Goal: Task Accomplishment & Management: Use online tool/utility

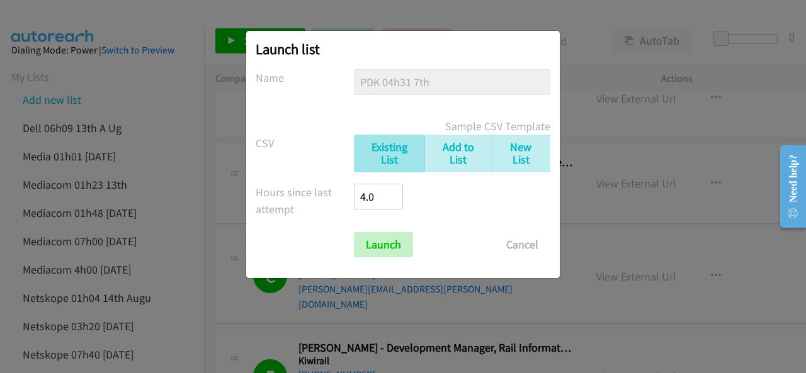
scroll to position [377, 0]
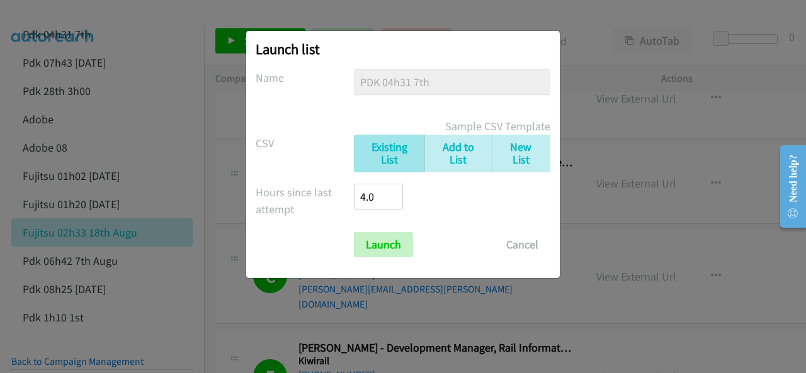
click at [640, 314] on div "Launch list No phone fields were returned for that Report or List View Please u…" at bounding box center [403, 192] width 806 height 362
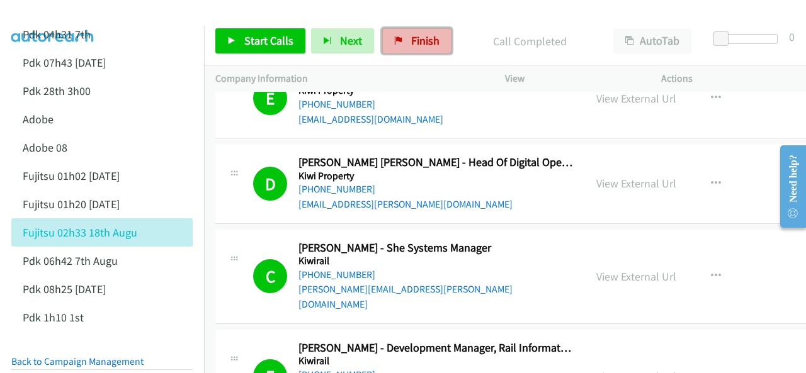
click at [421, 37] on span "Finish" at bounding box center [425, 40] width 28 height 14
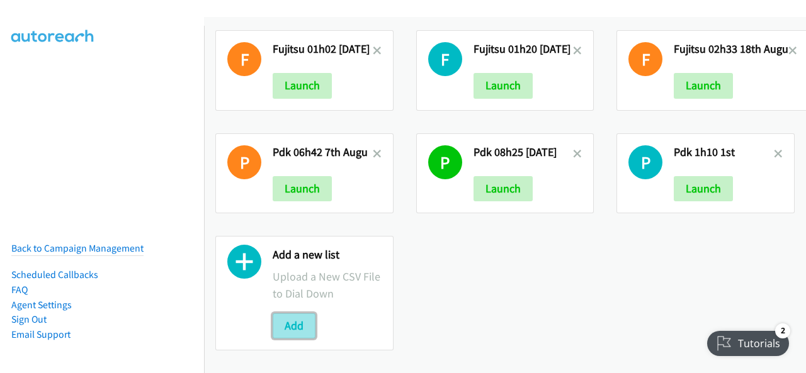
click at [297, 315] on button "Add" at bounding box center [294, 326] width 43 height 25
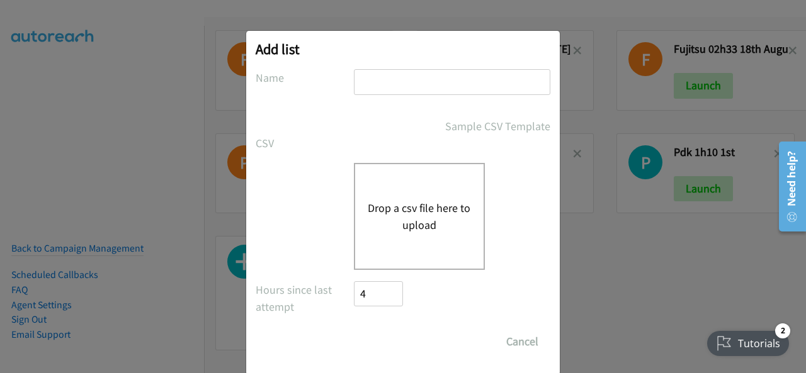
paste input "hp 18th 05h37 aug"
type input "hp 18th 05h37 aug"
click at [401, 256] on div "Drop a csv file here to upload" at bounding box center [419, 216] width 131 height 107
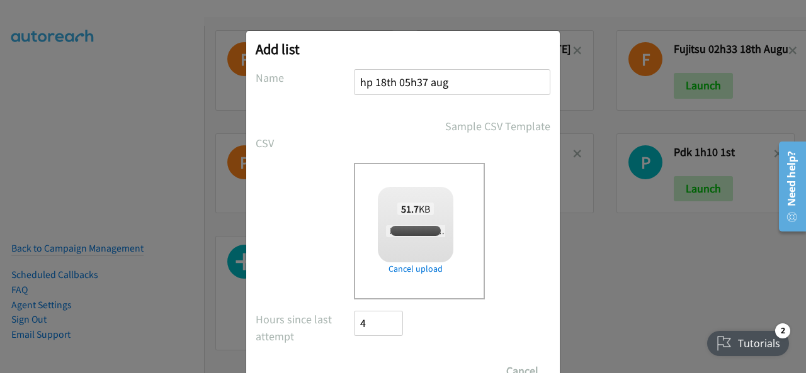
checkbox input "true"
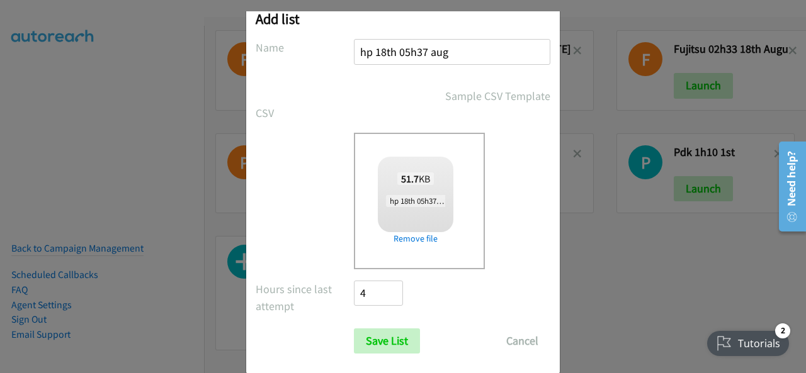
scroll to position [50, 0]
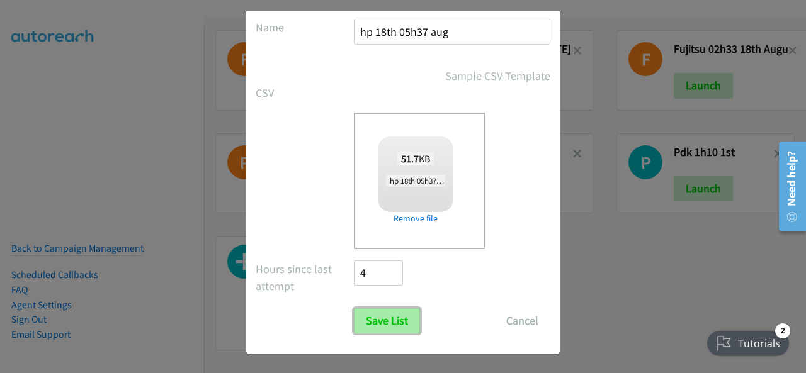
click at [388, 324] on input "Save List" at bounding box center [387, 321] width 66 height 25
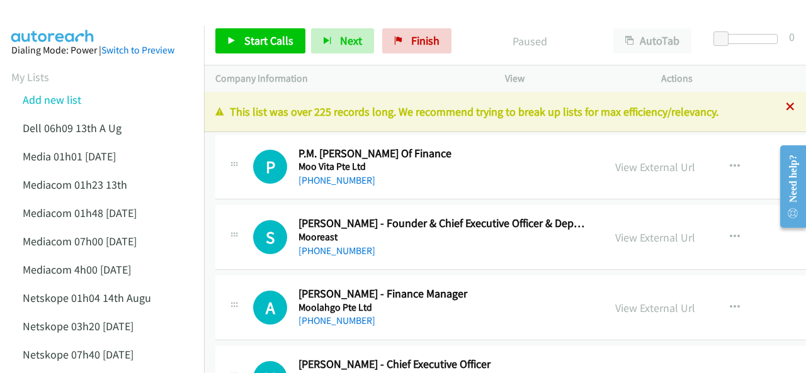
click at [786, 105] on icon at bounding box center [790, 107] width 9 height 9
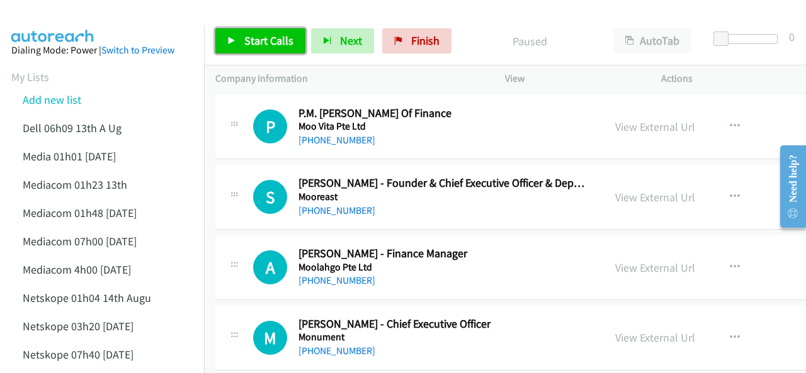
click at [257, 43] on span "Start Calls" at bounding box center [268, 40] width 49 height 14
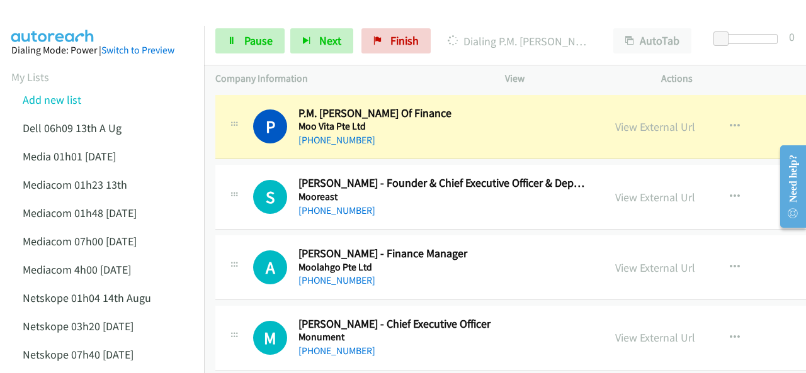
click at [82, 16] on img at bounding box center [53, 22] width 94 height 44
click at [615, 132] on link "View External Url" at bounding box center [655, 127] width 80 height 14
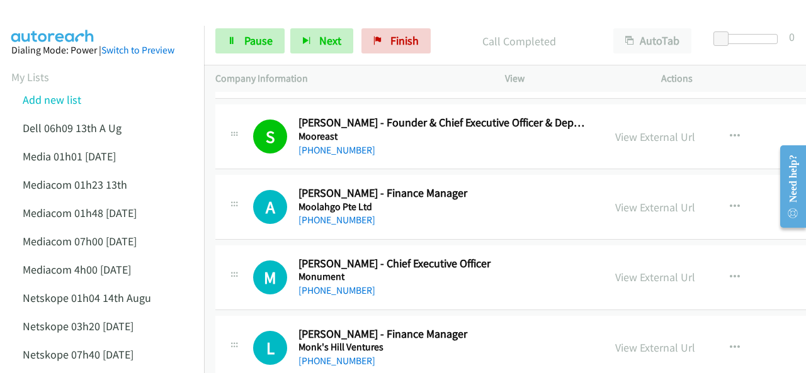
scroll to position [126, 0]
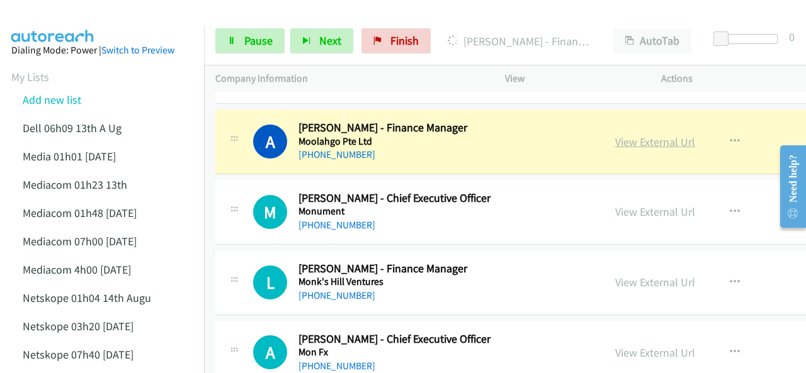
click at [615, 142] on link "View External Url" at bounding box center [655, 142] width 80 height 14
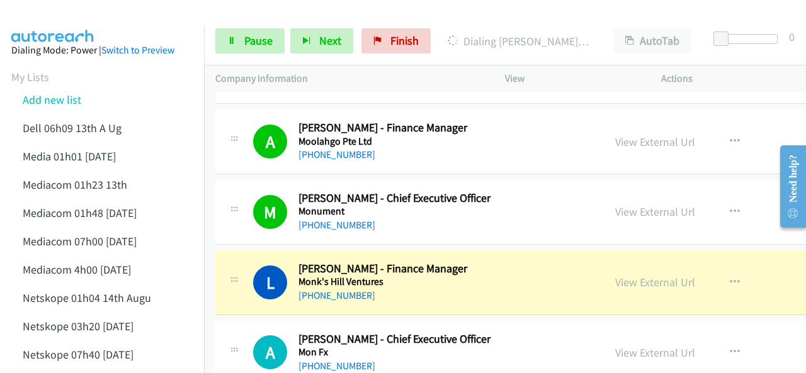
click at [77, 9] on img at bounding box center [53, 22] width 94 height 44
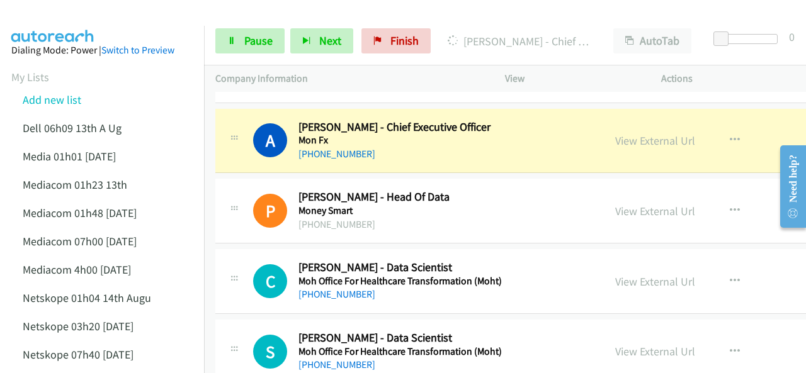
scroll to position [315, 0]
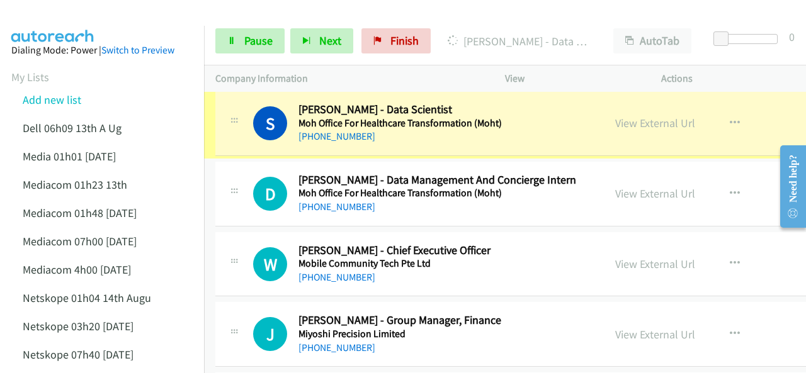
scroll to position [567, 0]
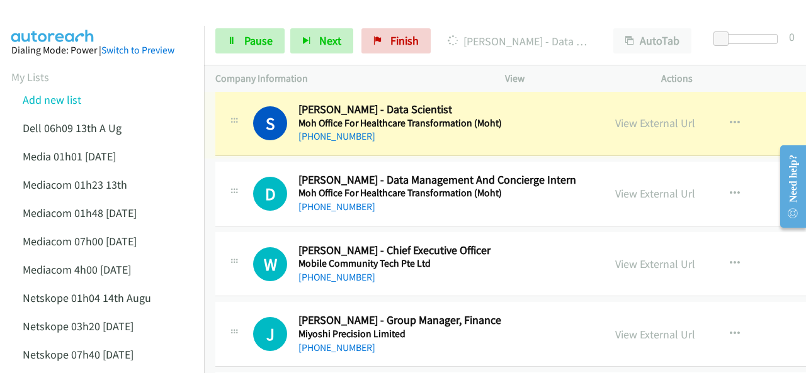
click at [615, 120] on link "View External Url" at bounding box center [655, 123] width 80 height 14
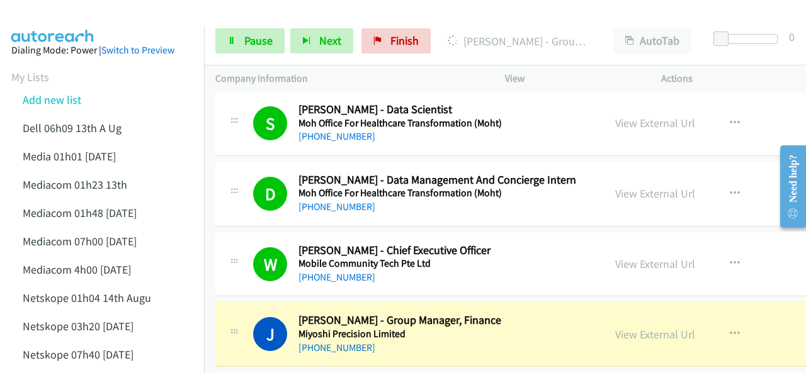
click at [55, 13] on img at bounding box center [53, 22] width 94 height 44
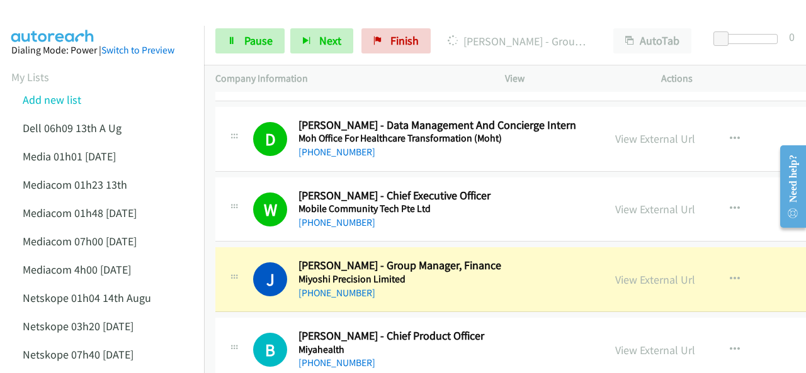
scroll to position [693, 0]
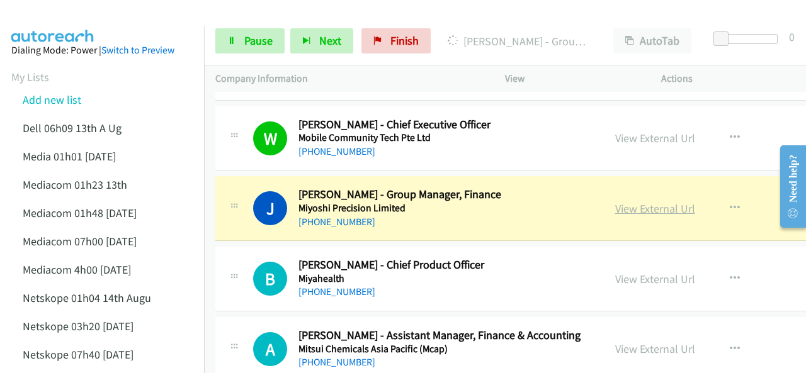
click at [615, 206] on link "View External Url" at bounding box center [655, 209] width 80 height 14
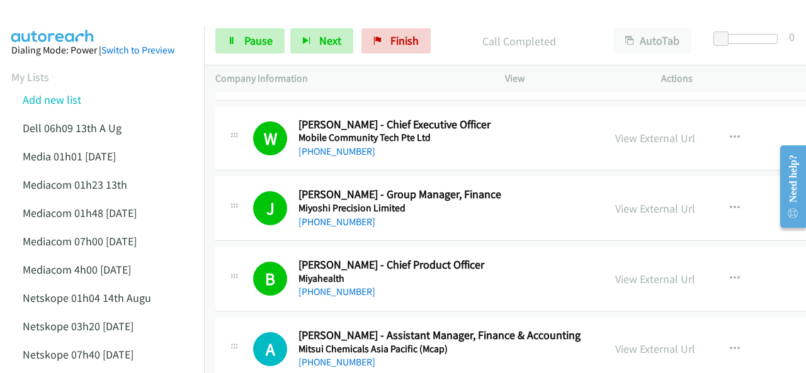
click at [48, 14] on img at bounding box center [53, 22] width 94 height 44
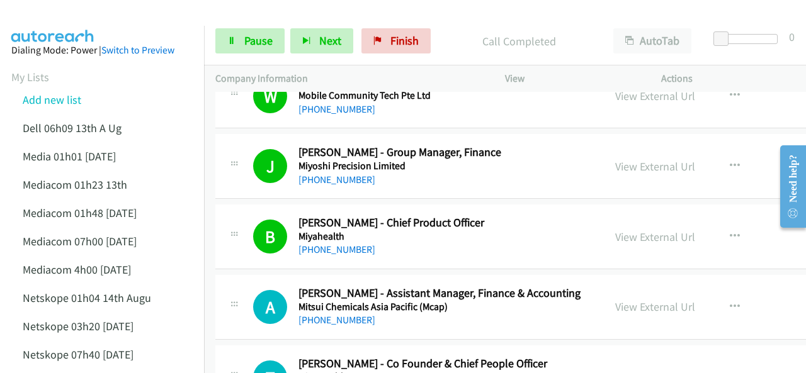
scroll to position [756, 0]
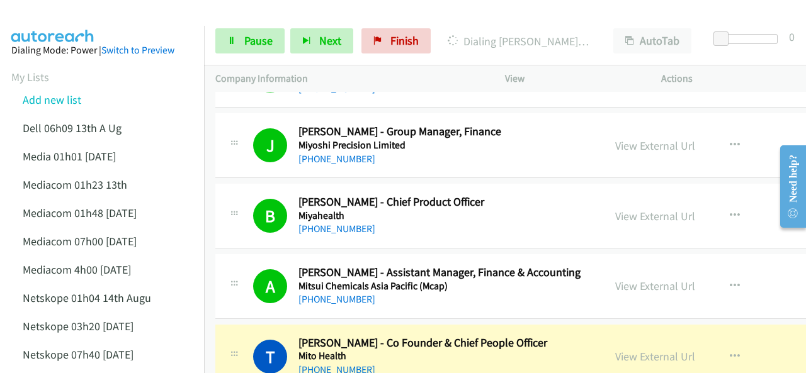
drag, startPoint x: 98, startPoint y: 30, endPoint x: 107, endPoint y: 34, distance: 9.9
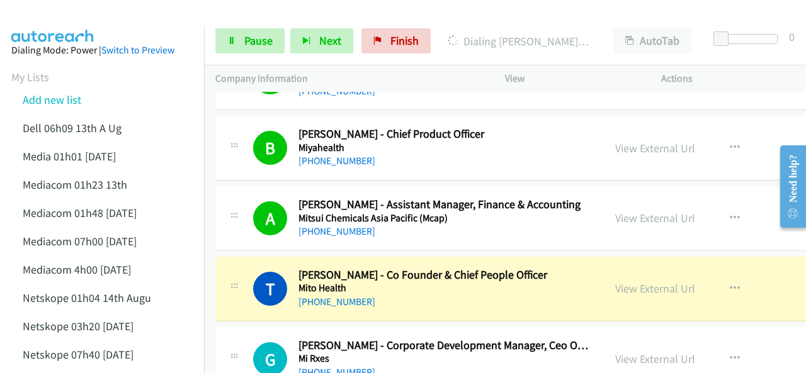
scroll to position [882, 0]
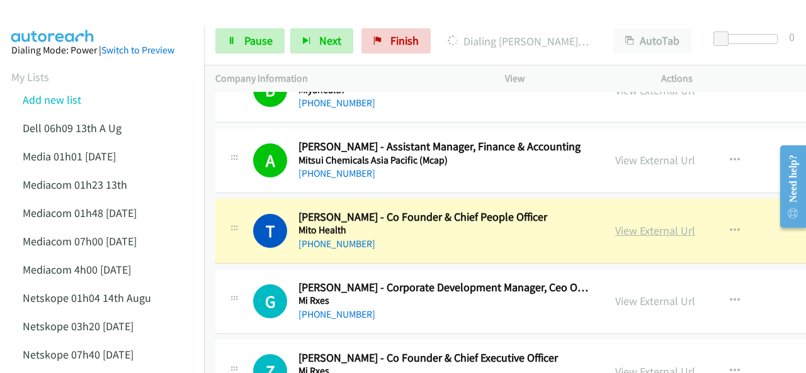
click at [615, 226] on link "View External Url" at bounding box center [655, 231] width 80 height 14
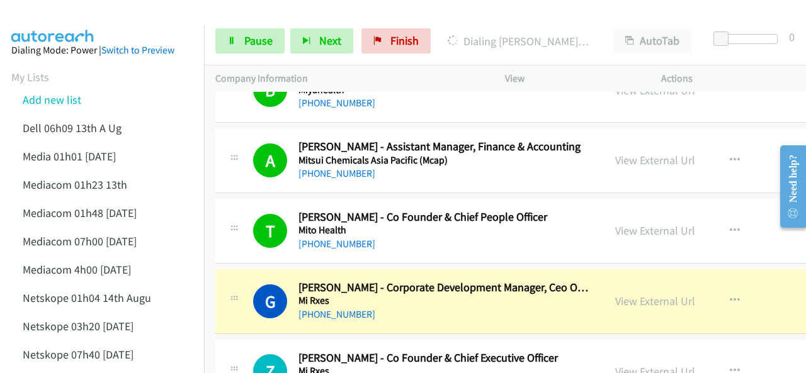
scroll to position [1008, 0]
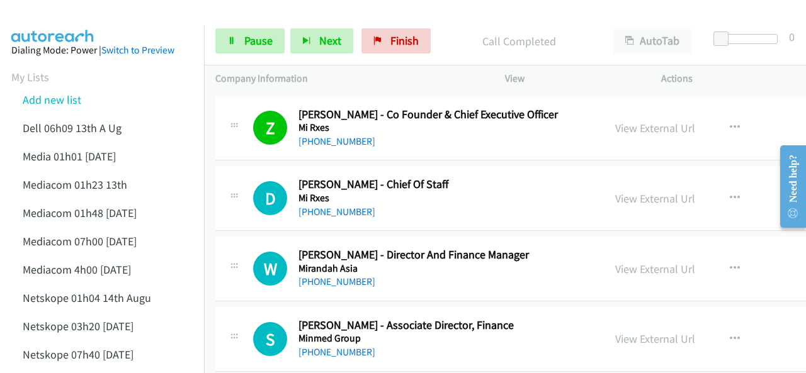
scroll to position [1071, 0]
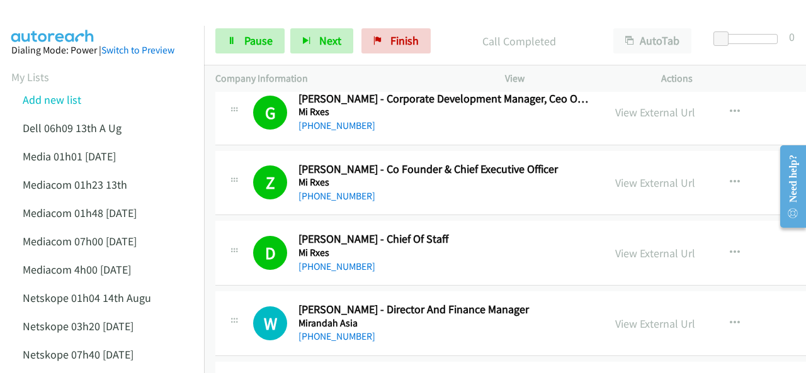
click at [261, 46] on span "Pause" at bounding box center [258, 40] width 28 height 14
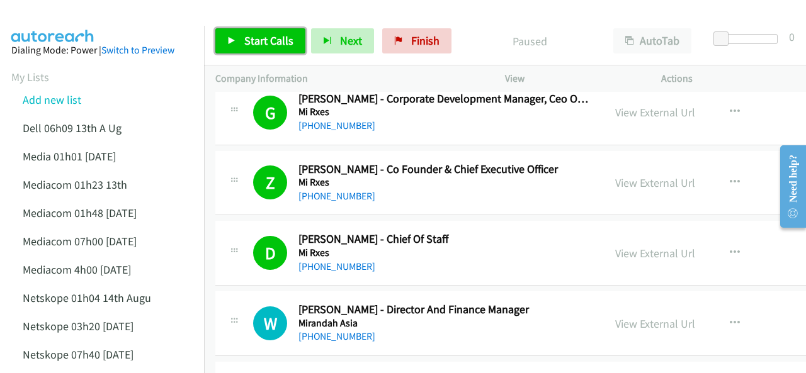
click at [257, 51] on link "Start Calls" at bounding box center [260, 40] width 90 height 25
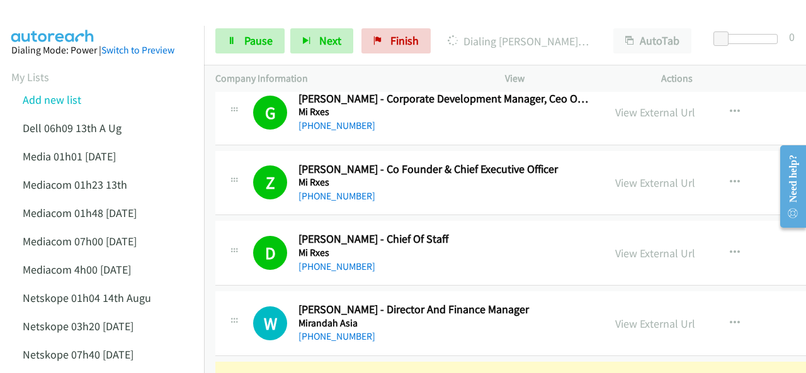
scroll to position [1259, 0]
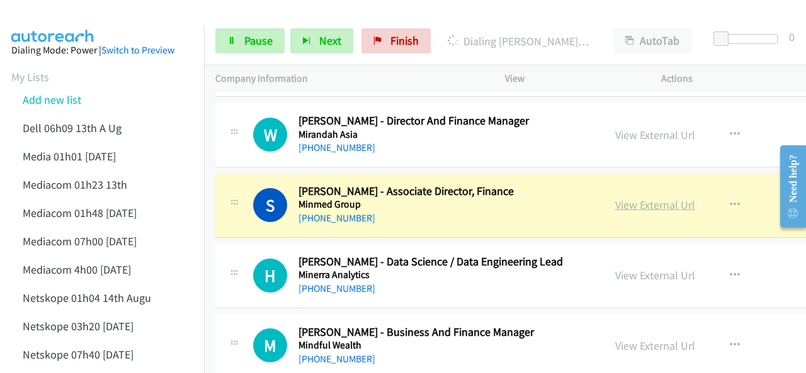
click at [615, 201] on link "View External Url" at bounding box center [655, 205] width 80 height 14
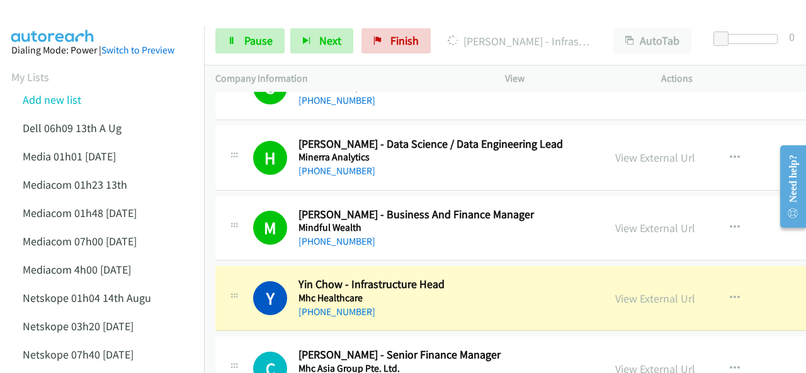
scroll to position [1448, 0]
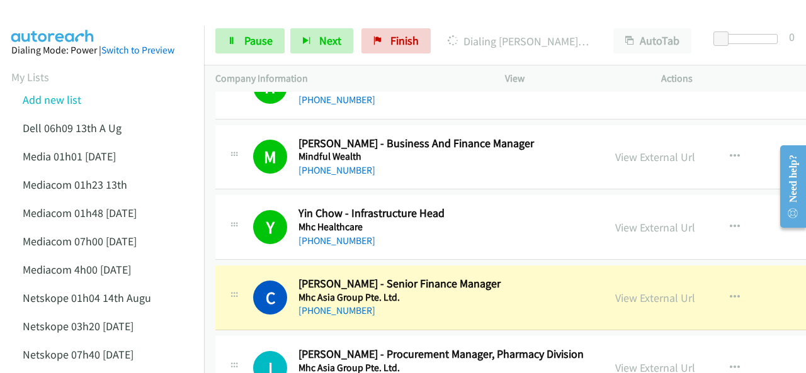
click at [65, 21] on img at bounding box center [53, 22] width 94 height 44
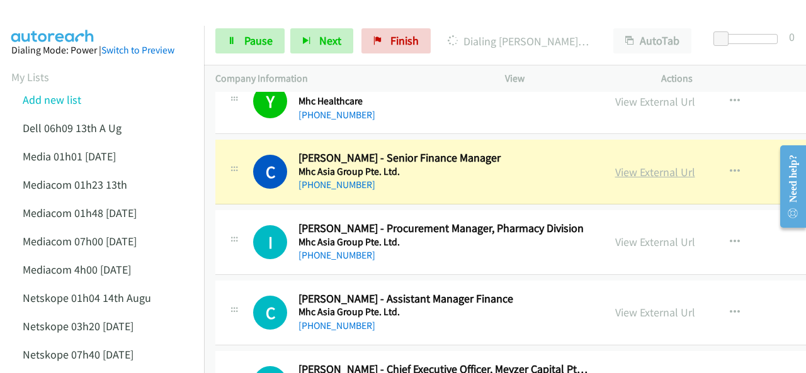
click at [615, 168] on link "View External Url" at bounding box center [655, 172] width 80 height 14
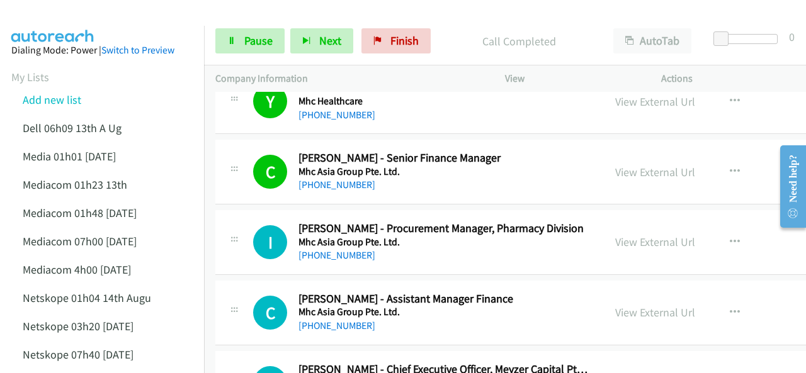
click at [64, 16] on img at bounding box center [53, 22] width 94 height 44
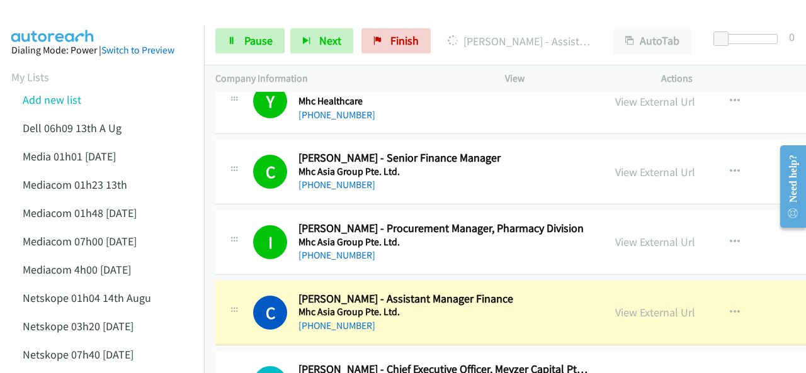
click at [91, 11] on img at bounding box center [53, 22] width 94 height 44
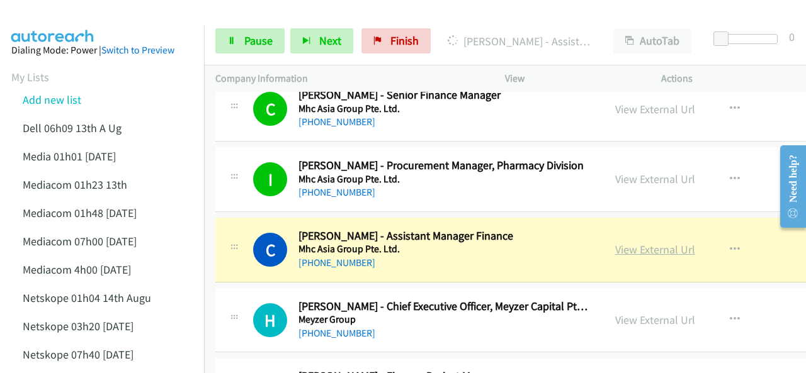
click at [615, 246] on link "View External Url" at bounding box center [655, 249] width 80 height 14
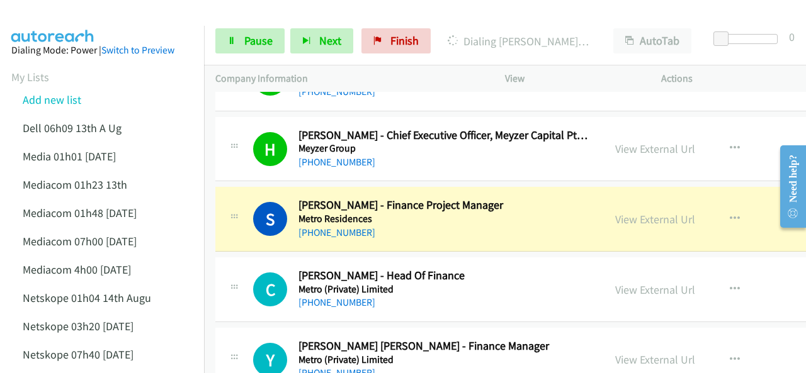
scroll to position [1826, 0]
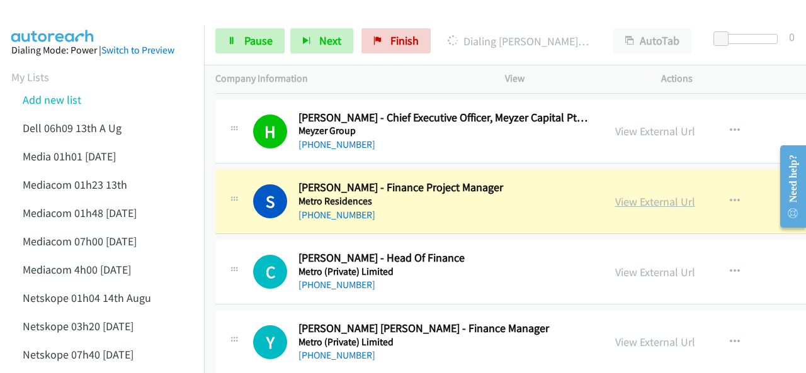
click at [615, 195] on link "View External Url" at bounding box center [655, 202] width 80 height 14
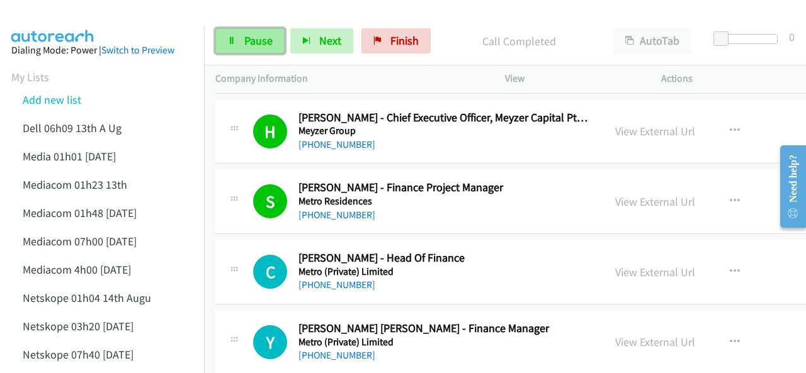
click at [244, 33] on span "Pause" at bounding box center [258, 40] width 28 height 14
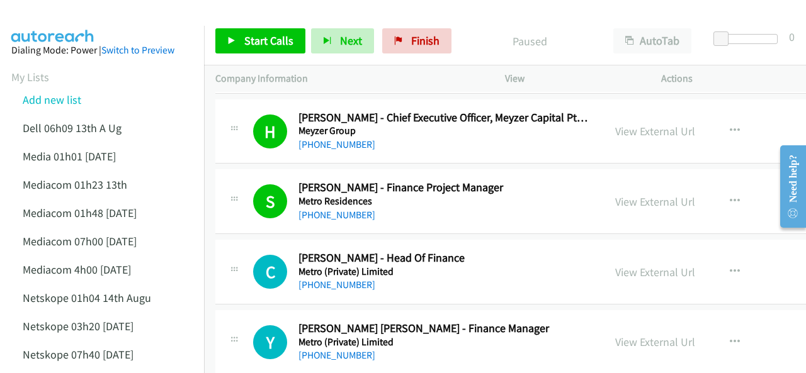
drag, startPoint x: 99, startPoint y: 13, endPoint x: 120, endPoint y: 0, distance: 24.1
click at [101, 13] on div at bounding box center [397, 24] width 795 height 48
click at [151, 14] on div at bounding box center [397, 24] width 795 height 48
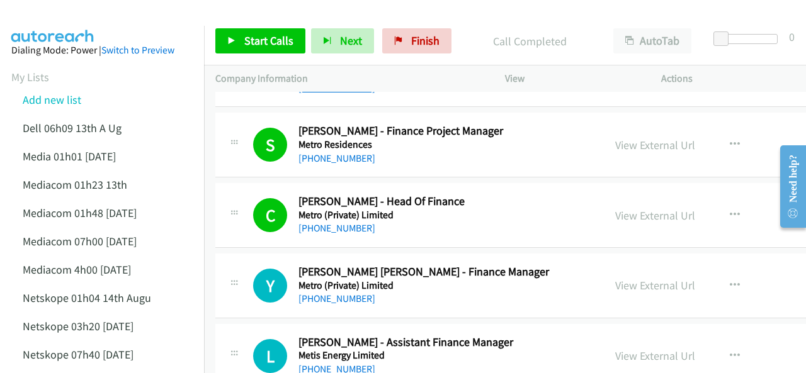
scroll to position [1952, 0]
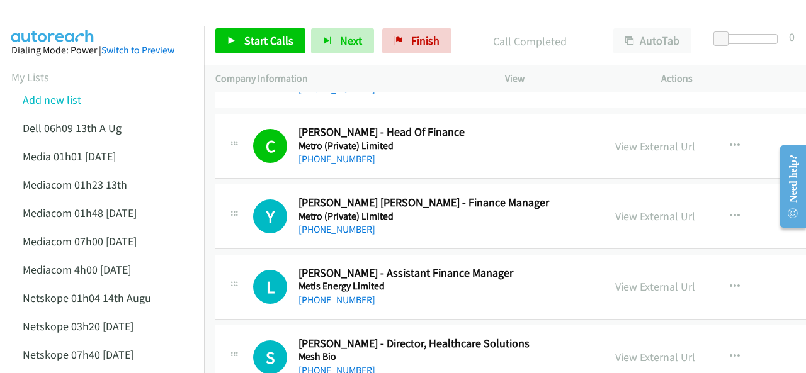
click at [66, 15] on img at bounding box center [53, 22] width 94 height 44
click at [89, 24] on img at bounding box center [53, 22] width 94 height 44
click at [71, 20] on img at bounding box center [53, 22] width 94 height 44
click at [253, 34] on span "Start Calls" at bounding box center [268, 40] width 49 height 14
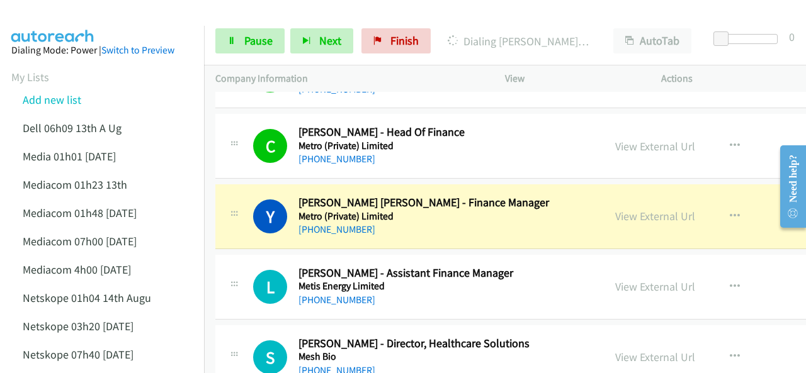
click at [615, 213] on link "View External Url" at bounding box center [655, 216] width 80 height 14
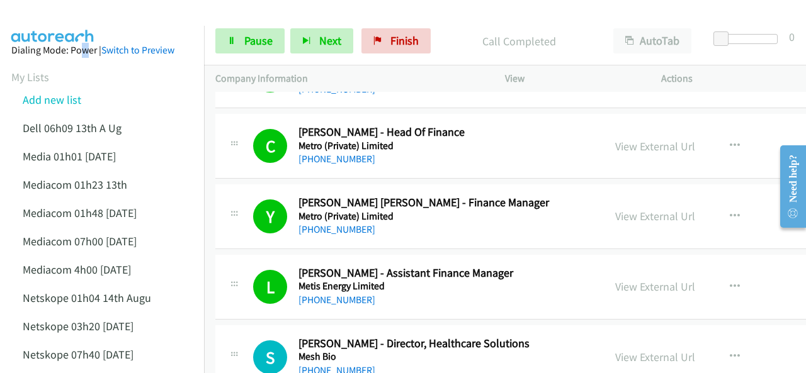
drag, startPoint x: 112, startPoint y: 24, endPoint x: 115, endPoint y: 0, distance: 24.1
click at [112, 24] on div at bounding box center [397, 24] width 795 height 48
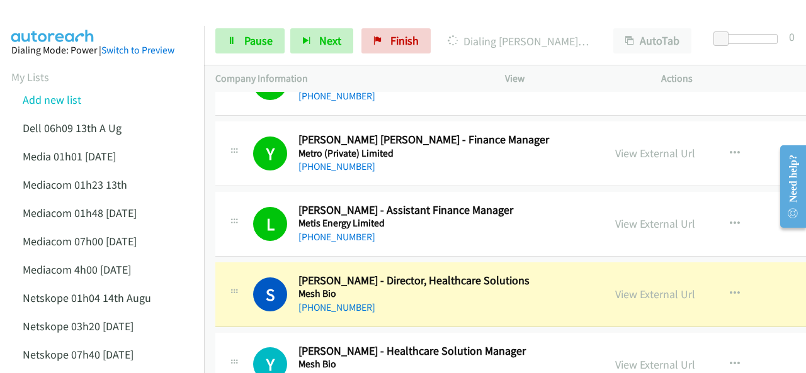
scroll to position [2078, 0]
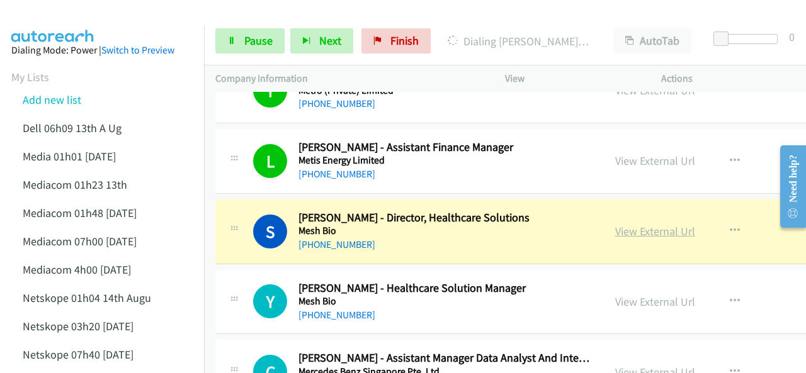
click at [615, 224] on link "View External Url" at bounding box center [655, 231] width 80 height 14
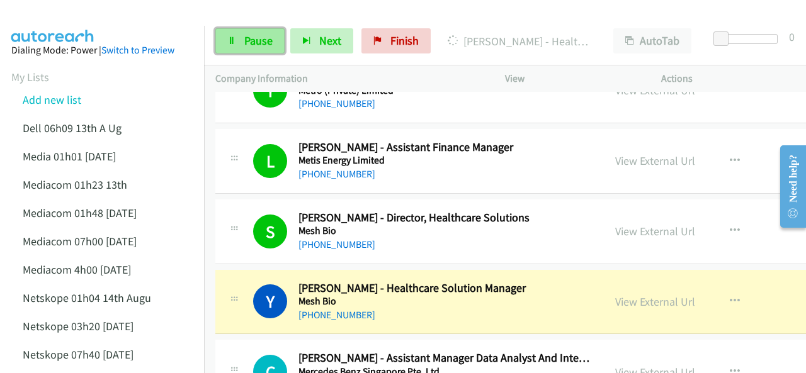
click at [252, 43] on span "Pause" at bounding box center [258, 40] width 28 height 14
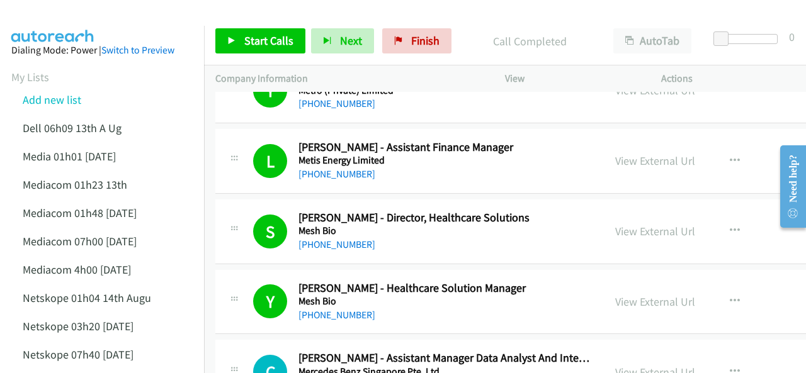
click at [56, 16] on img at bounding box center [53, 22] width 94 height 44
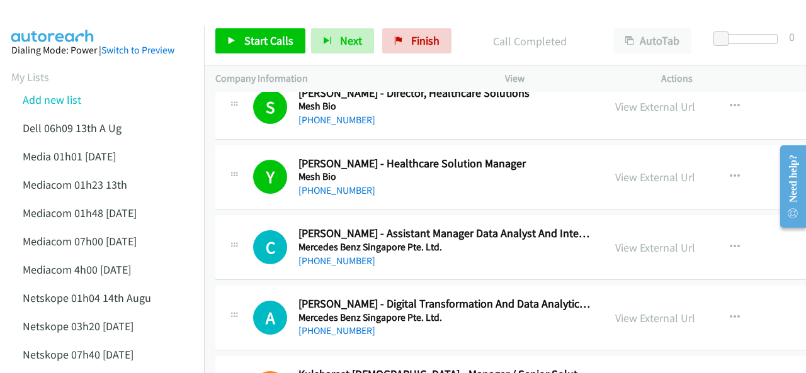
scroll to position [2204, 0]
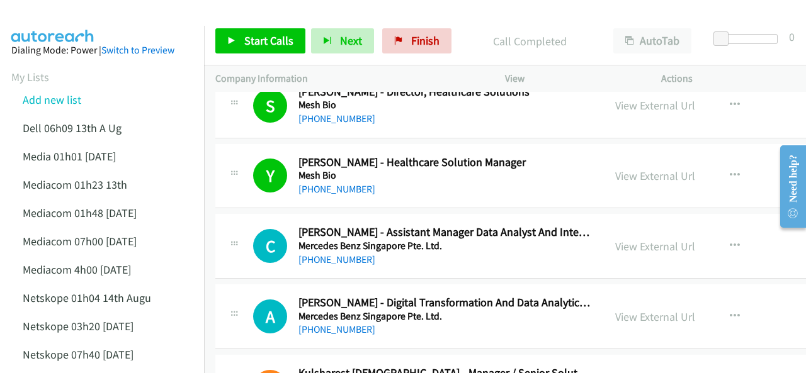
click at [59, 11] on img at bounding box center [53, 22] width 94 height 44
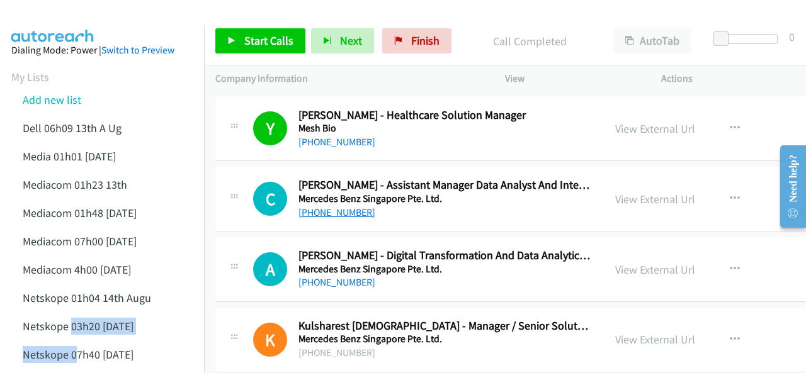
scroll to position [2267, 0]
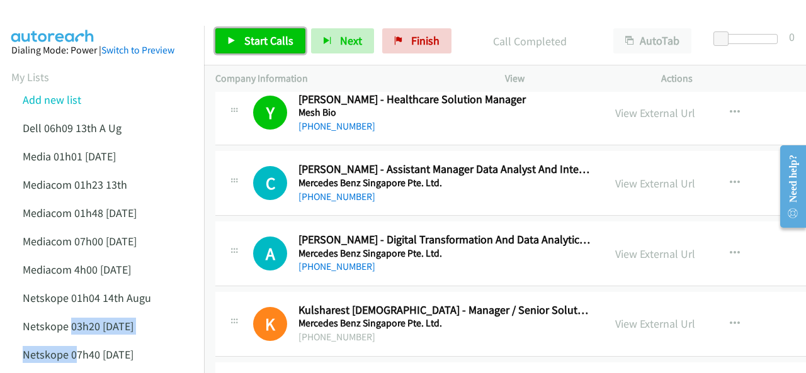
click at [259, 35] on span "Start Calls" at bounding box center [268, 40] width 49 height 14
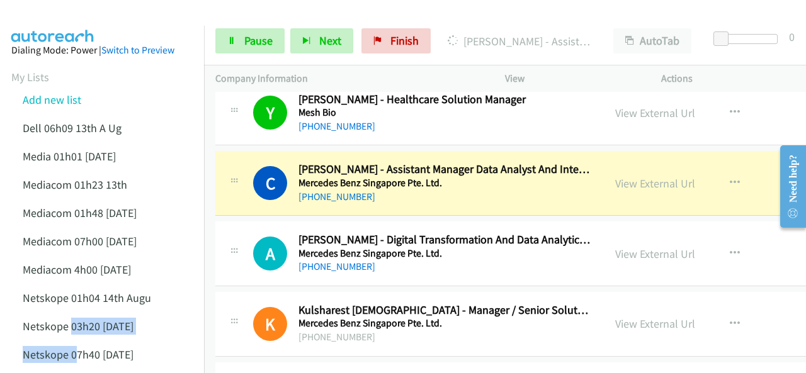
click at [41, 56] on main "Start Calls Pause Next Finish Dialing Canggeni Dewabrata - Assistant Manager Da…" at bounding box center [403, 30] width 806 height 60
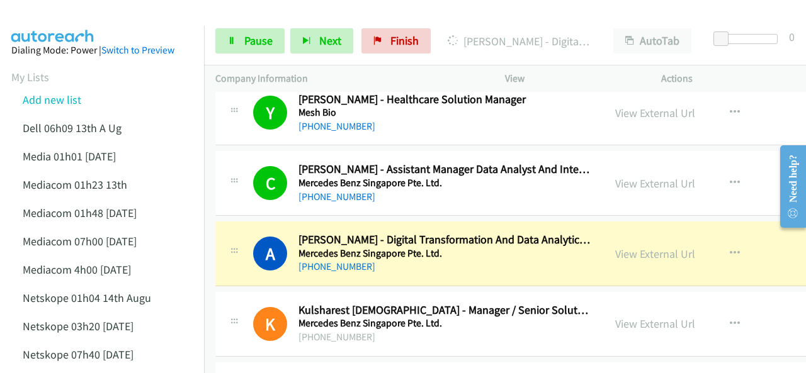
click at [67, 12] on img at bounding box center [53, 22] width 94 height 44
click at [615, 247] on link "View External Url" at bounding box center [655, 254] width 80 height 14
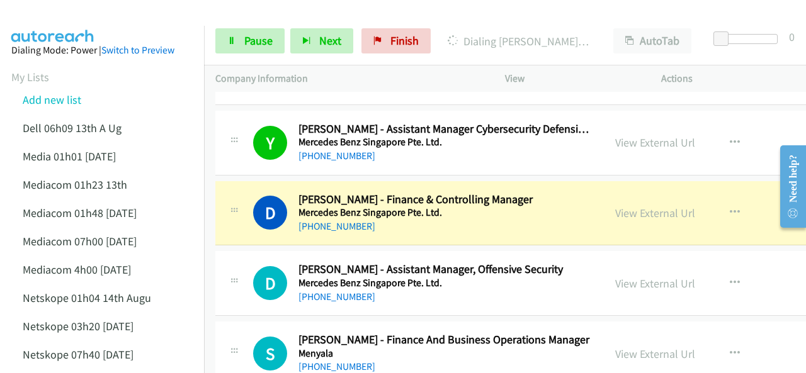
scroll to position [2582, 0]
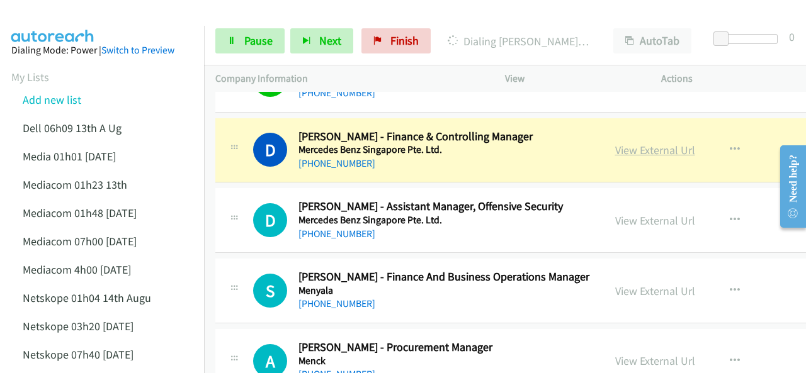
click at [615, 143] on link "View External Url" at bounding box center [655, 150] width 80 height 14
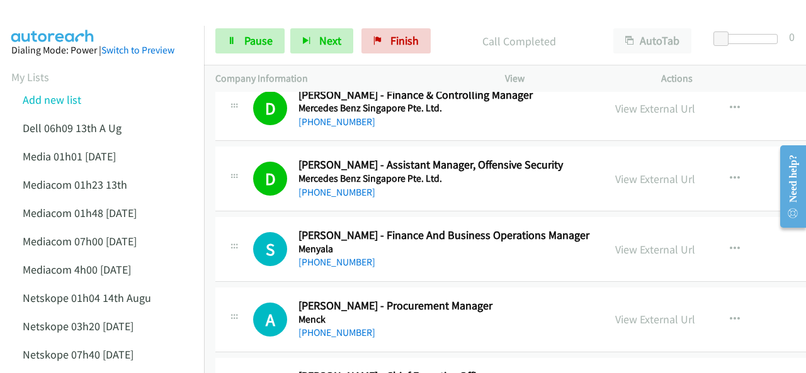
scroll to position [2645, 0]
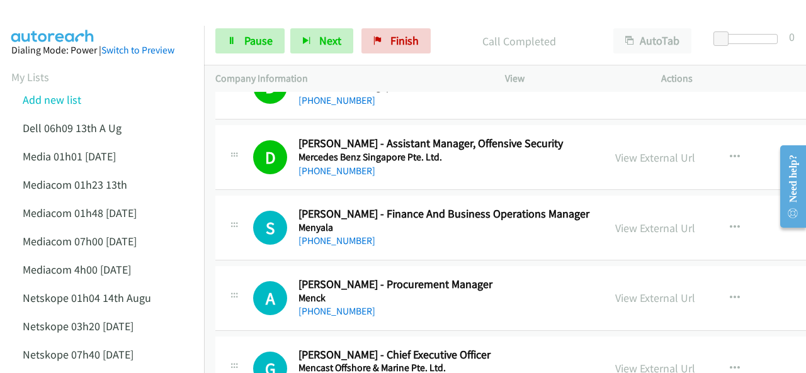
click at [82, 15] on img at bounding box center [53, 22] width 94 height 44
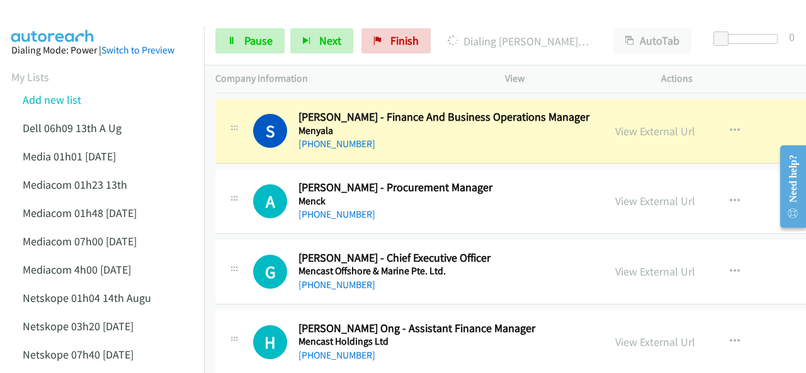
scroll to position [2771, 0]
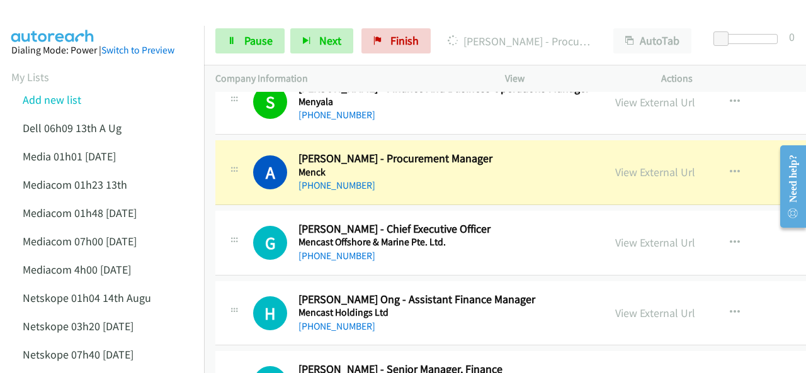
click at [62, 16] on img at bounding box center [53, 22] width 94 height 44
click at [615, 165] on link "View External Url" at bounding box center [655, 172] width 80 height 14
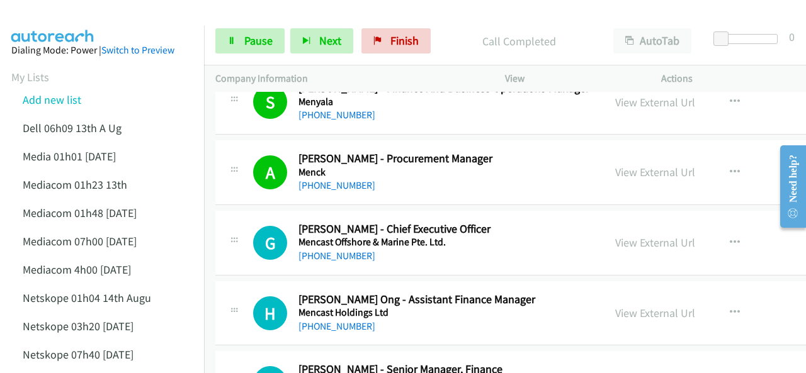
click at [88, 20] on img at bounding box center [53, 22] width 94 height 44
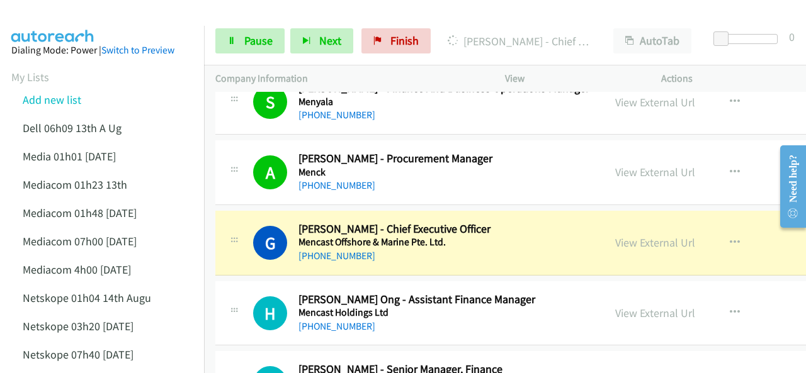
click at [71, 14] on img at bounding box center [53, 22] width 94 height 44
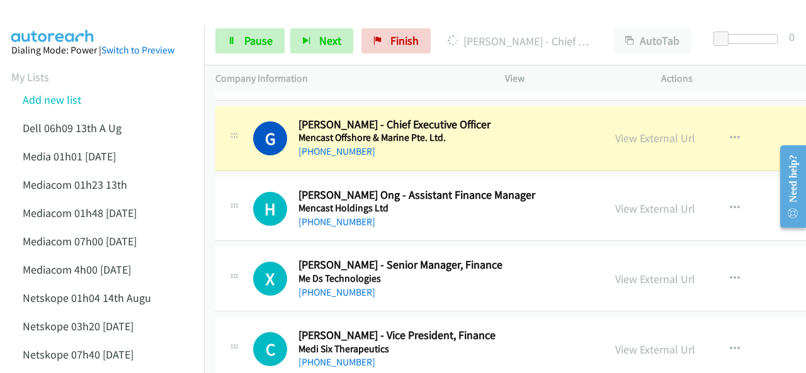
scroll to position [2897, 0]
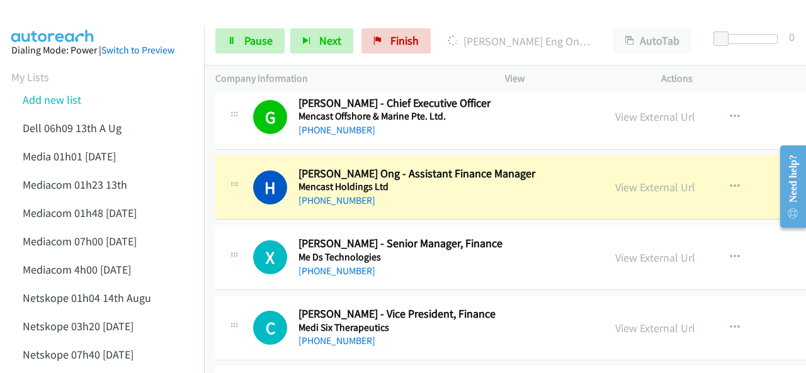
click at [69, 18] on img at bounding box center [53, 22] width 94 height 44
click at [615, 184] on link "View External Url" at bounding box center [655, 187] width 80 height 14
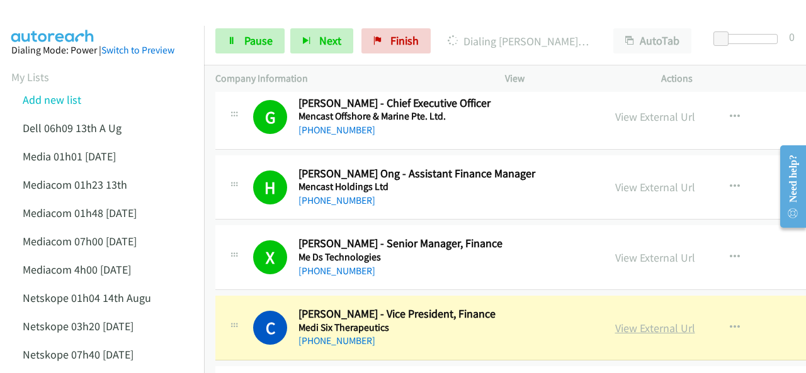
click at [615, 321] on link "View External Url" at bounding box center [655, 328] width 80 height 14
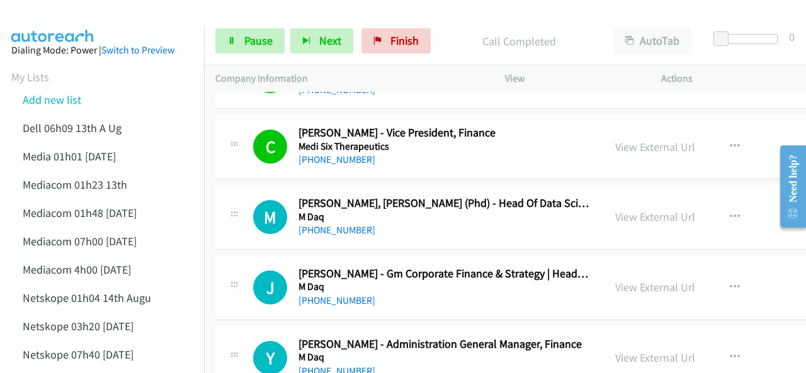
scroll to position [3086, 0]
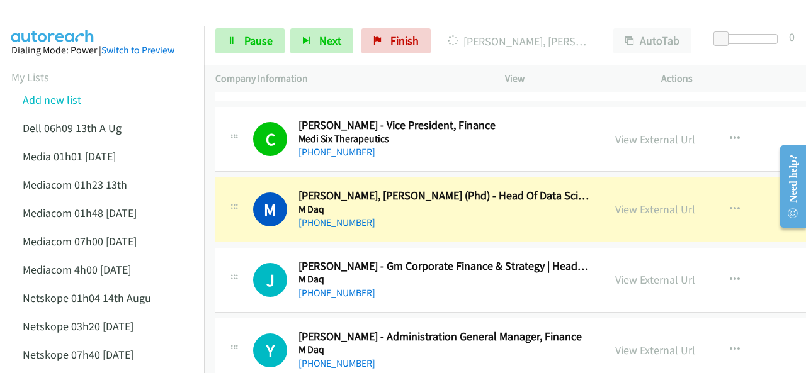
click at [63, 23] on img at bounding box center [53, 22] width 94 height 44
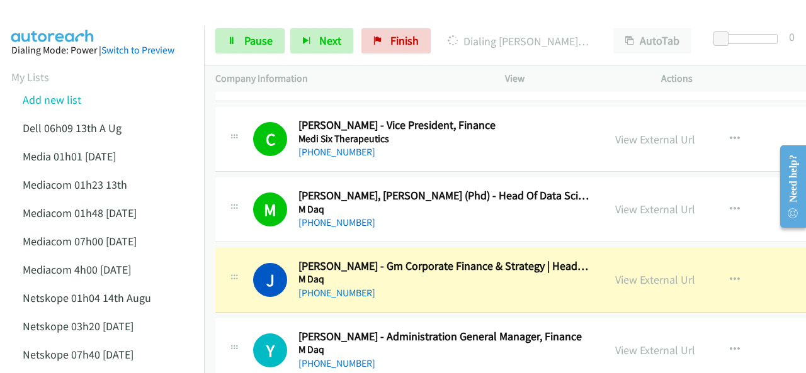
click at [78, 19] on img at bounding box center [53, 22] width 94 height 44
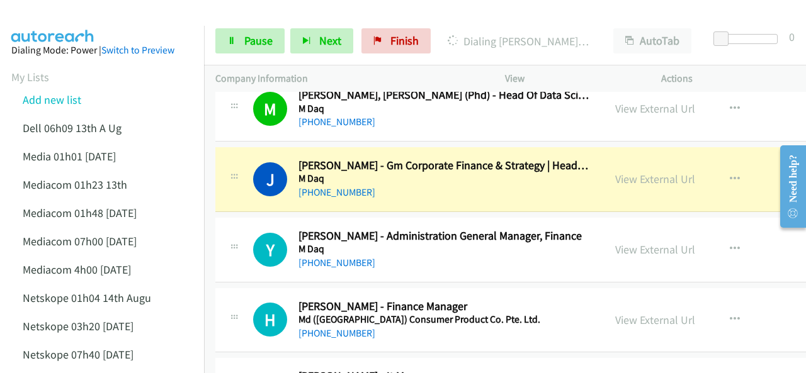
scroll to position [3212, 0]
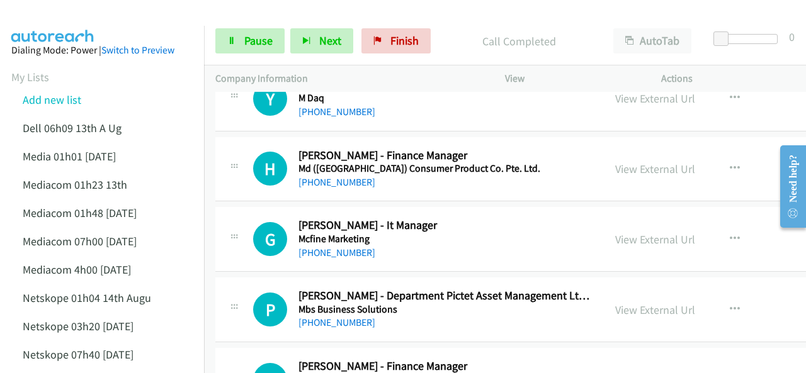
scroll to position [3275, 0]
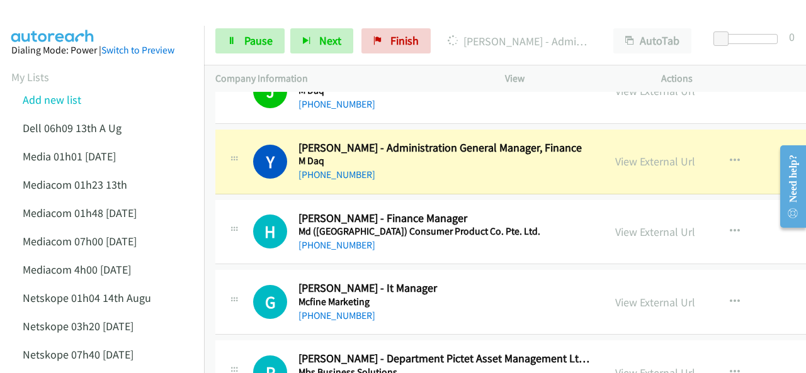
click at [71, 17] on img at bounding box center [53, 22] width 94 height 44
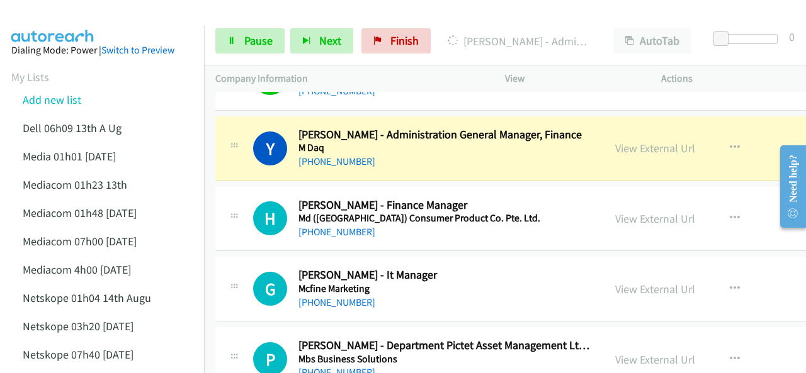
scroll to position [3212, 0]
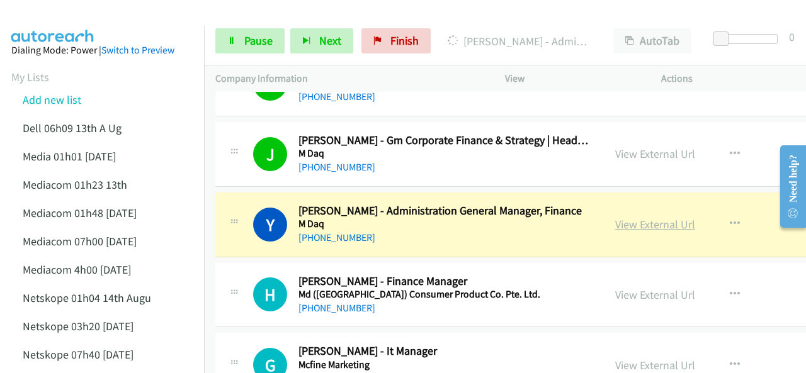
click at [615, 217] on link "View External Url" at bounding box center [655, 224] width 80 height 14
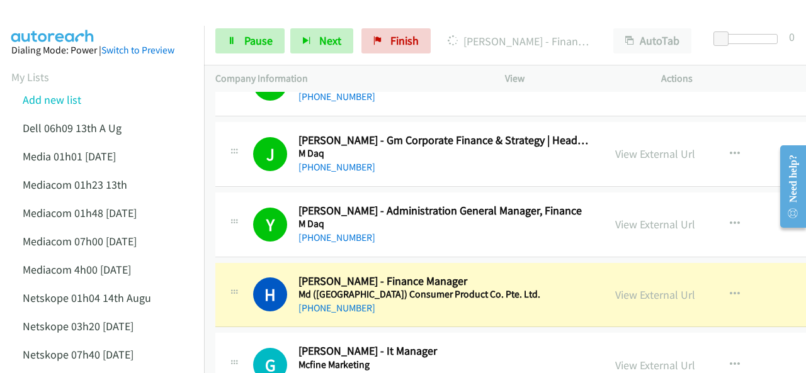
click at [60, 19] on img at bounding box center [53, 22] width 94 height 44
click at [248, 36] on span "Pause" at bounding box center [258, 40] width 28 height 14
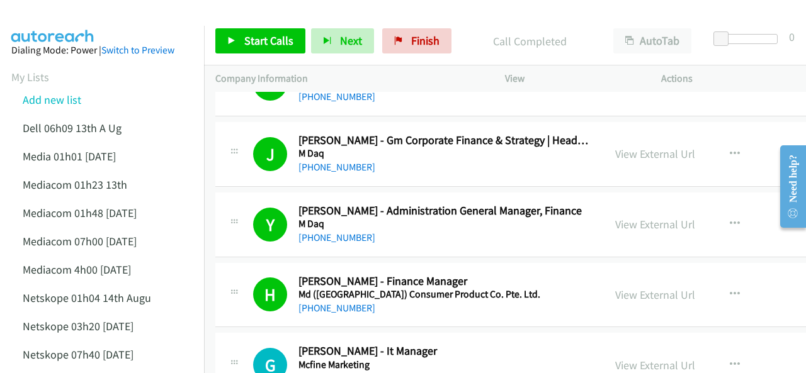
click at [72, 12] on img at bounding box center [53, 22] width 94 height 44
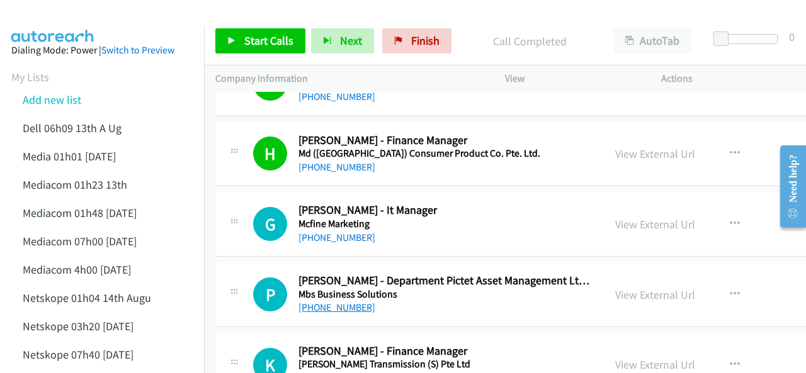
scroll to position [3338, 0]
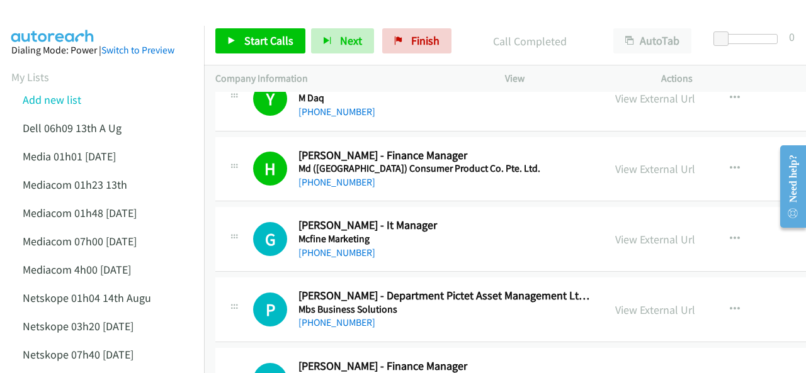
click at [74, 22] on img at bounding box center [53, 22] width 94 height 44
click at [76, 23] on img at bounding box center [53, 22] width 94 height 44
click at [113, 16] on div at bounding box center [397, 24] width 795 height 48
click at [76, 9] on img at bounding box center [53, 22] width 94 height 44
click at [92, 17] on img at bounding box center [53, 22] width 94 height 44
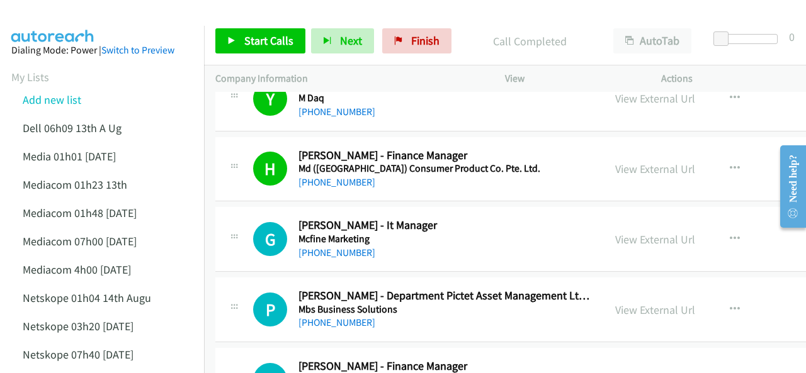
click at [126, 17] on div at bounding box center [397, 24] width 795 height 48
click at [164, 17] on div at bounding box center [397, 24] width 795 height 48
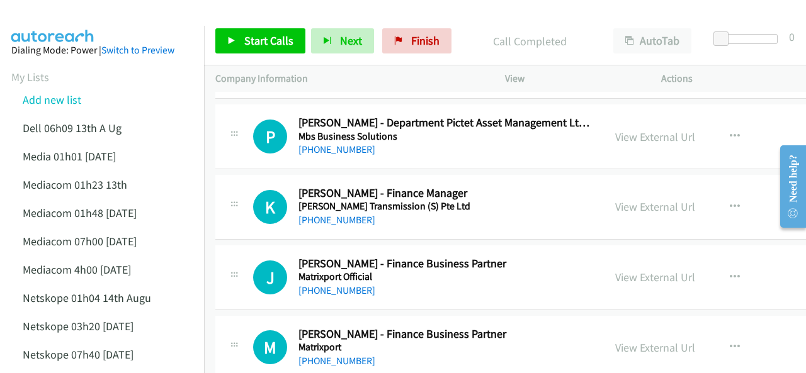
scroll to position [3400, 0]
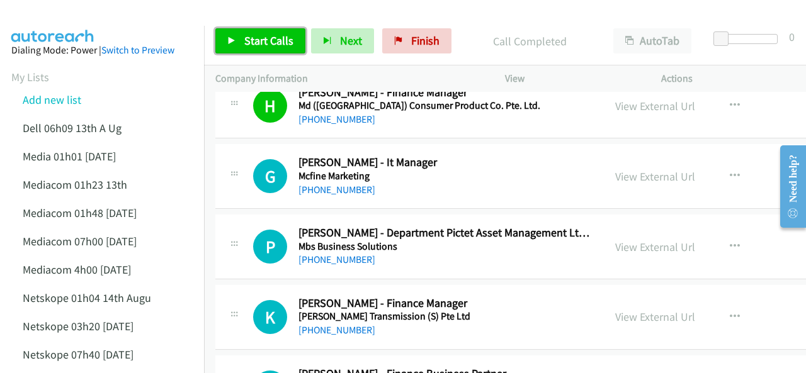
click at [244, 36] on span "Start Calls" at bounding box center [268, 40] width 49 height 14
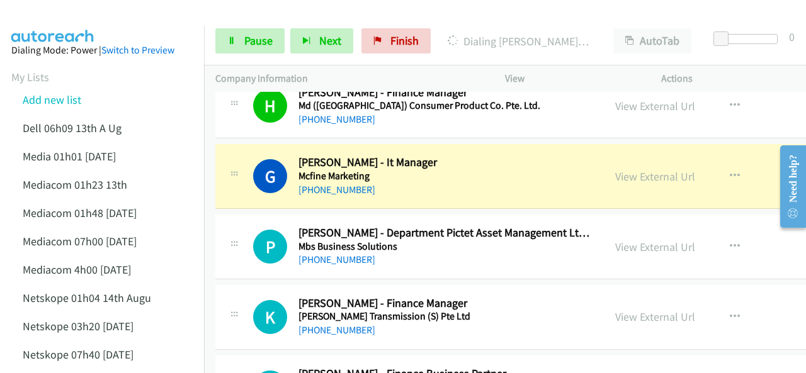
click at [105, 11] on div at bounding box center [397, 24] width 795 height 48
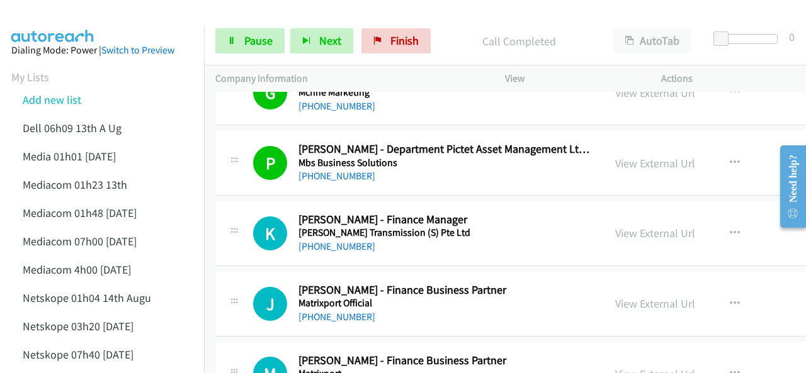
scroll to position [3463, 0]
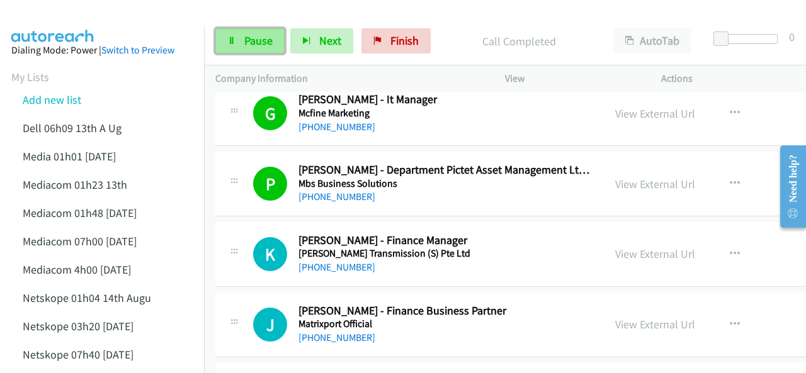
click at [235, 35] on link "Pause" at bounding box center [249, 40] width 69 height 25
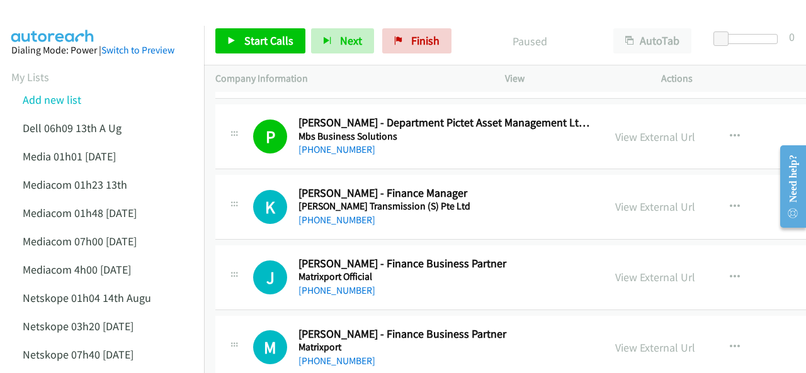
scroll to position [3526, 0]
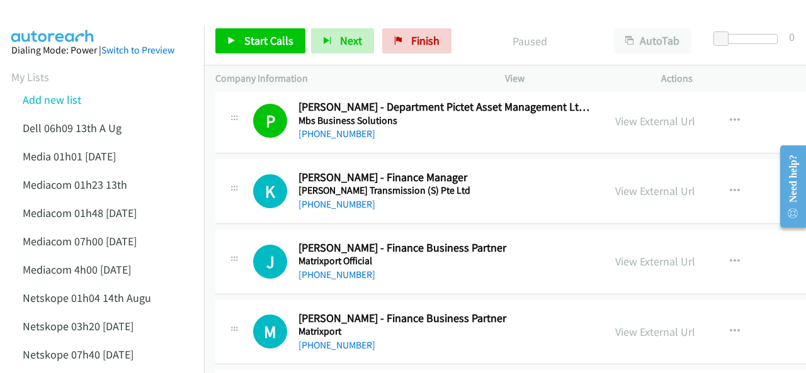
click at [80, 21] on img at bounding box center [53, 22] width 94 height 44
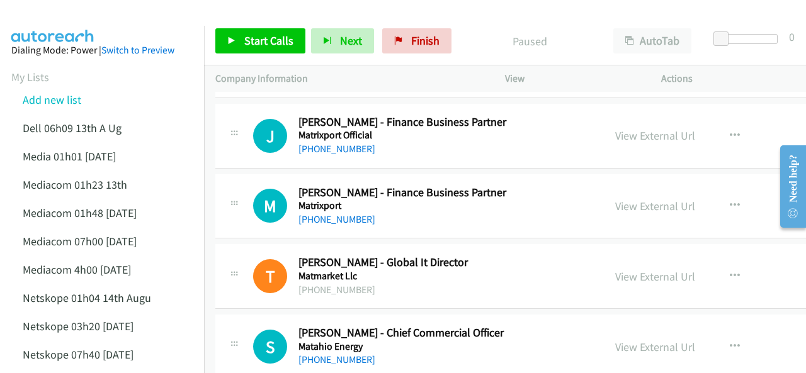
scroll to position [3589, 0]
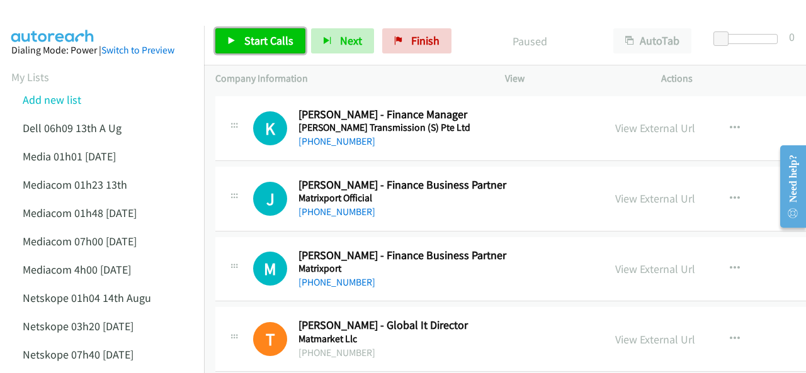
click at [256, 42] on span "Start Calls" at bounding box center [268, 40] width 49 height 14
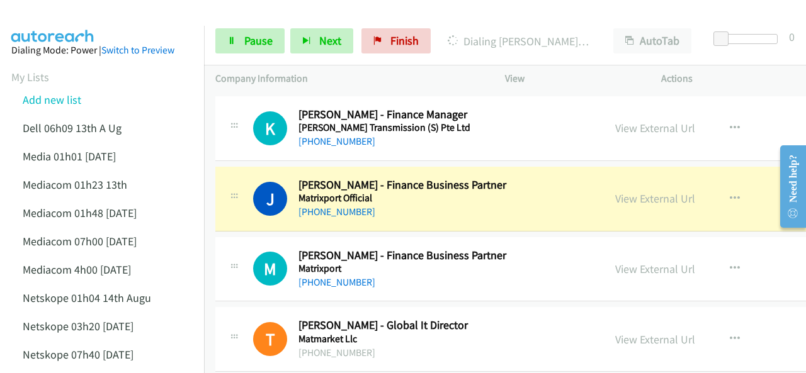
click at [45, 23] on img at bounding box center [53, 22] width 94 height 44
click at [81, 21] on img at bounding box center [53, 22] width 94 height 44
click at [118, 13] on div at bounding box center [397, 24] width 795 height 48
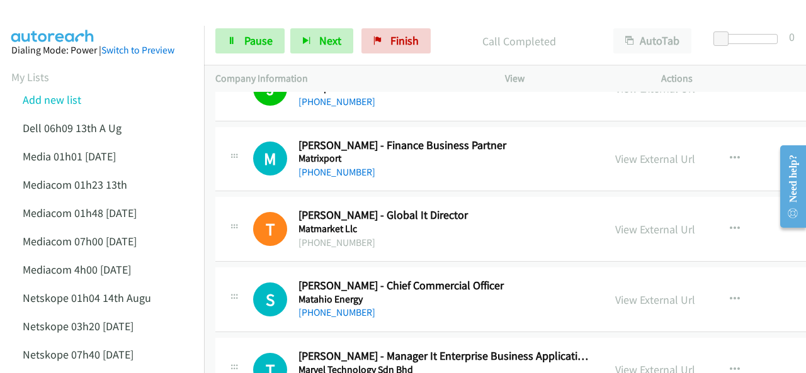
scroll to position [3715, 0]
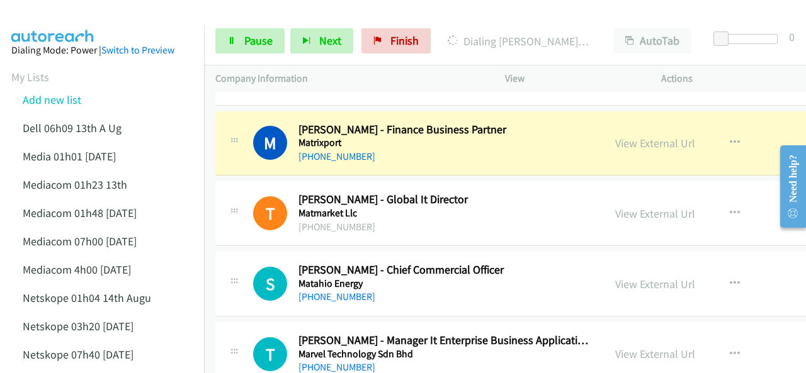
click at [718, 343] on button "button" at bounding box center [735, 354] width 34 height 25
click at [736, 342] on div at bounding box center [403, 186] width 806 height 373
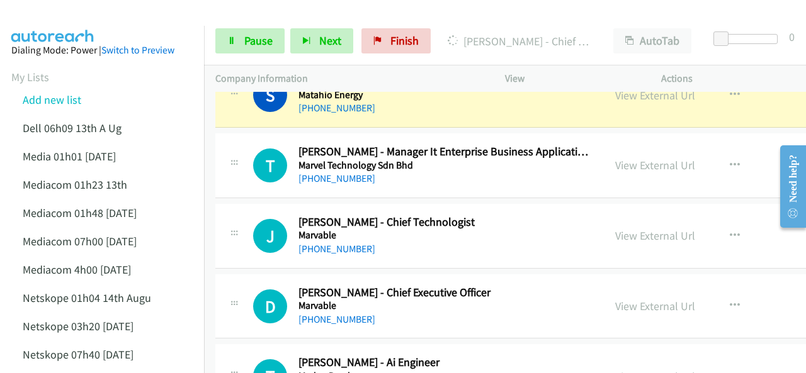
scroll to position [3841, 0]
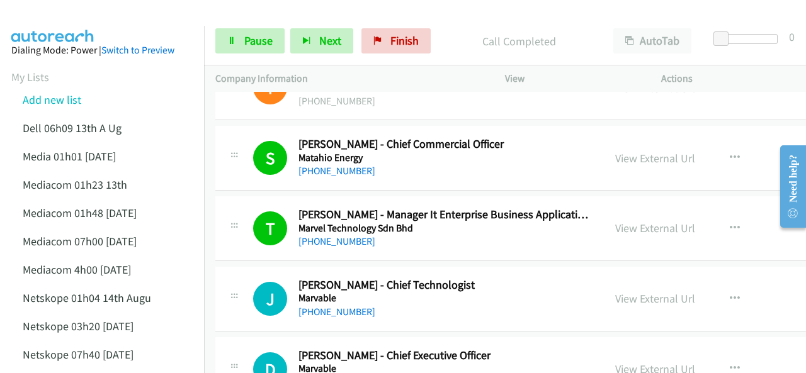
click at [60, 11] on img at bounding box center [53, 22] width 94 height 44
drag, startPoint x: 57, startPoint y: 17, endPoint x: 65, endPoint y: 17, distance: 8.8
click at [57, 17] on img at bounding box center [53, 22] width 94 height 44
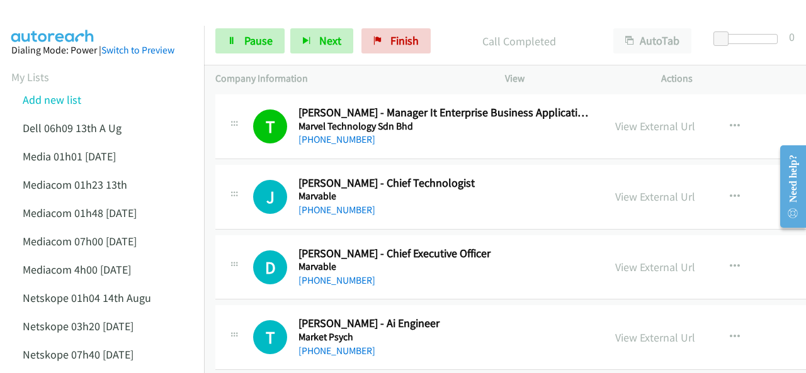
scroll to position [3967, 0]
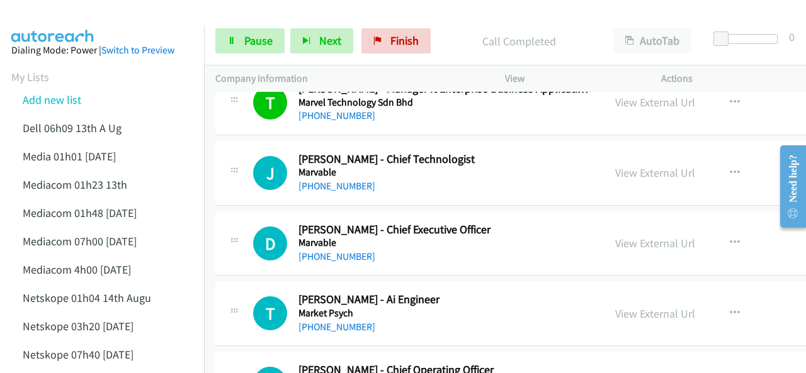
click at [90, 21] on img at bounding box center [53, 22] width 94 height 44
click at [248, 35] on span "Pause" at bounding box center [258, 40] width 28 height 14
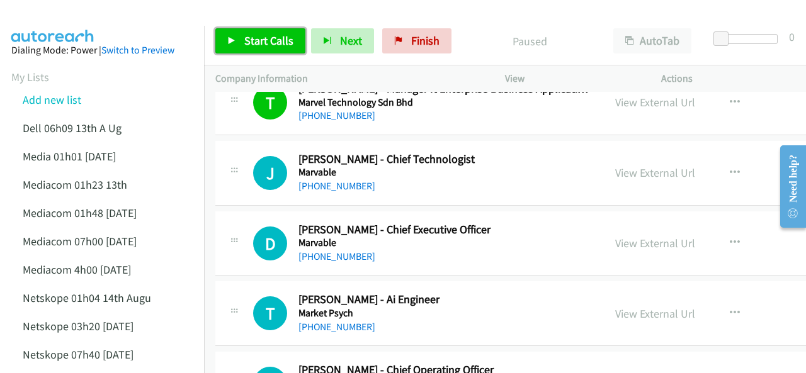
click at [251, 42] on span "Start Calls" at bounding box center [268, 40] width 49 height 14
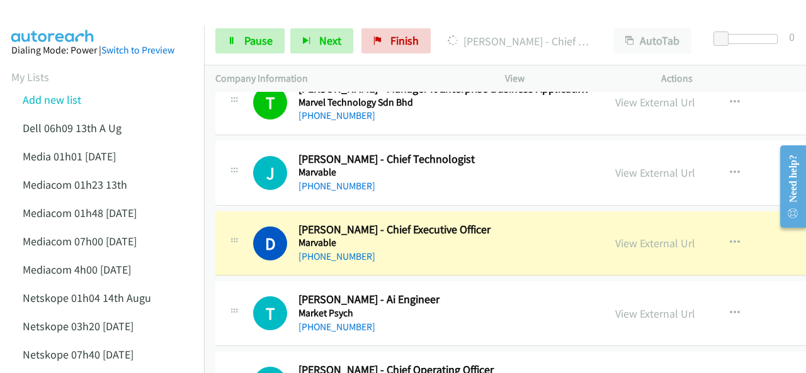
click at [68, 21] on img at bounding box center [53, 22] width 94 height 44
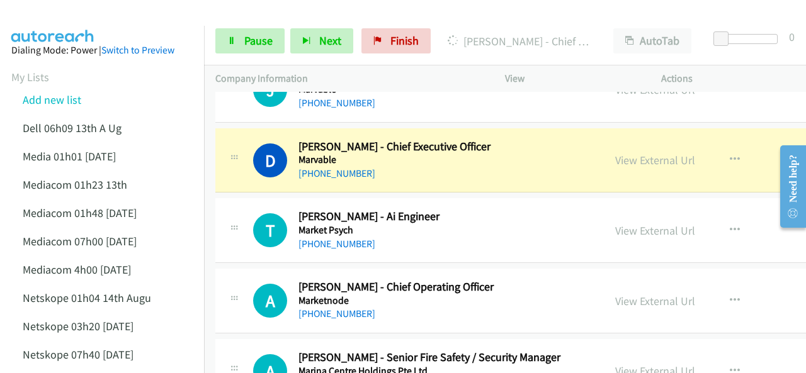
scroll to position [4030, 0]
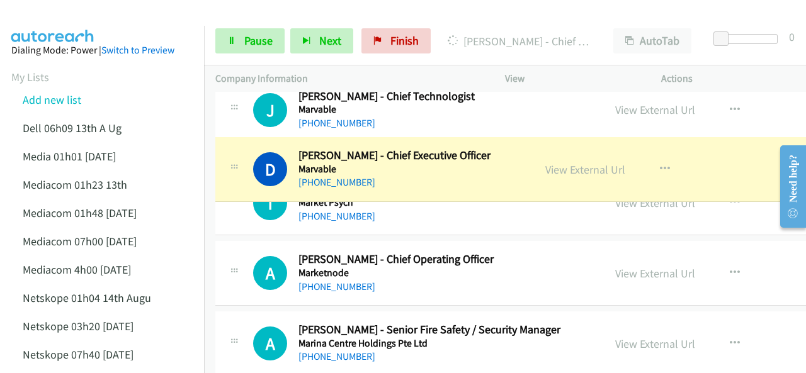
drag, startPoint x: 335, startPoint y: 166, endPoint x: 300, endPoint y: 168, distance: 34.7
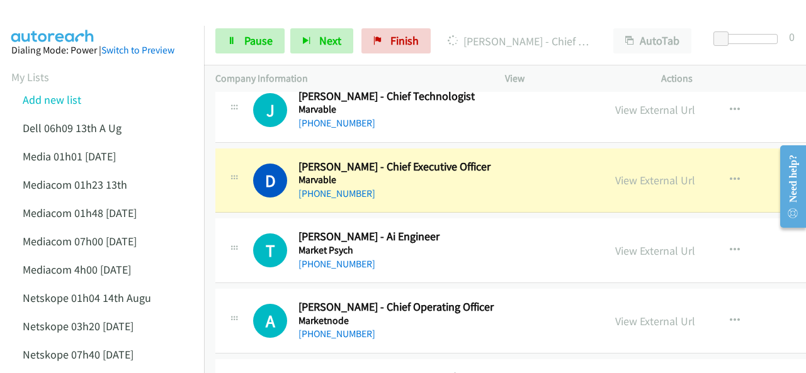
click at [130, 19] on div at bounding box center [397, 24] width 795 height 48
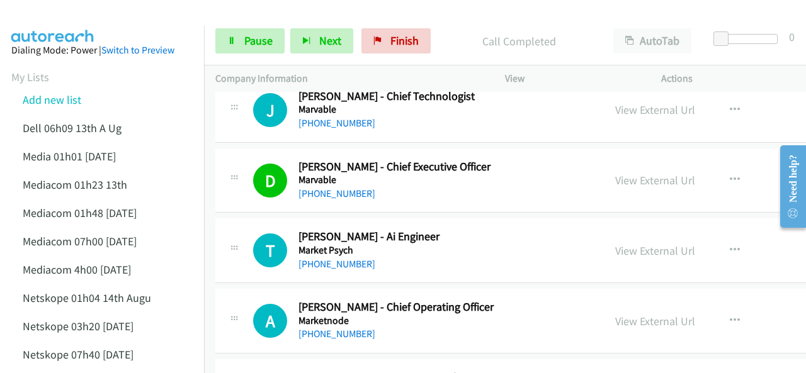
click at [57, 11] on img at bounding box center [53, 22] width 94 height 44
click at [98, 17] on img at bounding box center [53, 22] width 94 height 44
click at [48, 22] on img at bounding box center [53, 22] width 94 height 44
click at [84, 11] on img at bounding box center [53, 22] width 94 height 44
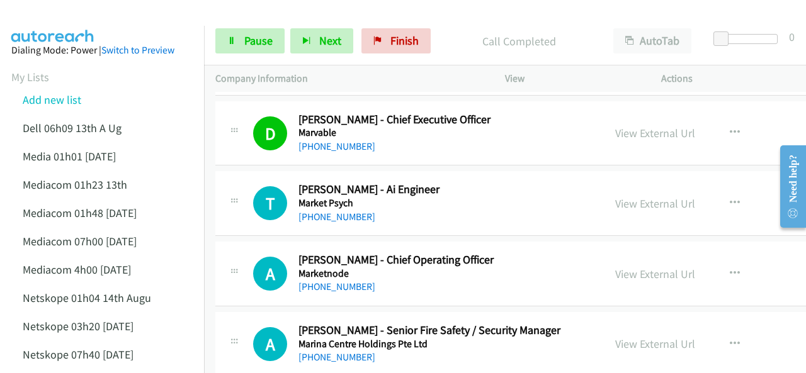
scroll to position [3967, 0]
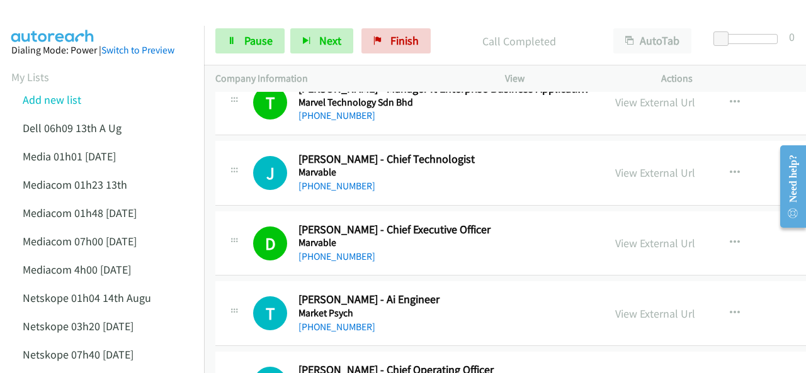
click at [64, 21] on img at bounding box center [53, 22] width 94 height 44
click at [73, 21] on img at bounding box center [53, 22] width 94 height 44
click at [132, 18] on div at bounding box center [397, 24] width 795 height 48
click at [58, 11] on img at bounding box center [53, 22] width 94 height 44
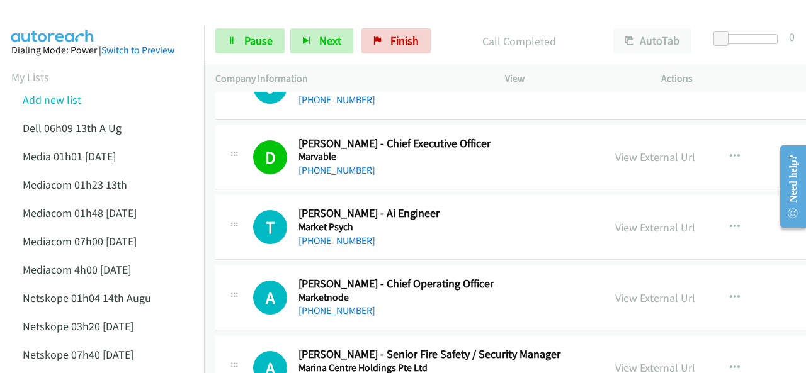
scroll to position [4030, 0]
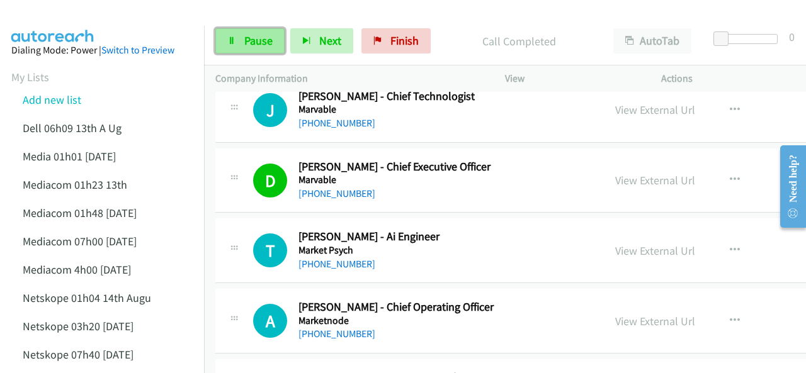
click at [248, 44] on span "Pause" at bounding box center [258, 40] width 28 height 14
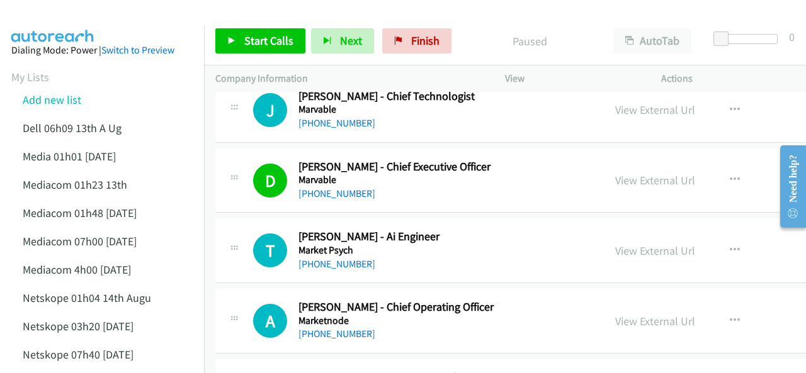
click at [142, 23] on div at bounding box center [397, 24] width 795 height 48
click at [71, 14] on img at bounding box center [53, 22] width 94 height 44
click at [471, 31] on div "Paused" at bounding box center [529, 40] width 145 height 25
drag, startPoint x: 249, startPoint y: 18, endPoint x: 249, endPoint y: 28, distance: 9.4
click at [249, 23] on div "Start Calls Pause Next Finish Paused AutoTab AutoTab 0" at bounding box center [505, 41] width 602 height 48
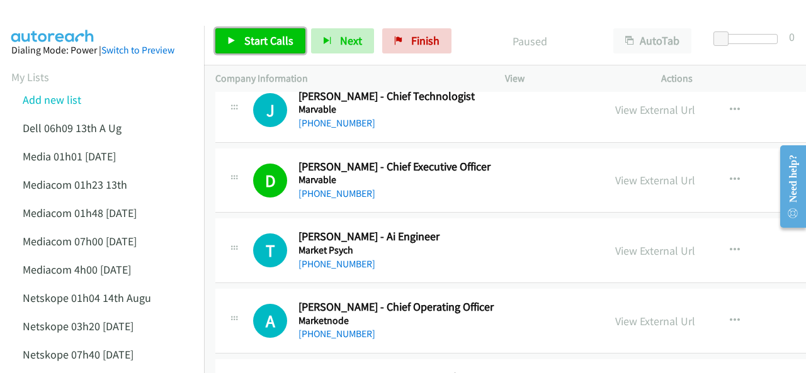
click at [254, 34] on span "Start Calls" at bounding box center [268, 40] width 49 height 14
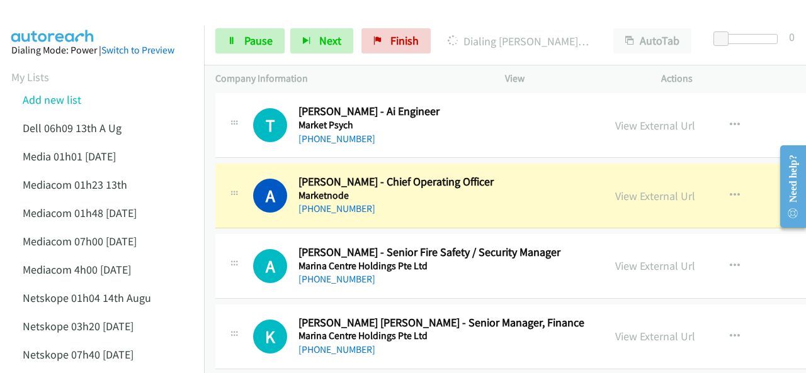
scroll to position [4156, 0]
click at [113, 21] on div at bounding box center [397, 24] width 795 height 48
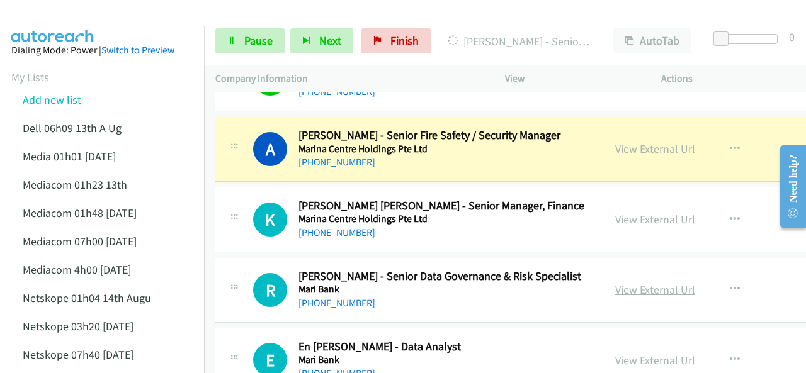
scroll to position [4282, 0]
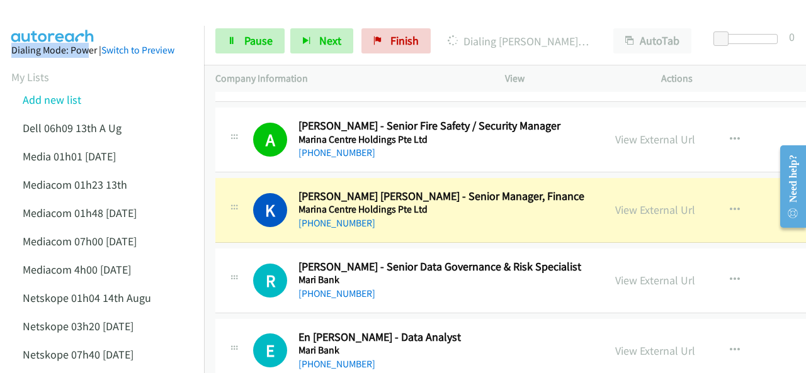
click at [80, 25] on main "Start Calls Pause Next Finish Dialing Kelly Lim Jia Yi - Senior Manager, Financ…" at bounding box center [403, 30] width 806 height 60
click at [87, 20] on img at bounding box center [53, 22] width 94 height 44
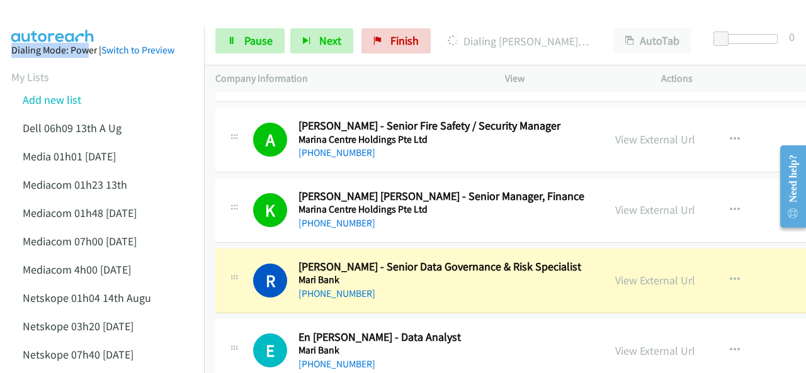
click at [60, 16] on img at bounding box center [53, 22] width 94 height 44
click at [80, 18] on img at bounding box center [53, 22] width 94 height 44
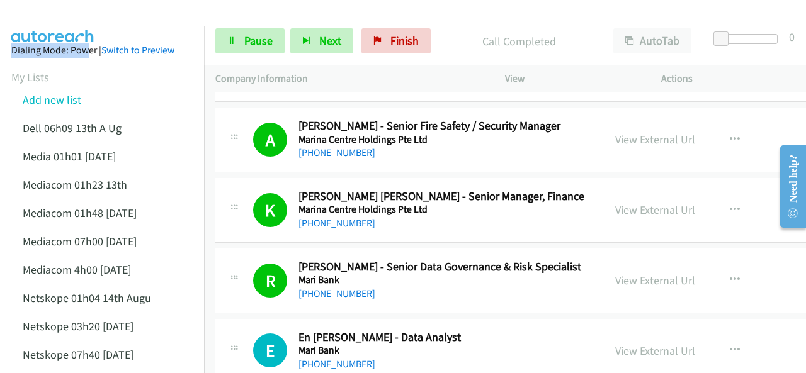
click at [60, 21] on img at bounding box center [53, 22] width 94 height 44
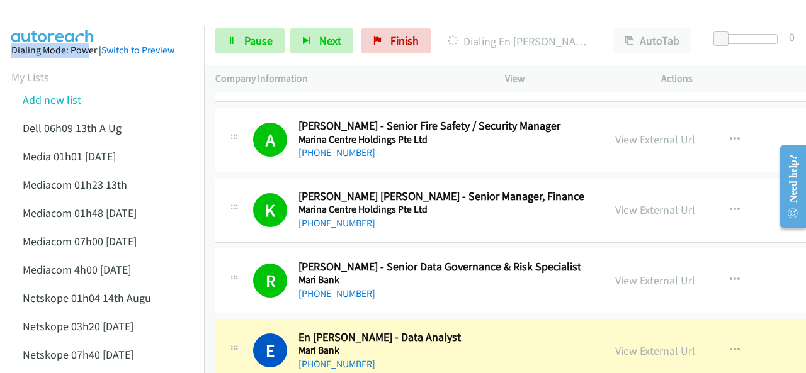
scroll to position [4345, 0]
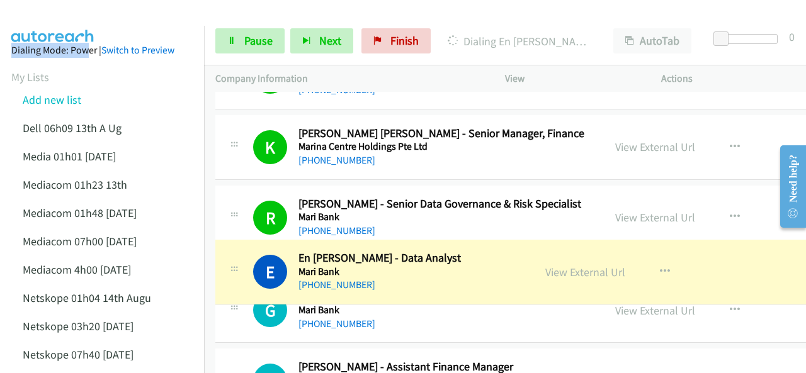
drag, startPoint x: 298, startPoint y: 259, endPoint x: 423, endPoint y: 261, distance: 124.7
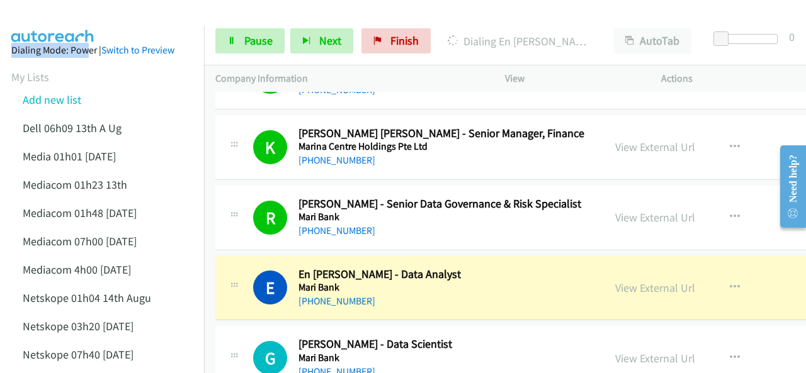
click at [81, 20] on img at bounding box center [53, 22] width 94 height 44
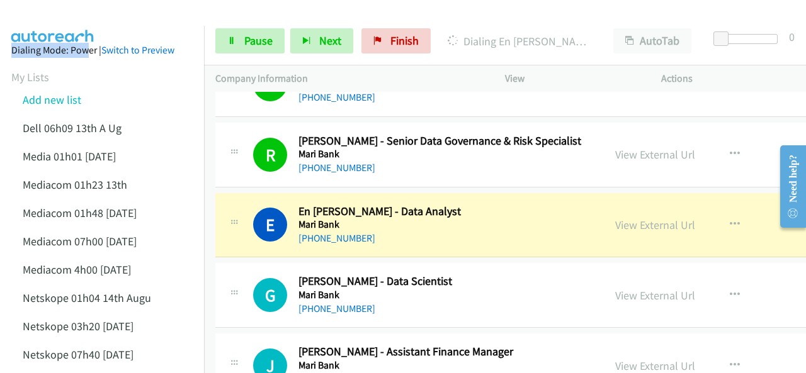
drag, startPoint x: 116, startPoint y: 14, endPoint x: 125, endPoint y: 14, distance: 8.8
click at [116, 14] on div at bounding box center [397, 24] width 795 height 48
click at [615, 219] on div "View External Url" at bounding box center [655, 225] width 80 height 17
click at [615, 218] on link "View External Url" at bounding box center [655, 225] width 80 height 14
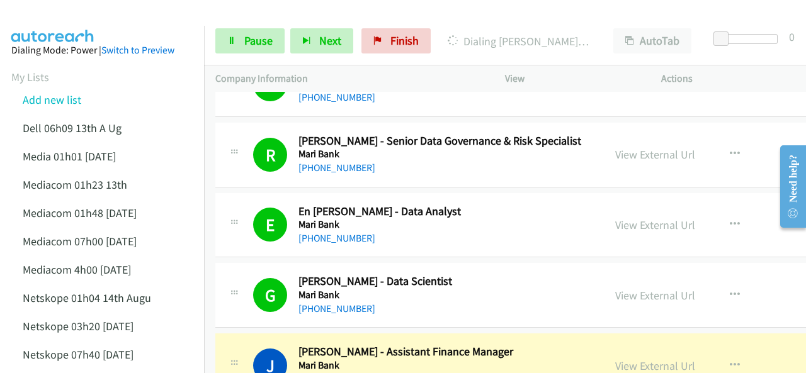
click at [72, 14] on img at bounding box center [53, 22] width 94 height 44
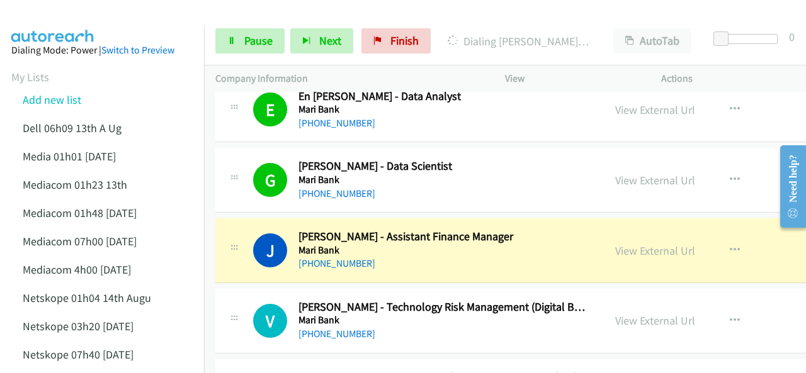
scroll to position [4597, 0]
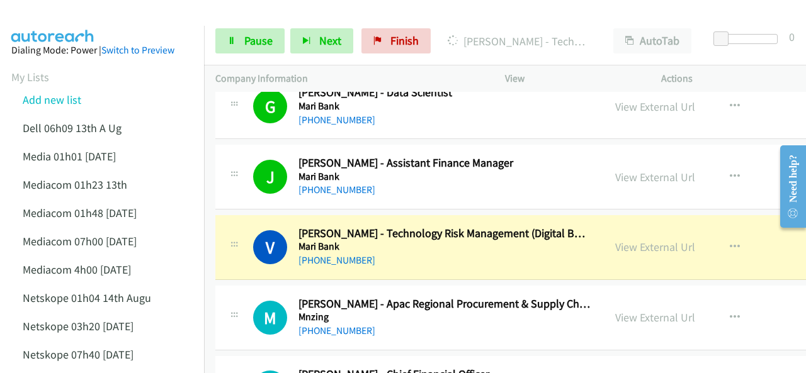
click at [108, 13] on div at bounding box center [397, 24] width 795 height 48
click at [615, 240] on link "View External Url" at bounding box center [655, 247] width 80 height 14
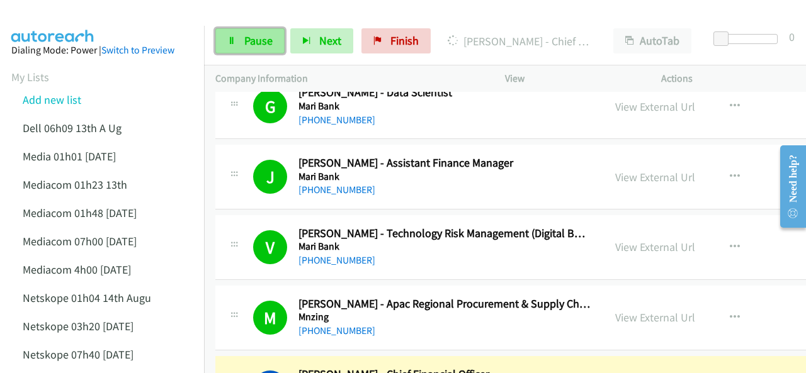
click at [248, 43] on span "Pause" at bounding box center [258, 40] width 28 height 14
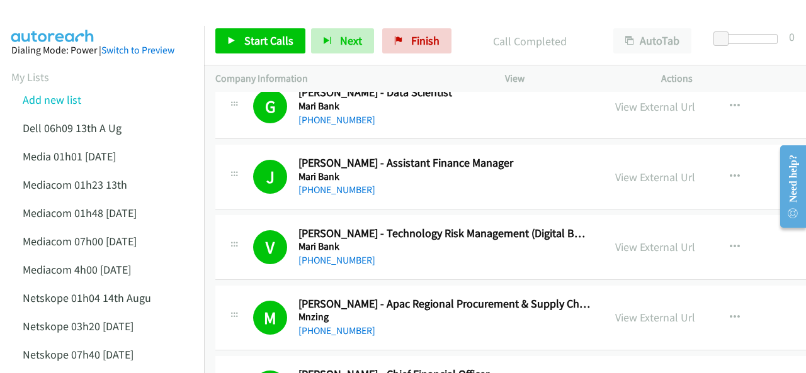
click at [127, 15] on div at bounding box center [397, 24] width 795 height 48
click at [249, 31] on link "Start Calls" at bounding box center [260, 40] width 90 height 25
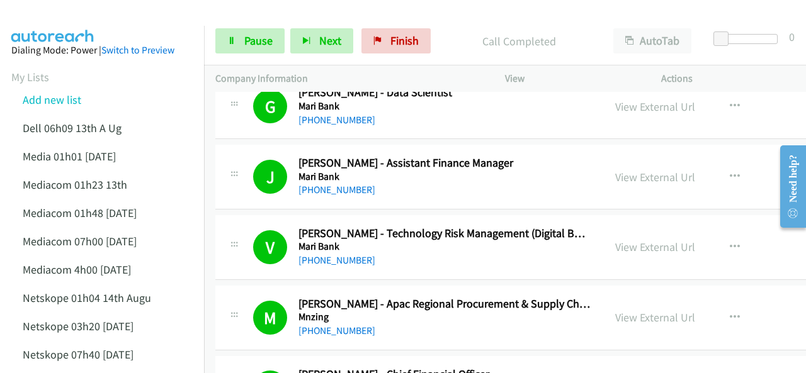
click at [89, 19] on img at bounding box center [53, 22] width 94 height 44
click at [73, 21] on img at bounding box center [53, 22] width 94 height 44
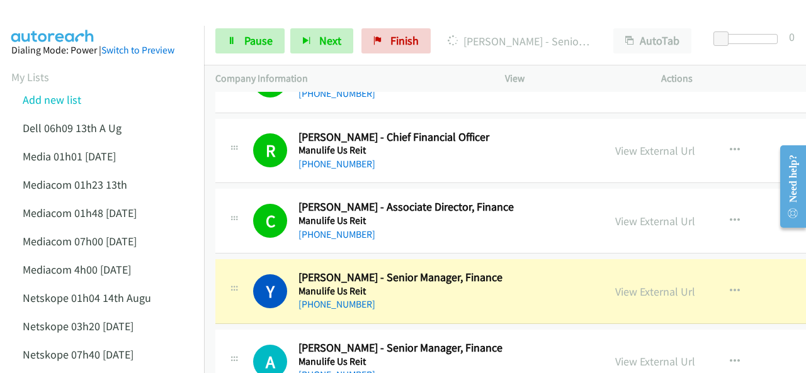
scroll to position [4849, 0]
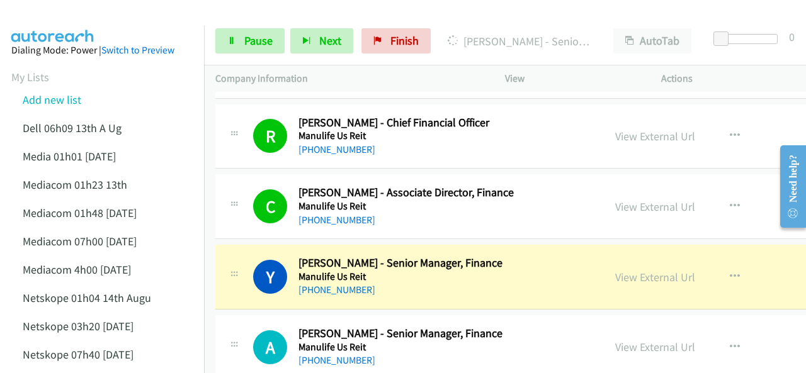
click at [44, 22] on img at bounding box center [53, 22] width 94 height 44
click at [252, 38] on span "Pause" at bounding box center [258, 40] width 28 height 14
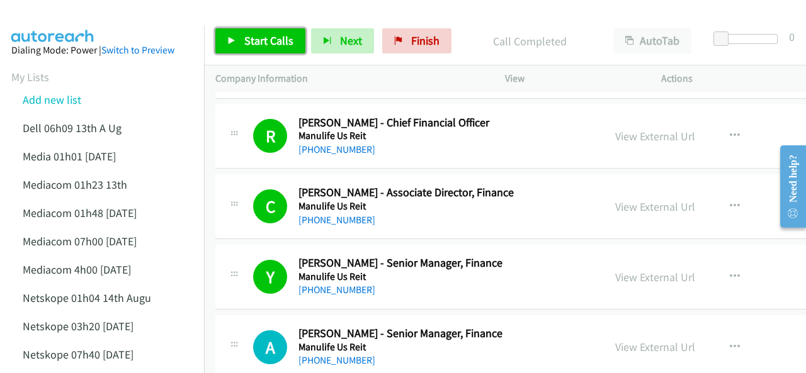
click at [249, 45] on span "Start Calls" at bounding box center [268, 40] width 49 height 14
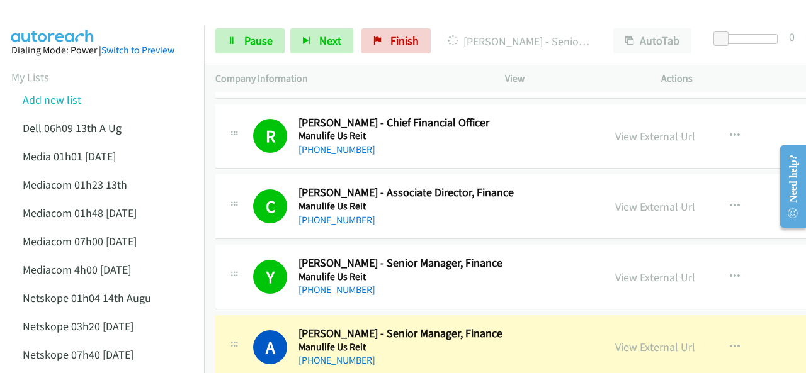
click at [108, 21] on div at bounding box center [397, 24] width 795 height 48
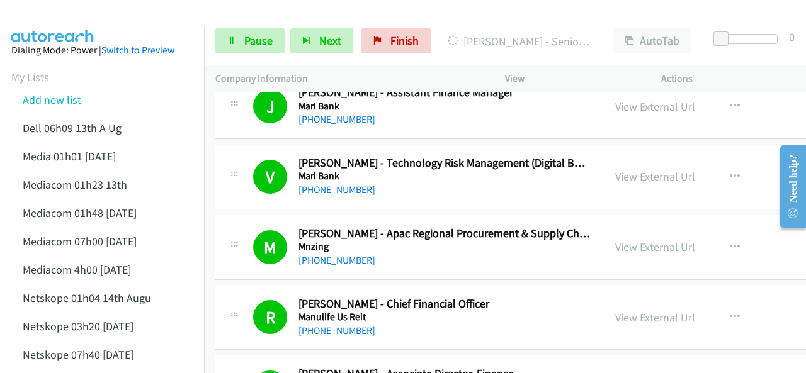
scroll to position [5038, 0]
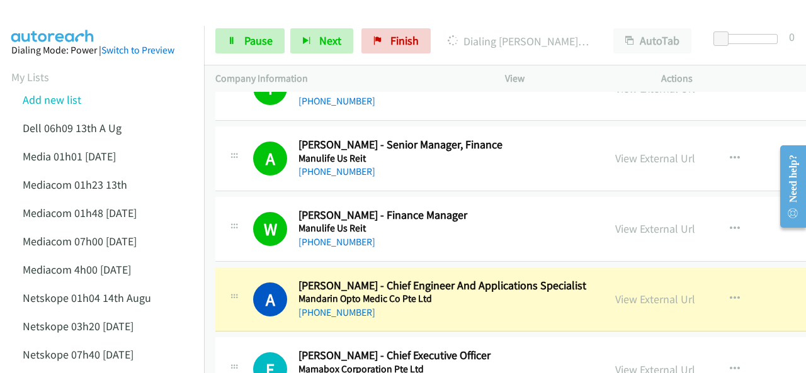
click at [57, 22] on img at bounding box center [53, 22] width 94 height 44
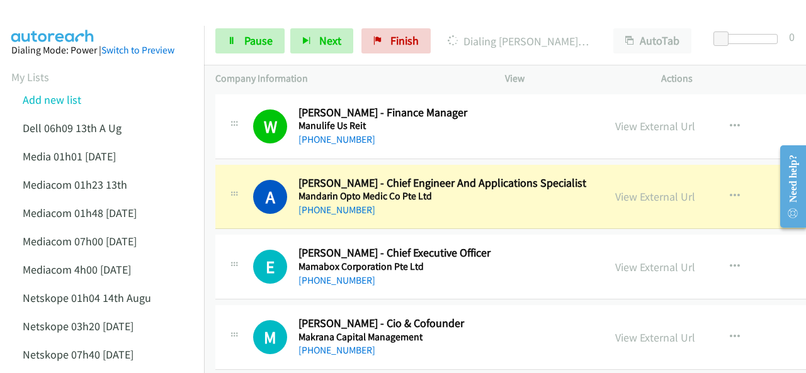
scroll to position [5164, 0]
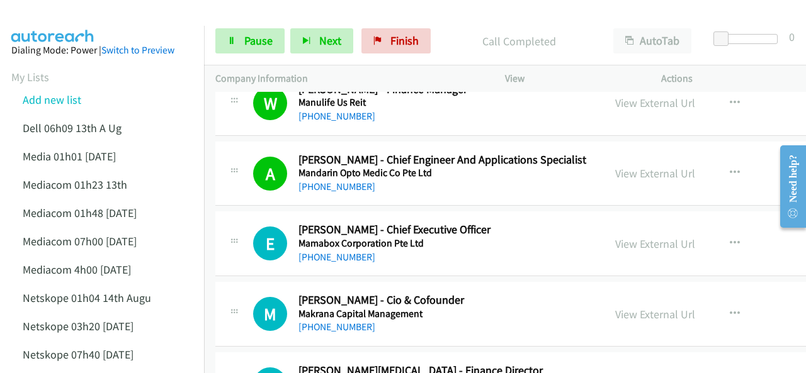
click at [88, 23] on img at bounding box center [53, 22] width 94 height 44
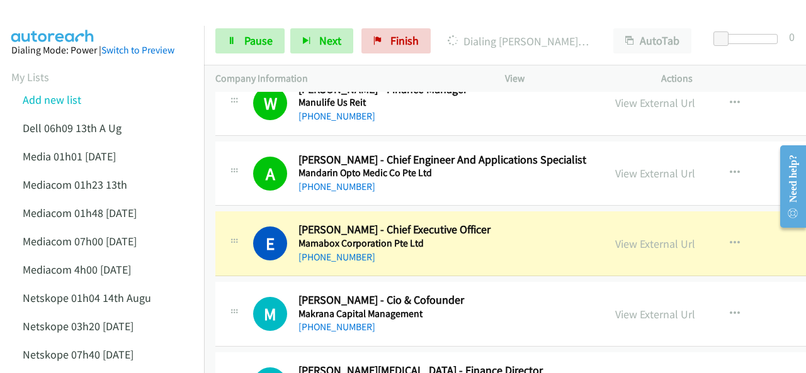
click at [98, 11] on img at bounding box center [53, 22] width 94 height 44
click at [105, 14] on div at bounding box center [397, 24] width 795 height 48
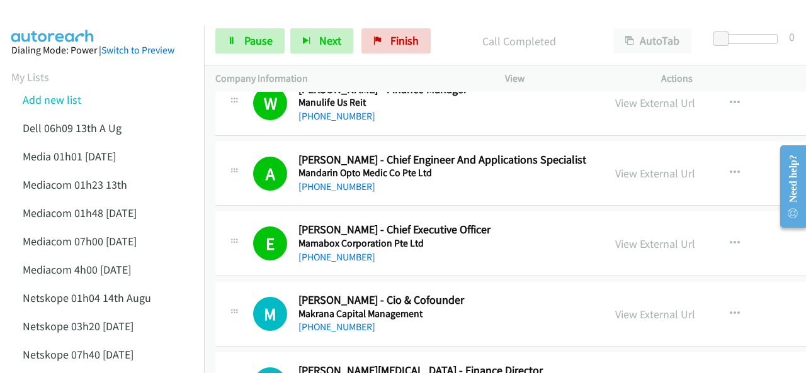
click at [62, 16] on img at bounding box center [53, 22] width 94 height 44
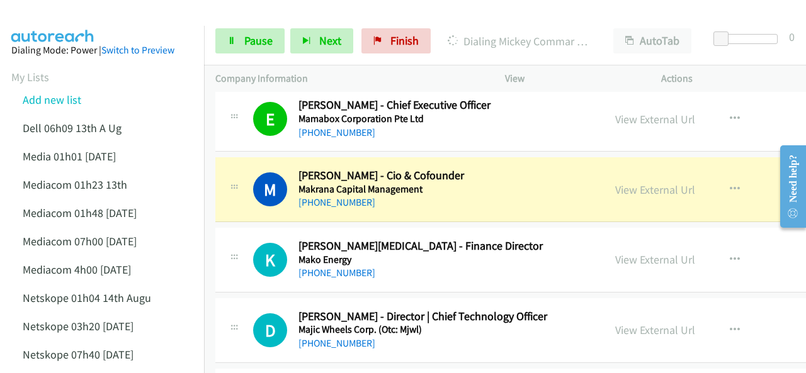
scroll to position [5290, 0]
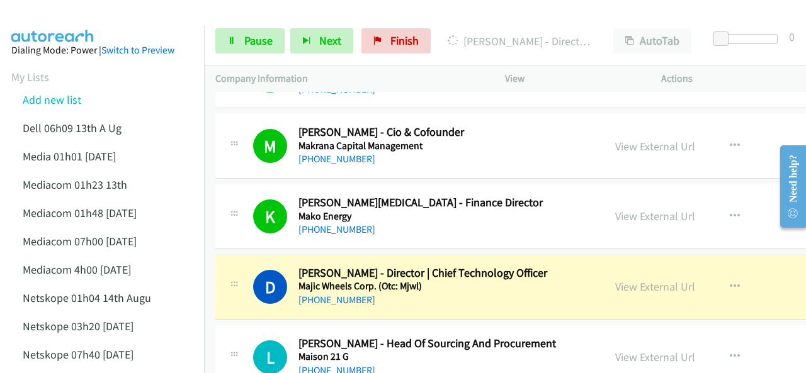
scroll to position [5353, 0]
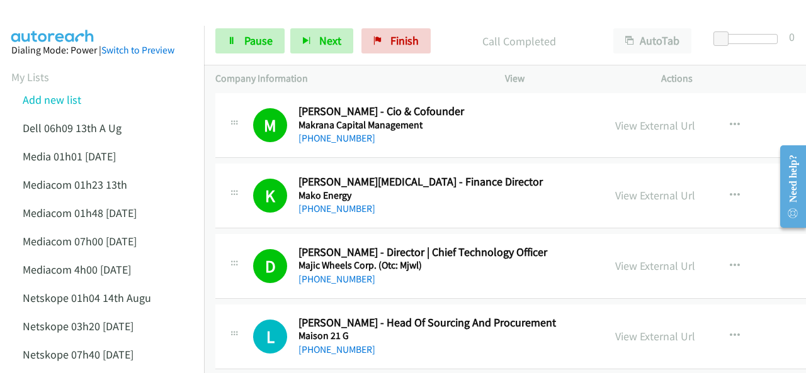
click at [121, 22] on div at bounding box center [397, 24] width 795 height 48
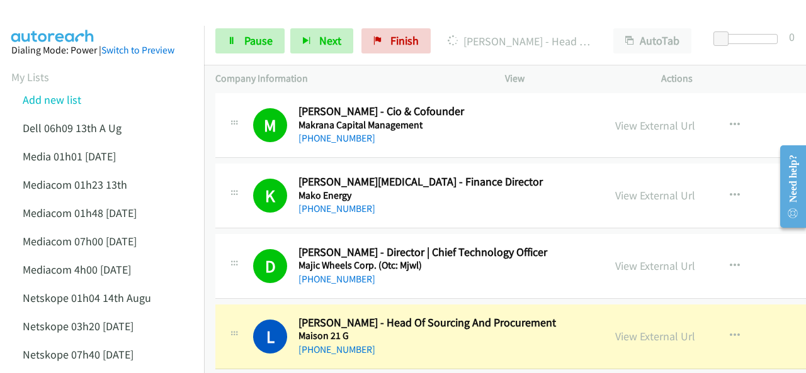
click at [130, 14] on div at bounding box center [397, 24] width 795 height 48
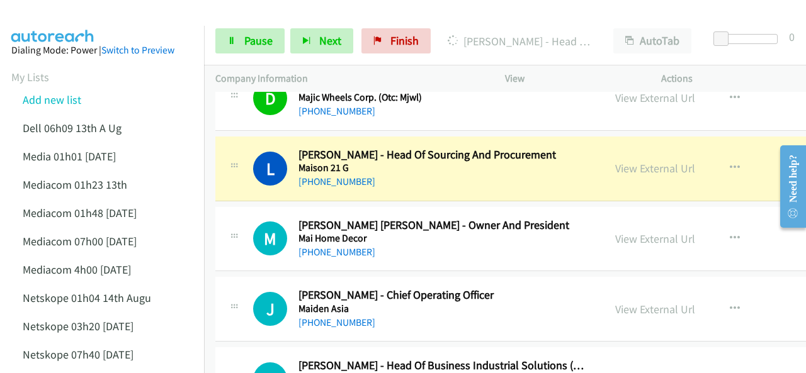
scroll to position [5542, 0]
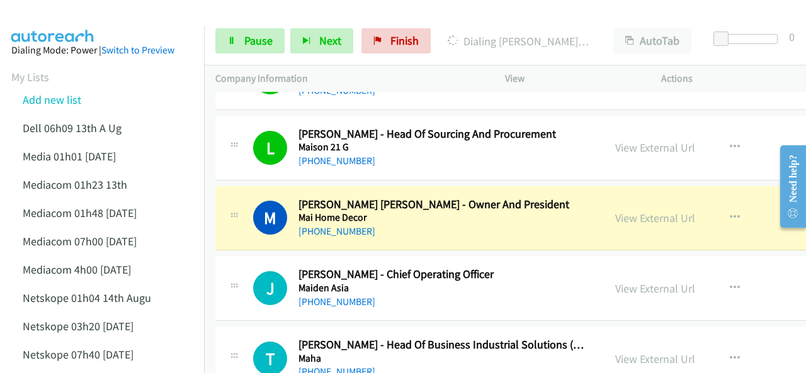
click at [107, 15] on div at bounding box center [397, 24] width 795 height 48
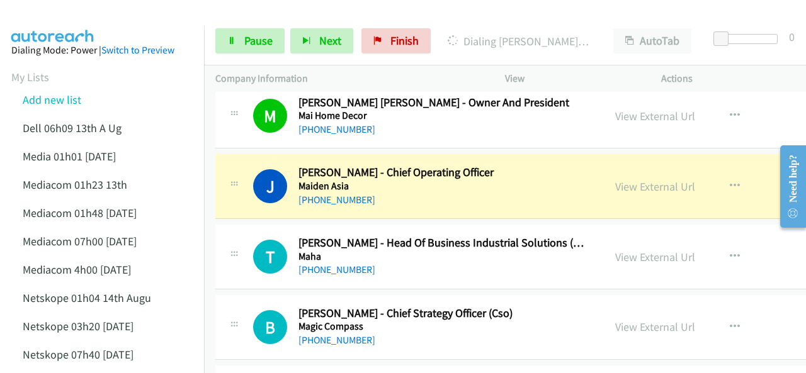
scroll to position [5667, 0]
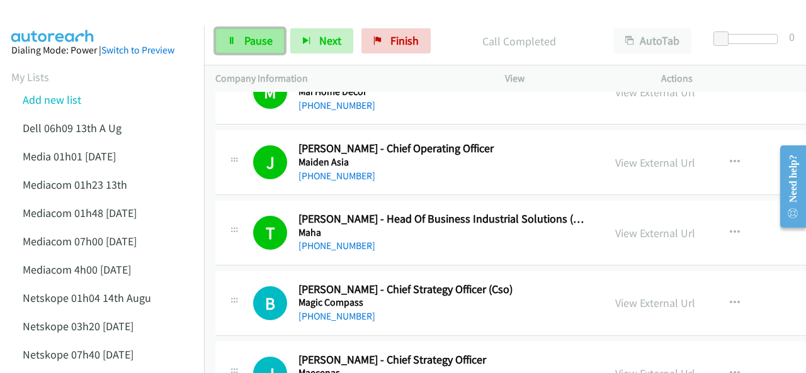
click at [236, 35] on link "Pause" at bounding box center [249, 40] width 69 height 25
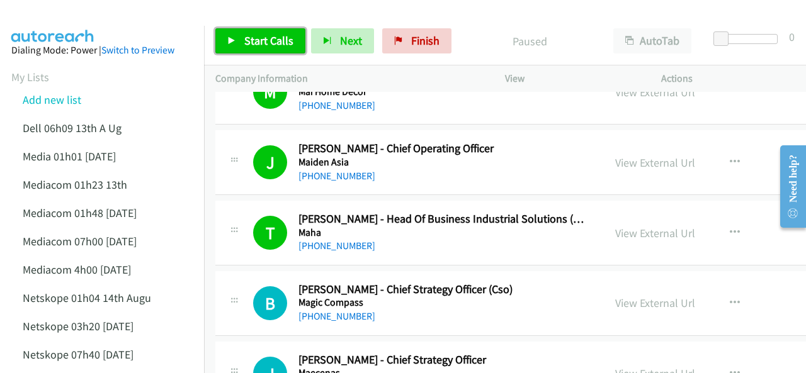
click at [254, 36] on span "Start Calls" at bounding box center [268, 40] width 49 height 14
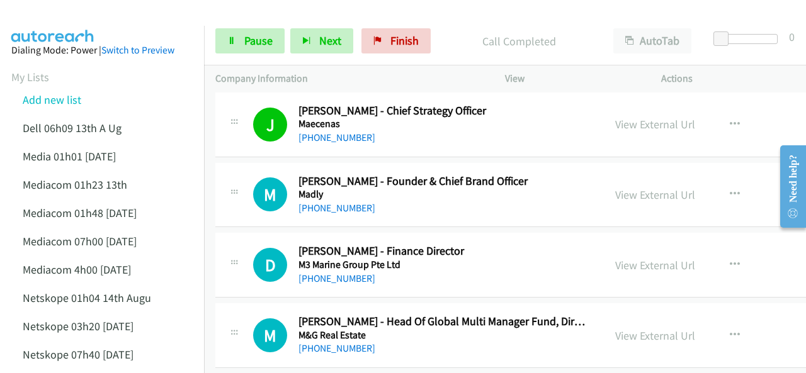
scroll to position [5919, 0]
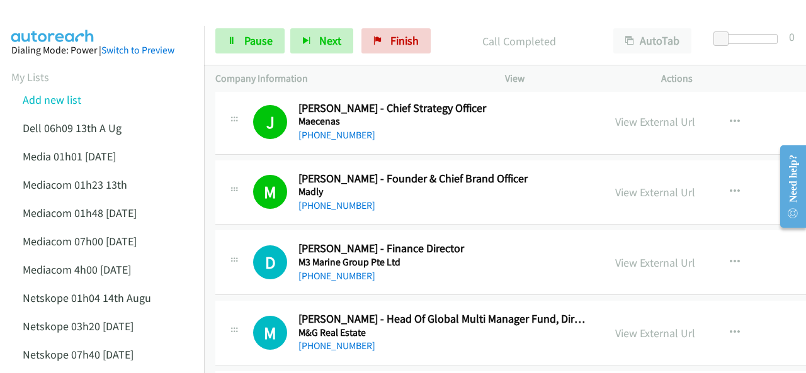
click at [244, 41] on span "Pause" at bounding box center [258, 40] width 28 height 14
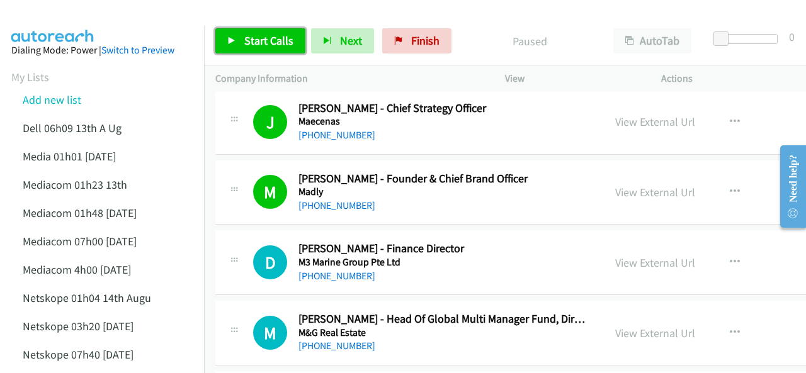
click at [244, 40] on span "Start Calls" at bounding box center [268, 40] width 49 height 14
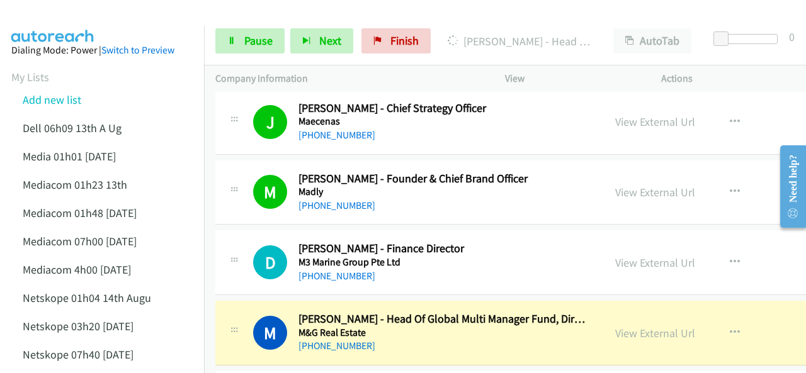
click at [108, 13] on div at bounding box center [397, 24] width 795 height 48
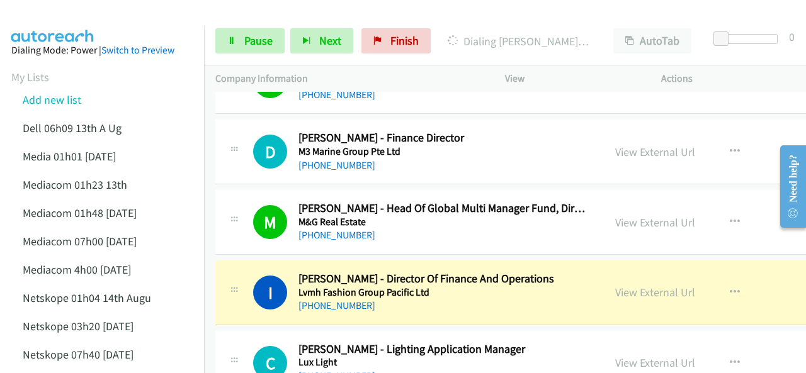
scroll to position [6045, 0]
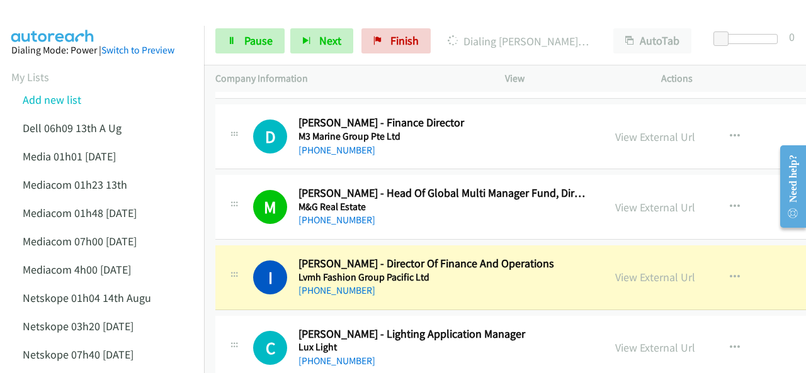
click at [65, 18] on img at bounding box center [53, 22] width 94 height 44
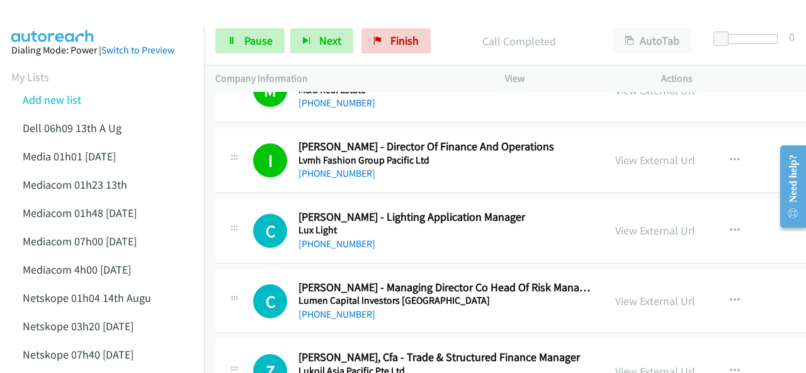
scroll to position [6171, 0]
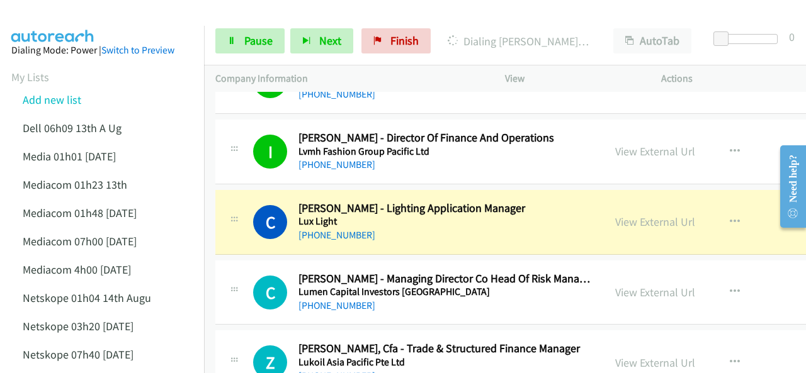
click at [71, 13] on img at bounding box center [53, 22] width 94 height 44
click at [86, 24] on img at bounding box center [53, 22] width 94 height 44
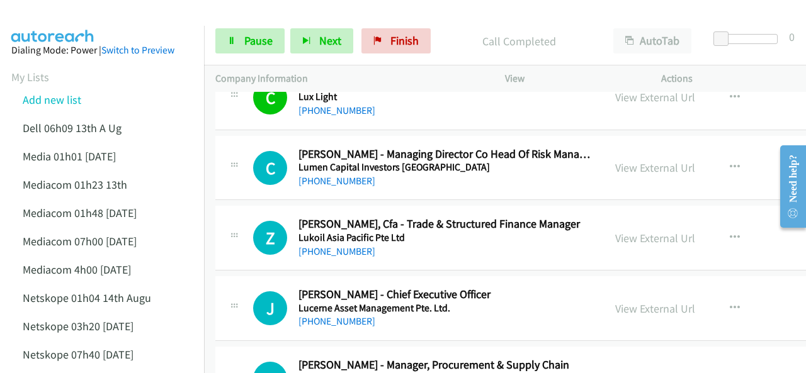
scroll to position [6297, 0]
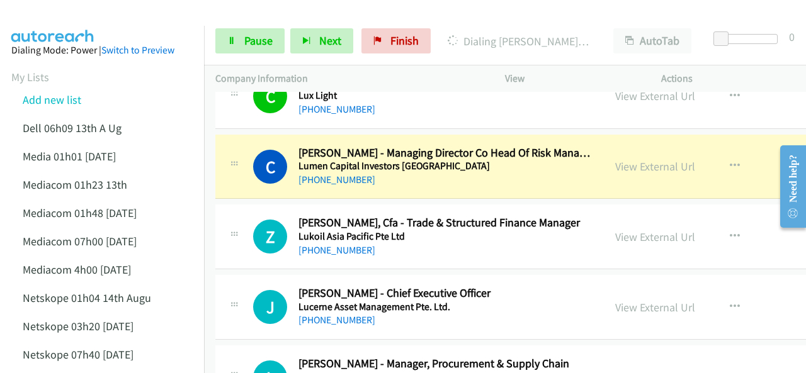
click at [70, 20] on img at bounding box center [53, 22] width 94 height 44
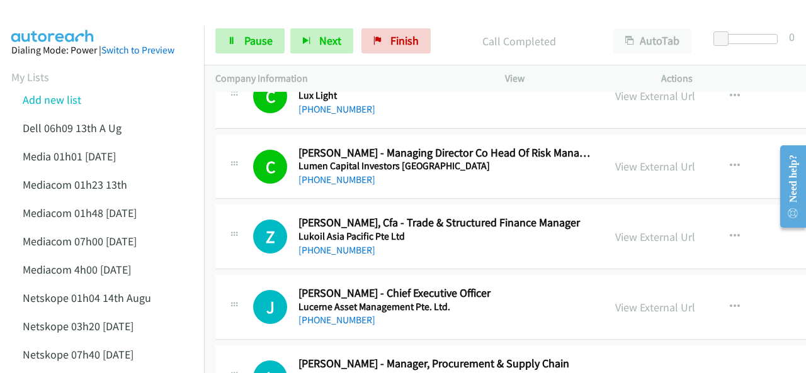
click at [76, 20] on img at bounding box center [53, 22] width 94 height 44
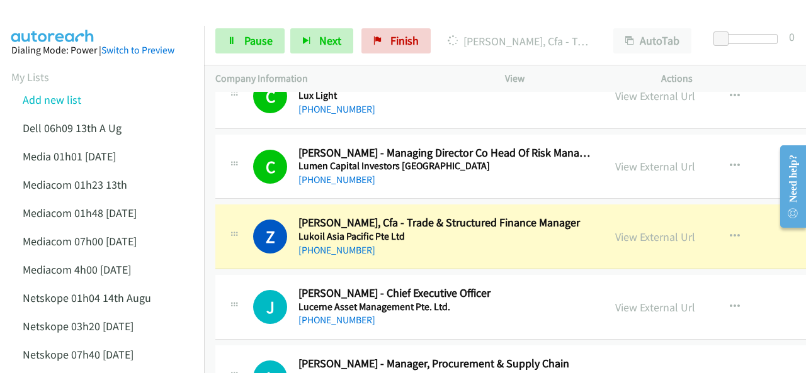
click at [110, 21] on div at bounding box center [397, 24] width 795 height 48
click at [615, 230] on link "View External Url" at bounding box center [655, 237] width 80 height 14
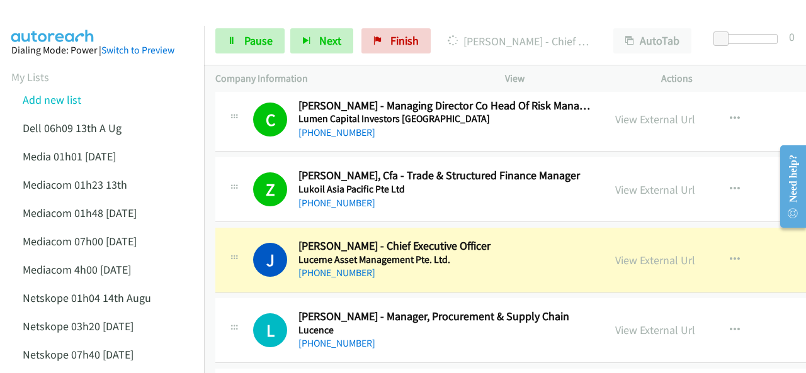
scroll to position [6360, 0]
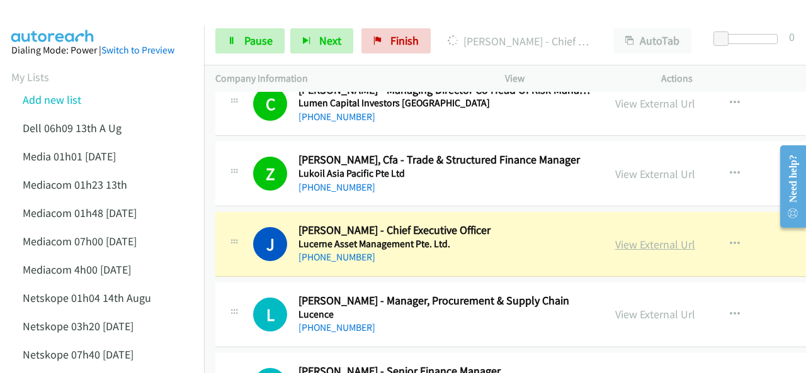
click at [615, 237] on link "View External Url" at bounding box center [655, 244] width 80 height 14
click at [228, 41] on icon at bounding box center [231, 41] width 9 height 9
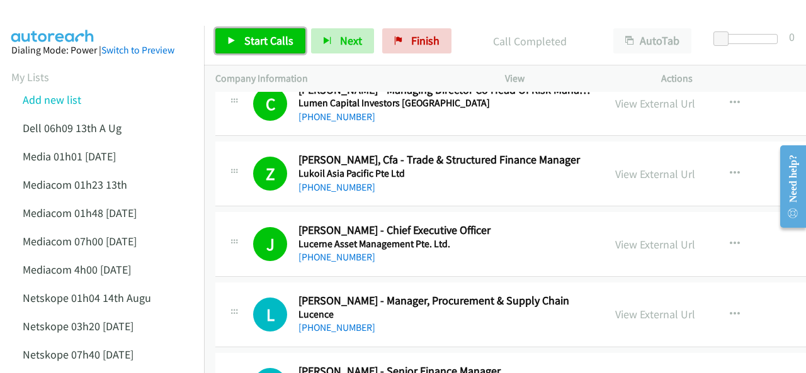
click at [231, 37] on icon at bounding box center [231, 41] width 9 height 9
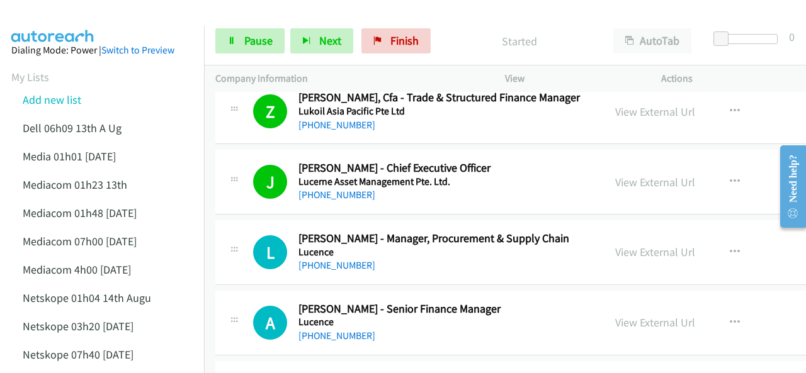
scroll to position [6423, 0]
click at [77, 22] on img at bounding box center [53, 22] width 94 height 44
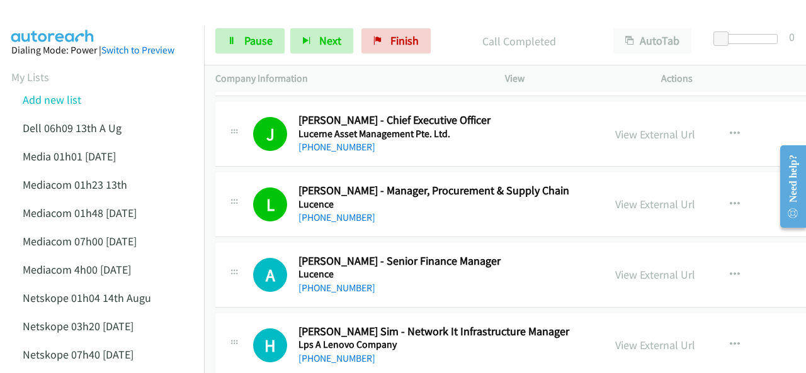
scroll to position [6486, 0]
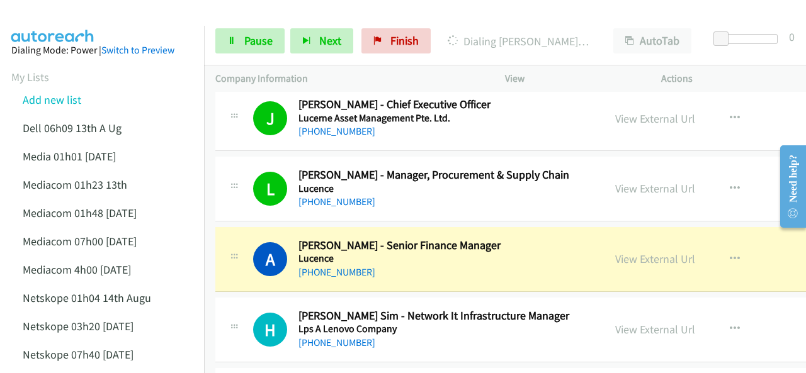
click at [109, 18] on div at bounding box center [397, 24] width 795 height 48
click at [615, 252] on link "View External Url" at bounding box center [655, 259] width 80 height 14
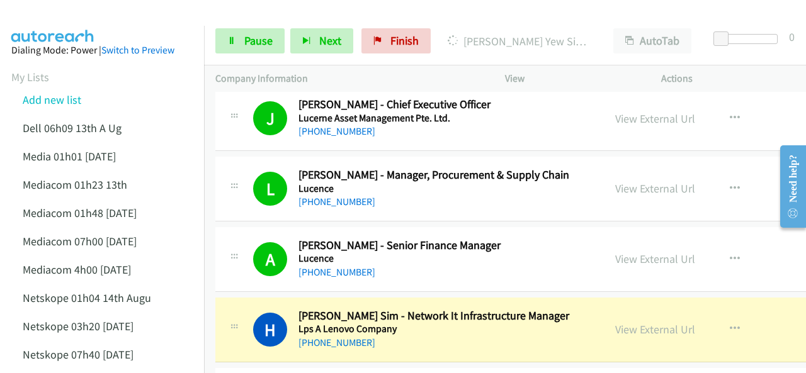
click at [135, 21] on div at bounding box center [397, 24] width 795 height 48
click at [615, 322] on link "View External Url" at bounding box center [655, 329] width 80 height 14
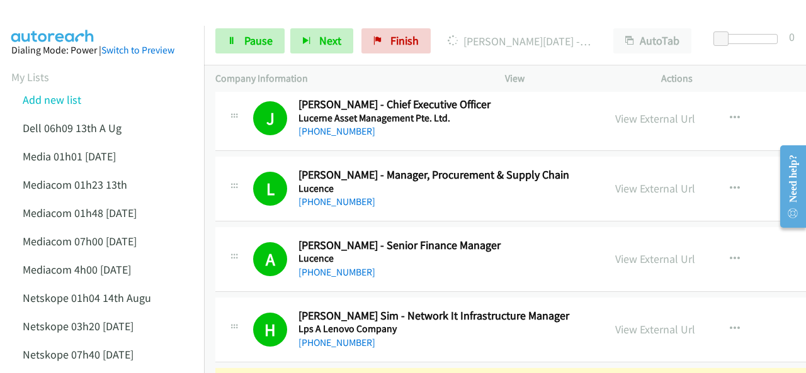
scroll to position [6612, 0]
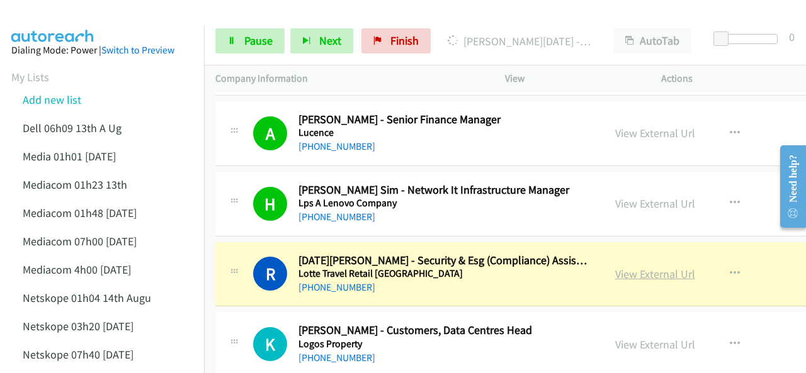
click at [615, 267] on link "View External Url" at bounding box center [655, 274] width 80 height 14
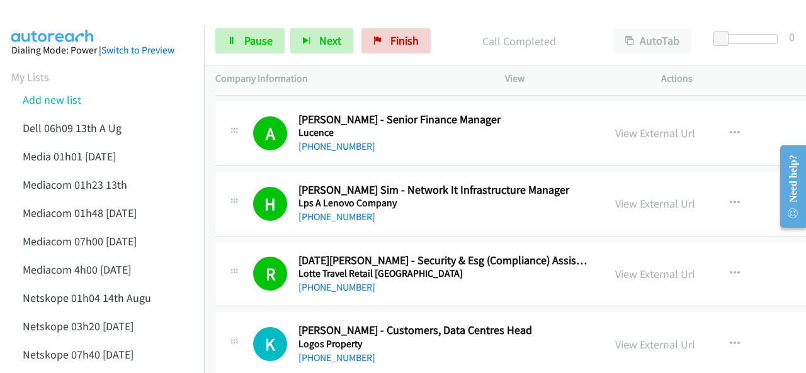
drag, startPoint x: 102, startPoint y: 30, endPoint x: 123, endPoint y: 16, distance: 25.5
click at [242, 29] on link "Pause" at bounding box center [249, 40] width 69 height 25
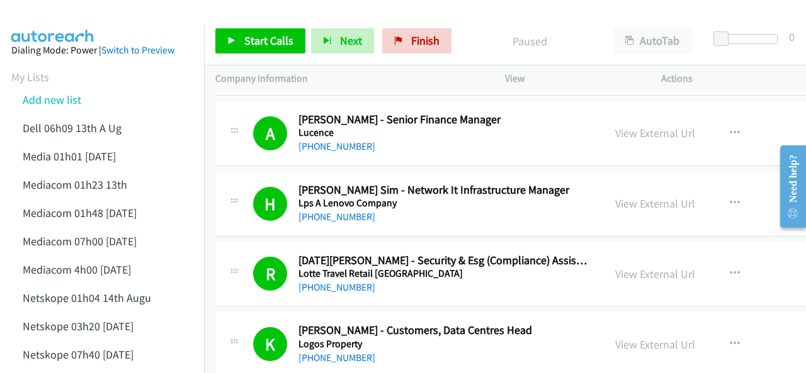
click at [96, 17] on img at bounding box center [53, 22] width 94 height 44
click at [116, 24] on div at bounding box center [397, 24] width 795 height 48
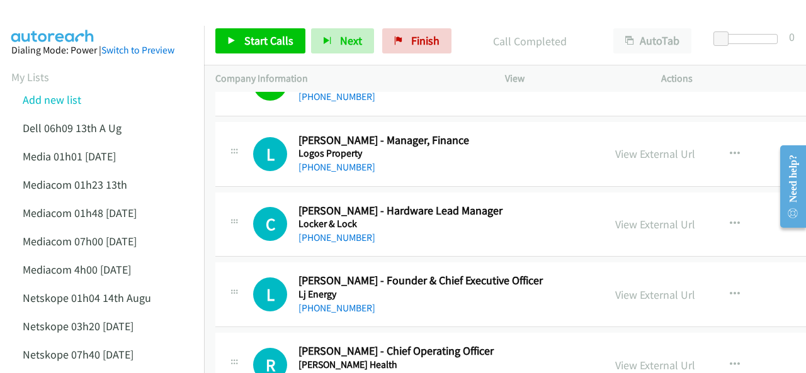
scroll to position [6990, 0]
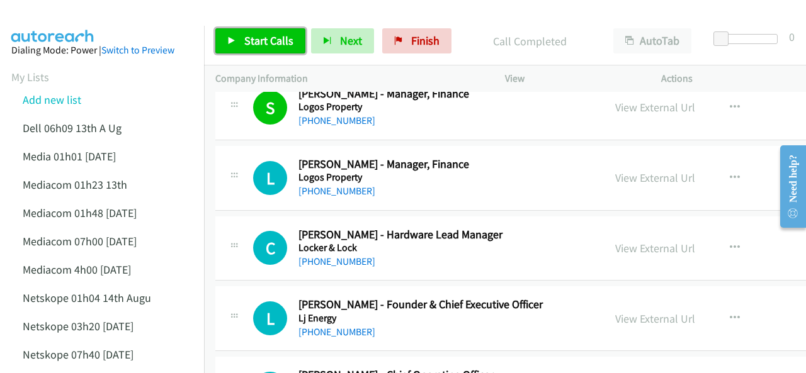
click at [259, 33] on span "Start Calls" at bounding box center [268, 40] width 49 height 14
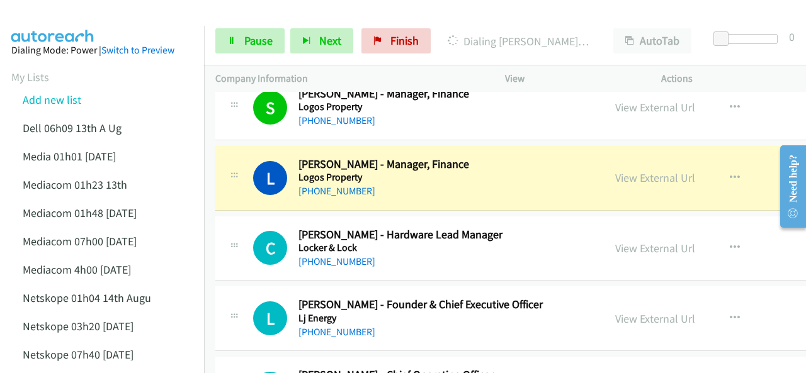
click at [77, 12] on img at bounding box center [53, 22] width 94 height 44
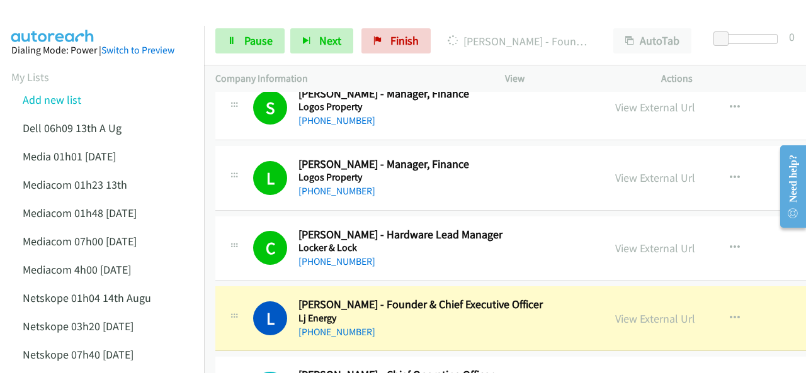
click at [44, 16] on img at bounding box center [53, 22] width 94 height 44
click at [615, 312] on link "View External Url" at bounding box center [655, 319] width 80 height 14
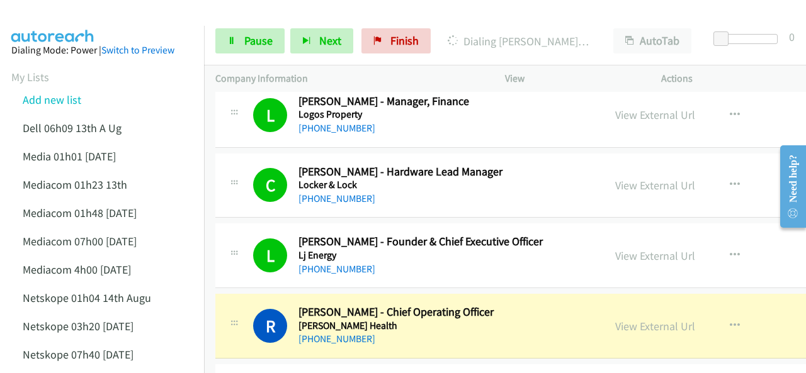
scroll to position [7179, 0]
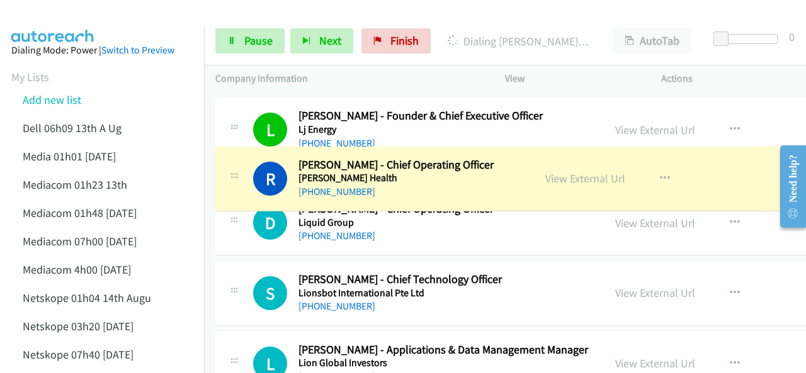
drag, startPoint x: 470, startPoint y: 168, endPoint x: 307, endPoint y: 168, distance: 163.1
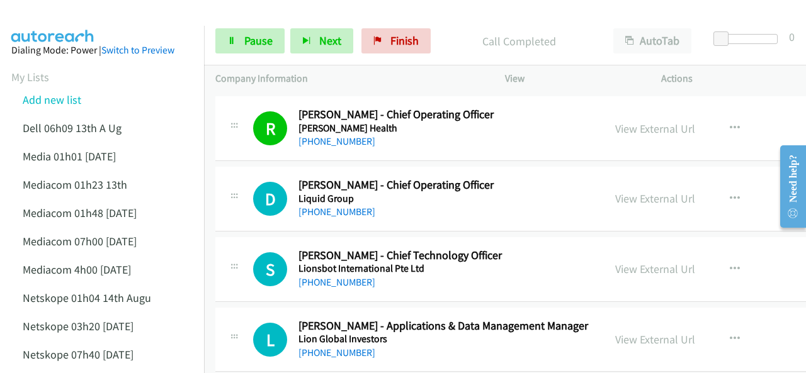
scroll to position [7242, 0]
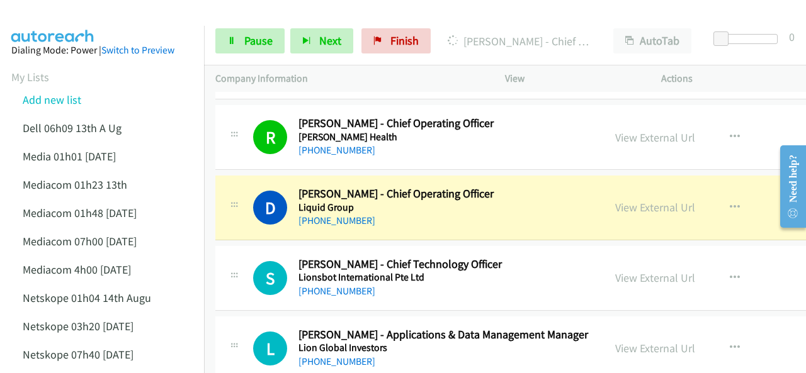
click at [71, 20] on img at bounding box center [53, 22] width 94 height 44
click at [241, 42] on link "Pause" at bounding box center [249, 40] width 69 height 25
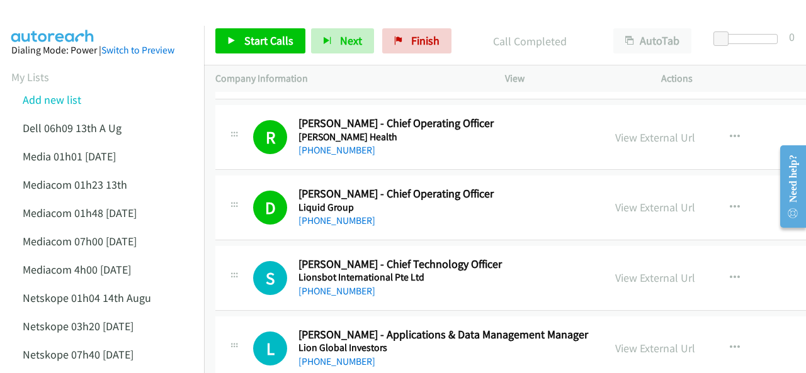
click at [94, 18] on img at bounding box center [53, 22] width 94 height 44
click at [271, 36] on span "Start Calls" at bounding box center [268, 40] width 49 height 14
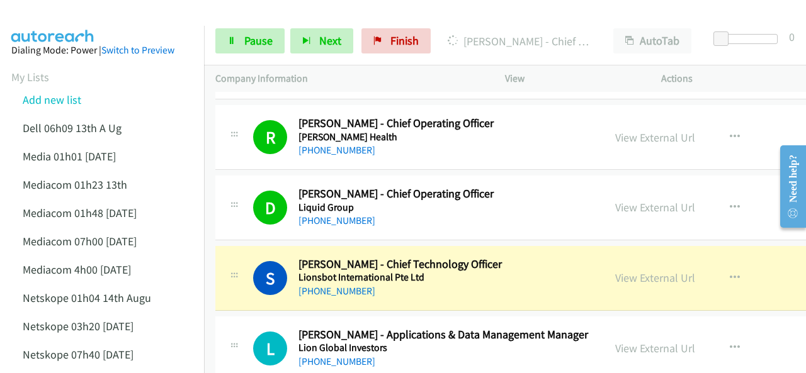
click at [94, 16] on img at bounding box center [53, 22] width 94 height 44
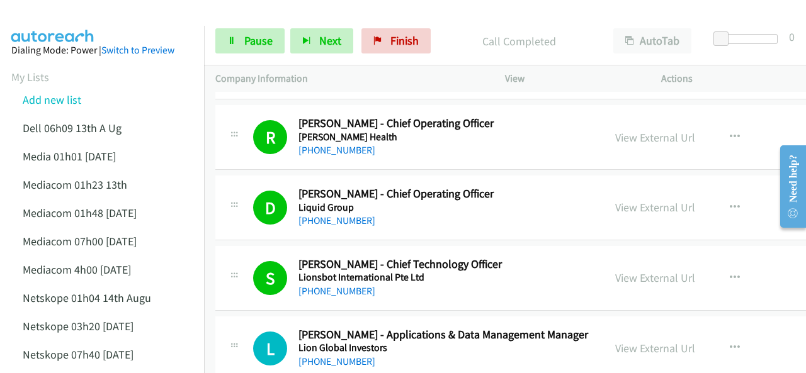
click at [86, 25] on img at bounding box center [53, 22] width 94 height 44
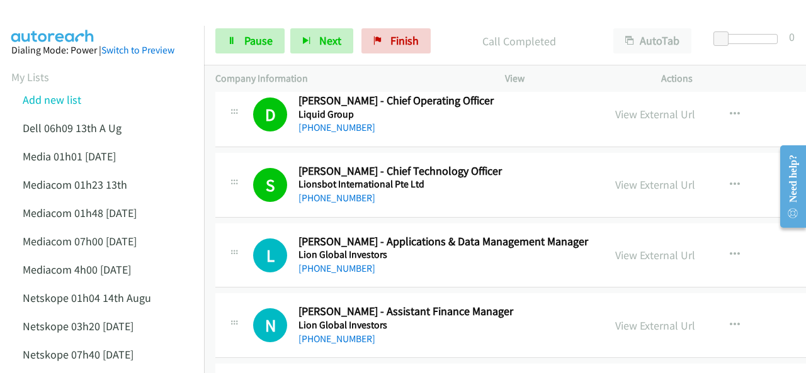
scroll to position [7431, 0]
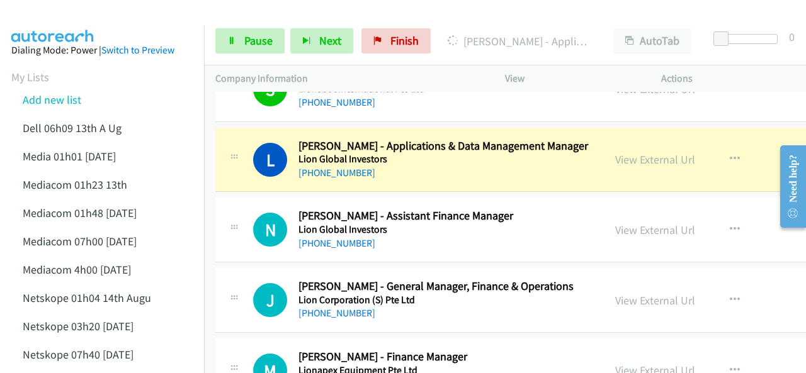
click at [57, 11] on img at bounding box center [53, 22] width 94 height 44
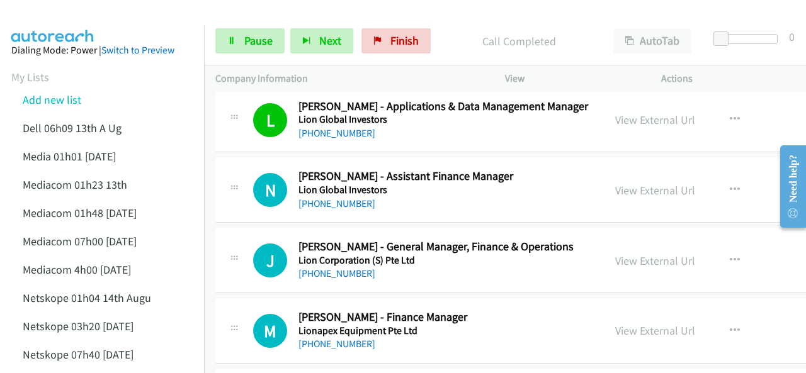
scroll to position [7494, 0]
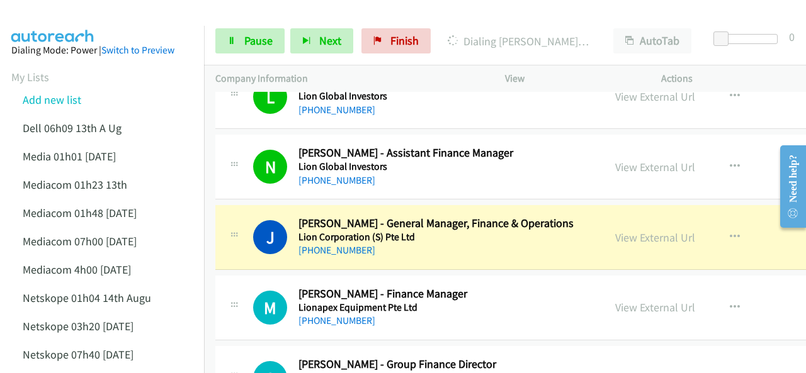
click at [115, 17] on div at bounding box center [397, 24] width 795 height 48
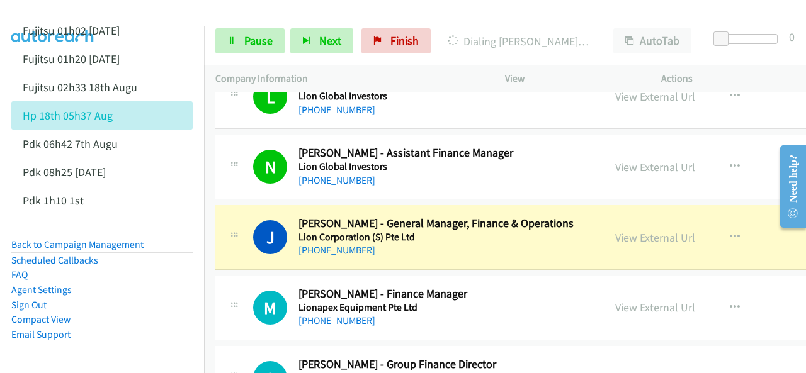
scroll to position [0, 0]
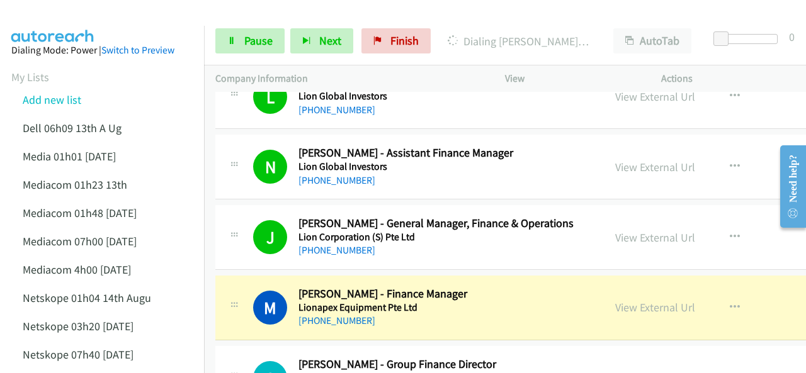
drag, startPoint x: 67, startPoint y: 27, endPoint x: 69, endPoint y: 20, distance: 7.8
click at [67, 25] on main "Start Calls Pause Next Finish Dialing Michelle Ang - Finance Manager AutoTab Au…" at bounding box center [403, 30] width 806 height 60
click at [615, 300] on link "View External Url" at bounding box center [655, 307] width 80 height 14
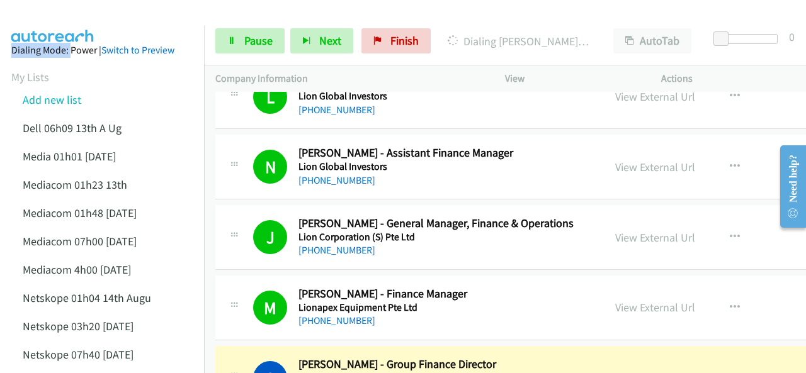
click at [91, 9] on img at bounding box center [53, 22] width 94 height 44
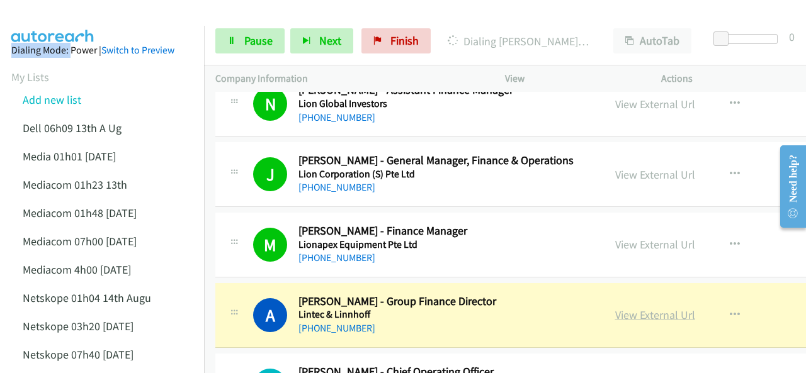
click at [615, 308] on link "View External Url" at bounding box center [655, 315] width 80 height 14
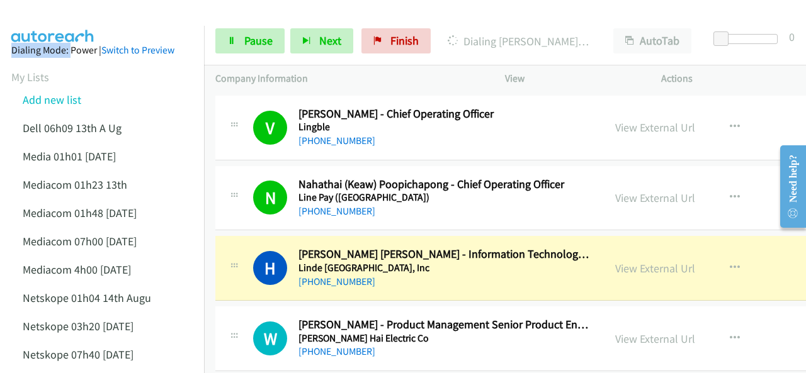
scroll to position [7934, 0]
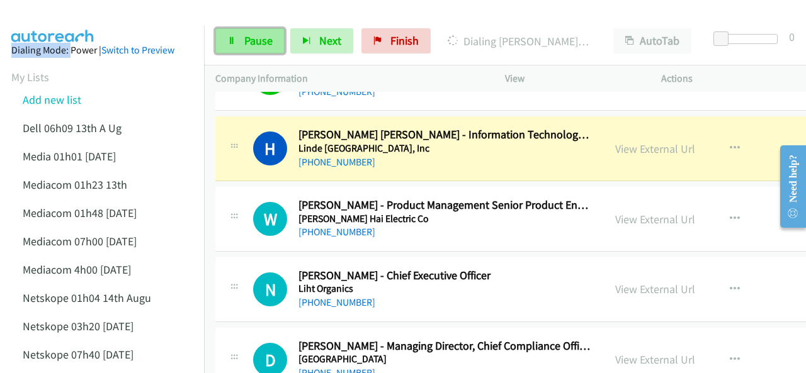
click at [253, 37] on span "Pause" at bounding box center [258, 40] width 28 height 14
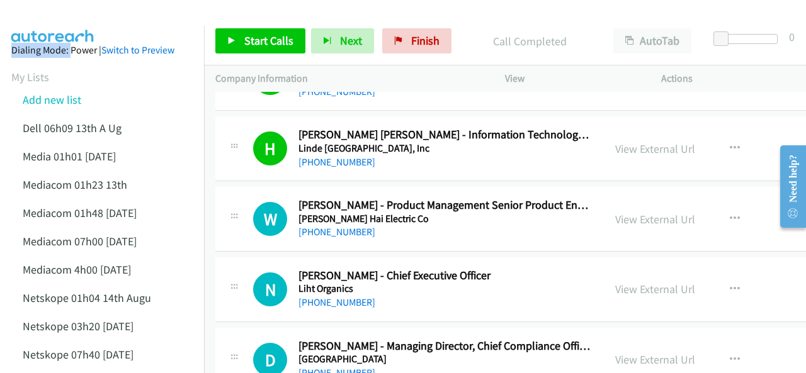
click at [71, 10] on img at bounding box center [53, 22] width 94 height 44
click at [257, 45] on span "Start Calls" at bounding box center [268, 40] width 49 height 14
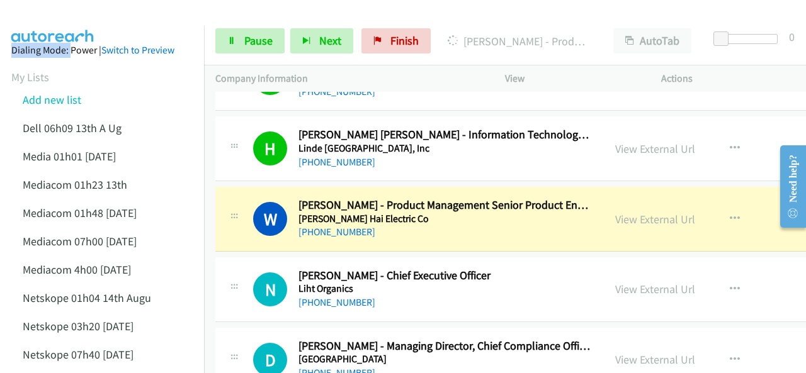
click at [92, 20] on img at bounding box center [53, 22] width 94 height 44
click at [615, 212] on link "View External Url" at bounding box center [655, 219] width 80 height 14
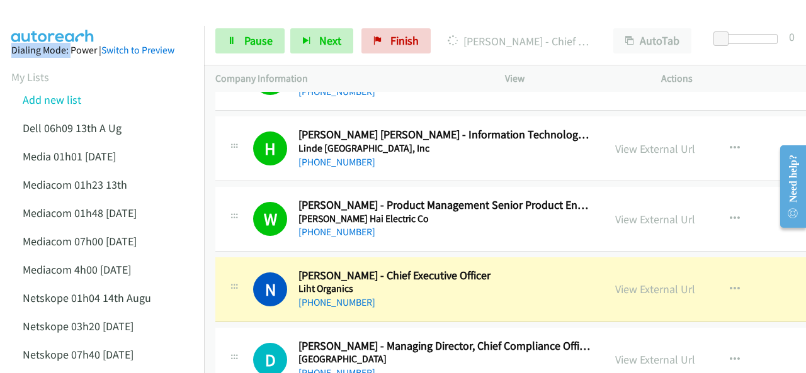
click at [65, 18] on img at bounding box center [53, 22] width 94 height 44
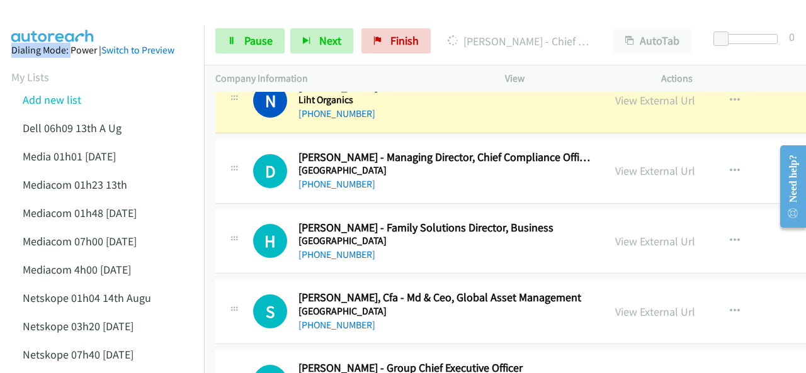
scroll to position [8060, 0]
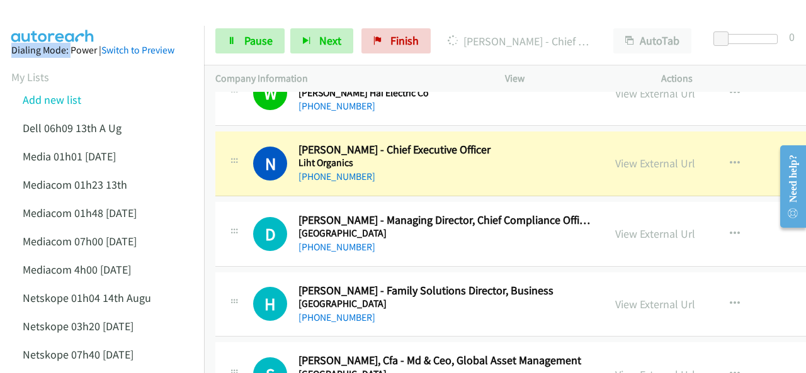
click at [76, 19] on img at bounding box center [53, 22] width 94 height 44
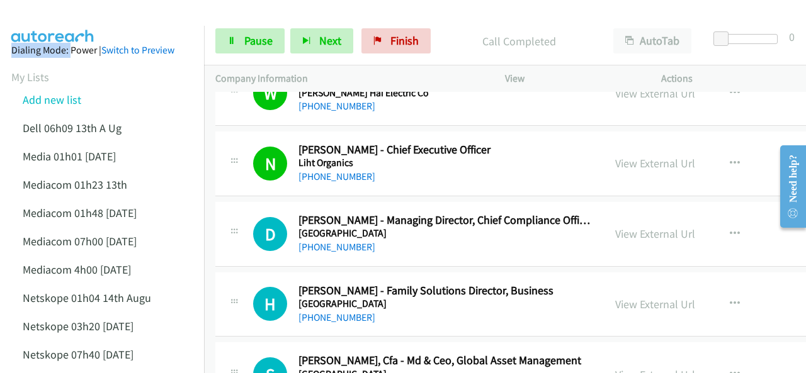
click at [82, 20] on img at bounding box center [53, 22] width 94 height 44
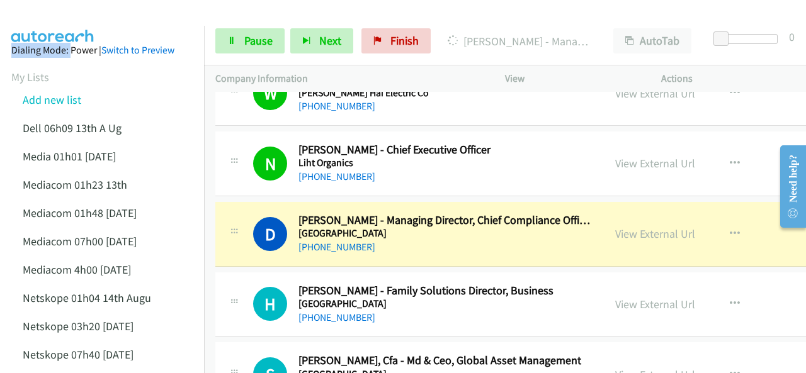
click at [76, 20] on img at bounding box center [53, 22] width 94 height 44
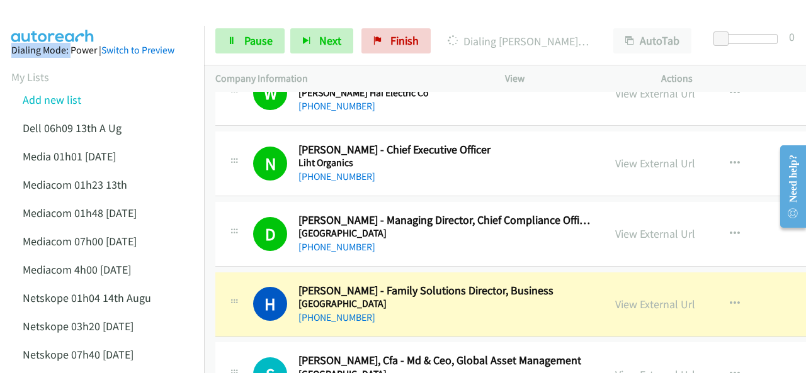
click at [101, 18] on div at bounding box center [397, 24] width 795 height 48
click at [149, 25] on div at bounding box center [397, 24] width 795 height 48
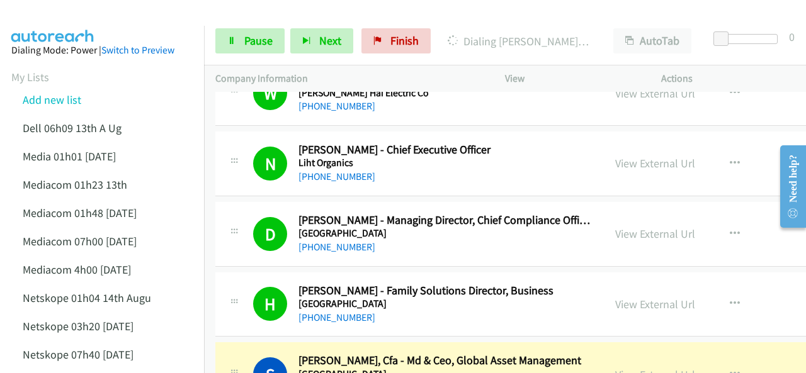
drag, startPoint x: 63, startPoint y: 24, endPoint x: 69, endPoint y: 14, distance: 11.4
click at [63, 24] on img at bounding box center [53, 22] width 94 height 44
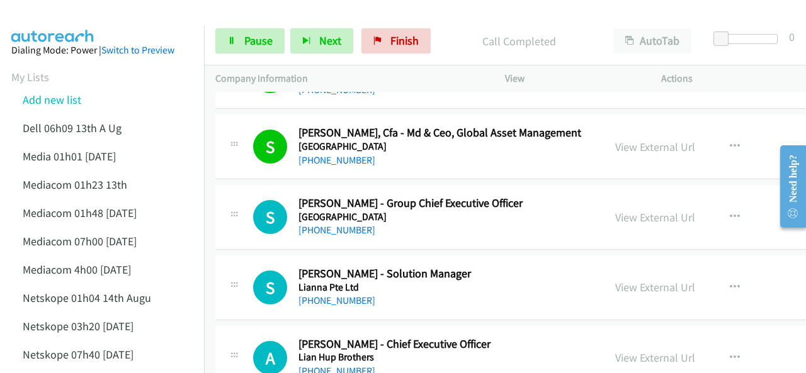
scroll to position [8312, 0]
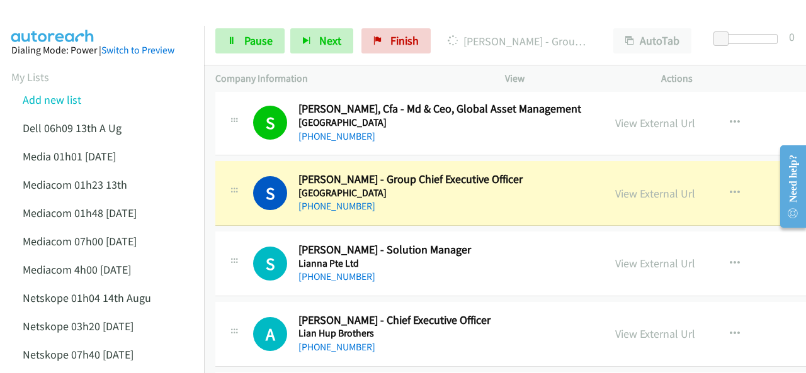
click at [58, 16] on img at bounding box center [53, 22] width 94 height 44
click at [615, 186] on link "View External Url" at bounding box center [655, 193] width 80 height 14
click at [247, 36] on span "Pause" at bounding box center [258, 40] width 28 height 14
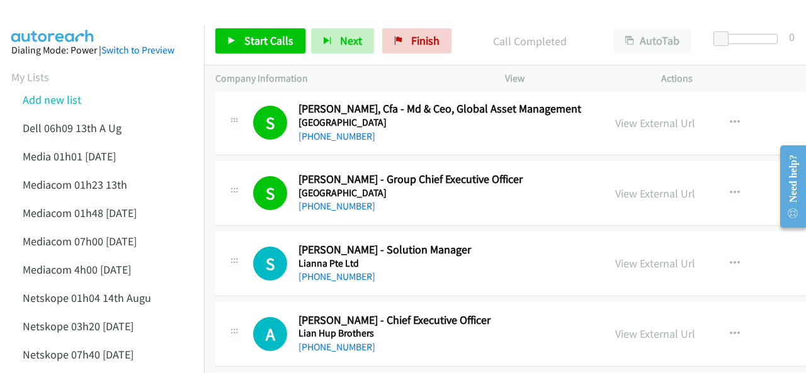
click at [52, 21] on img at bounding box center [53, 22] width 94 height 44
click at [283, 33] on span "Start Calls" at bounding box center [268, 40] width 49 height 14
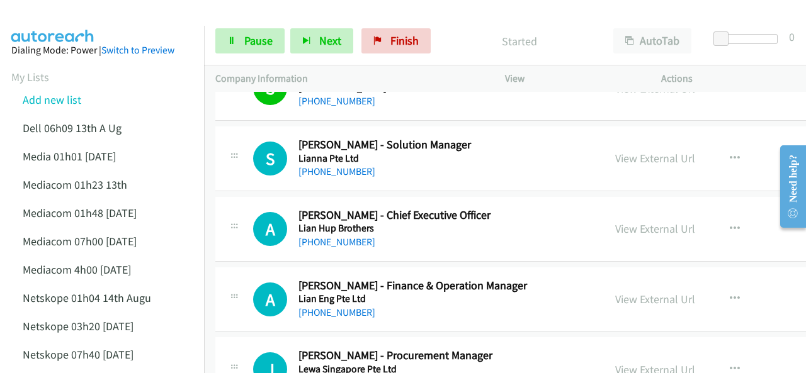
scroll to position [8438, 0]
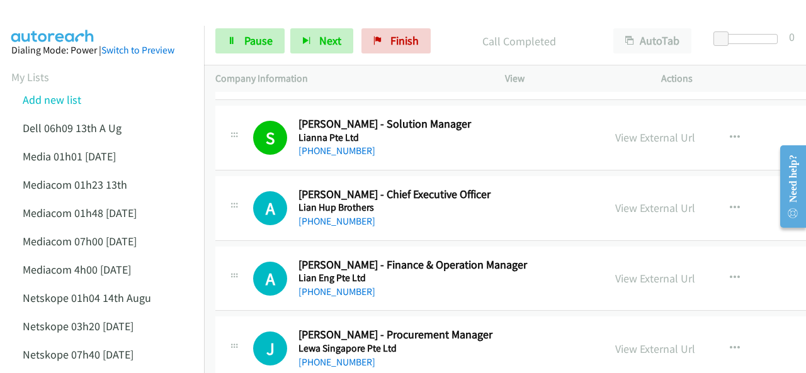
click at [253, 43] on span "Pause" at bounding box center [258, 40] width 28 height 14
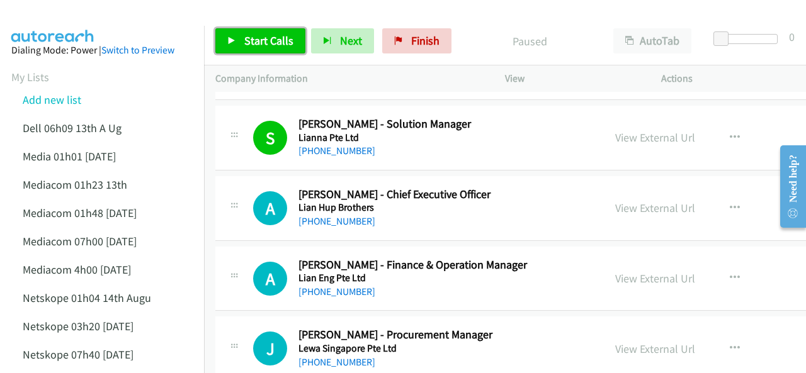
click at [264, 37] on span "Start Calls" at bounding box center [268, 40] width 49 height 14
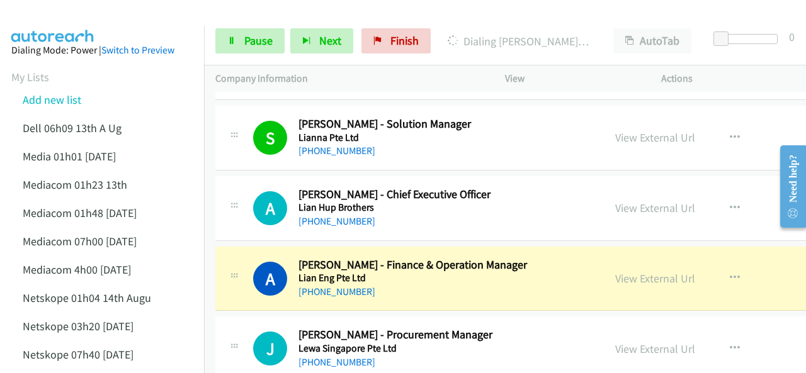
click at [85, 14] on img at bounding box center [53, 22] width 94 height 44
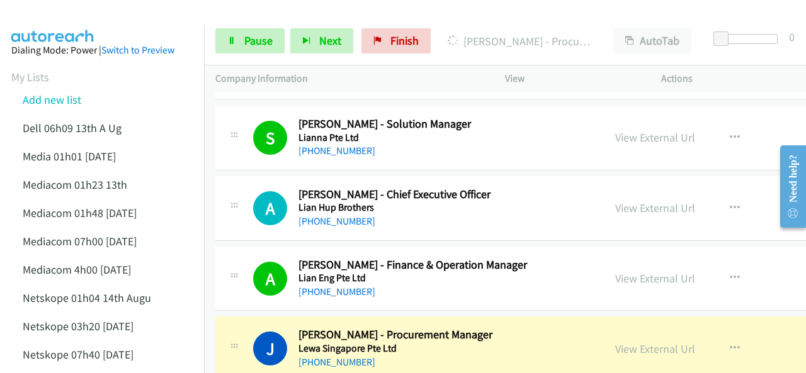
click at [101, 23] on div at bounding box center [397, 24] width 795 height 48
click at [113, 17] on div at bounding box center [397, 24] width 795 height 48
click at [615, 342] on link "View External Url" at bounding box center [655, 349] width 80 height 14
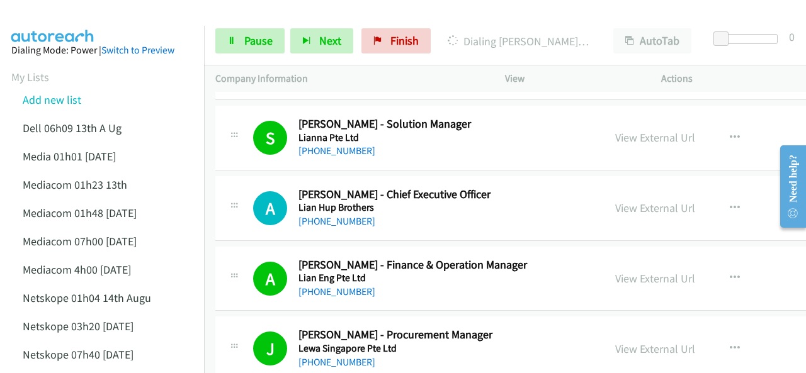
click at [72, 23] on img at bounding box center [53, 22] width 94 height 44
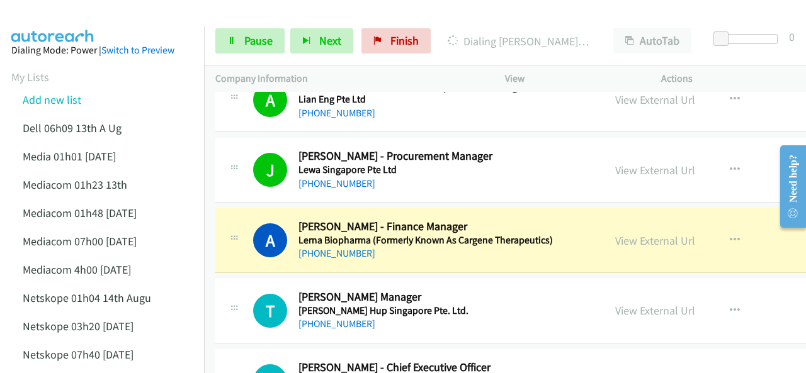
scroll to position [8627, 0]
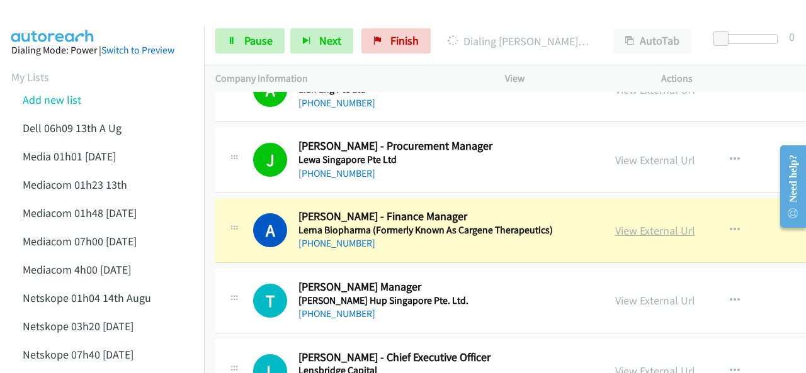
click at [615, 224] on link "View External Url" at bounding box center [655, 231] width 80 height 14
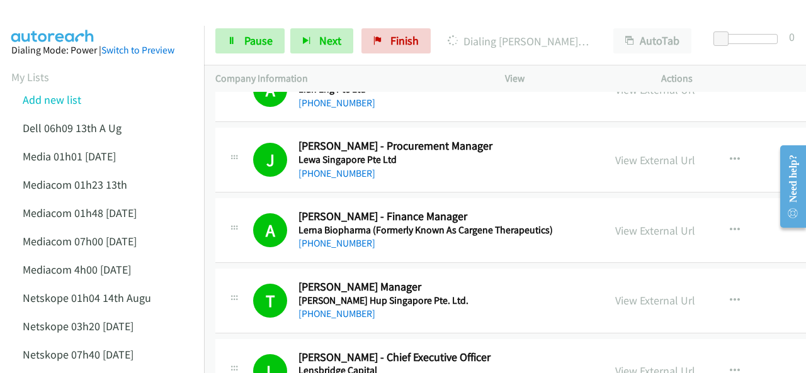
scroll to position [8879, 0]
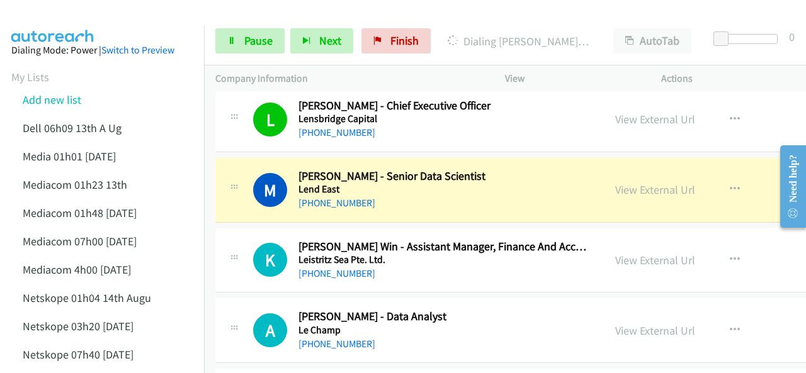
click at [93, 17] on img at bounding box center [53, 22] width 94 height 44
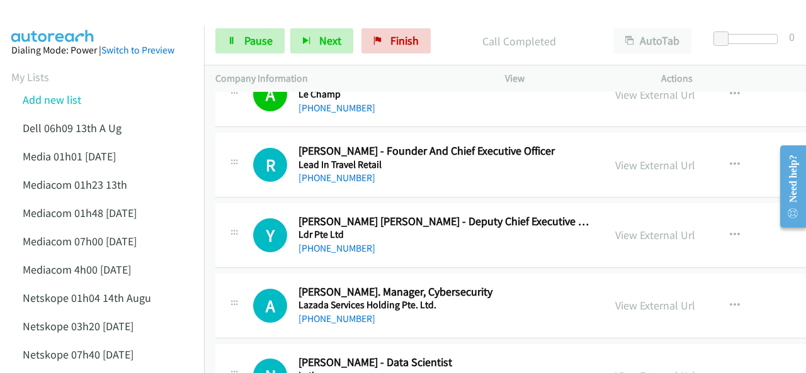
scroll to position [9131, 0]
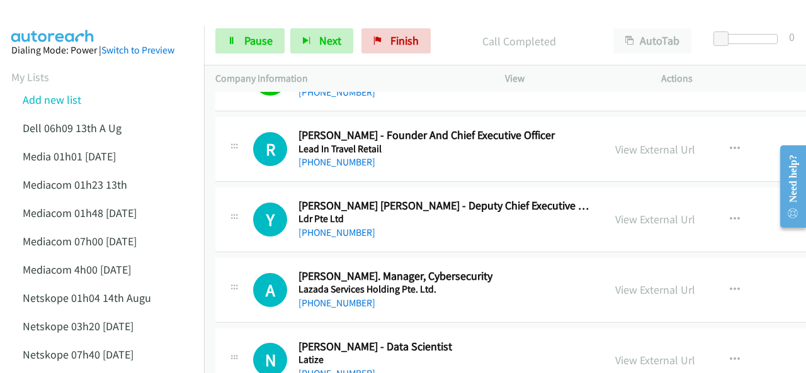
click at [116, 12] on div at bounding box center [397, 24] width 795 height 48
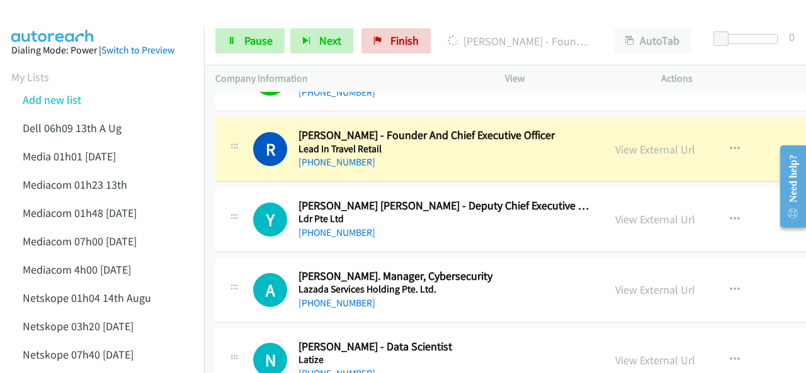
click at [67, 16] on img at bounding box center [53, 22] width 94 height 44
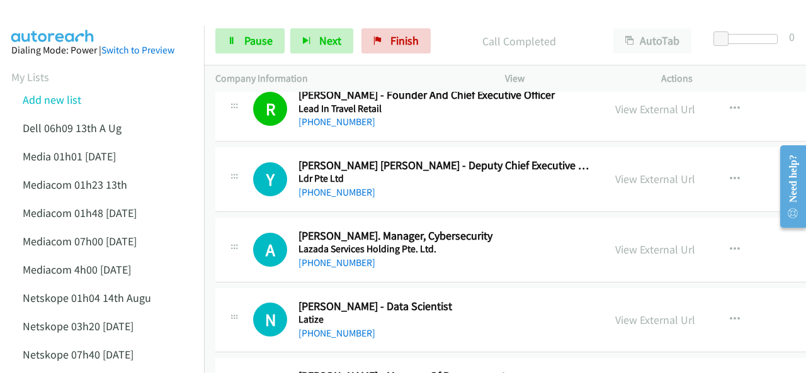
scroll to position [9194, 0]
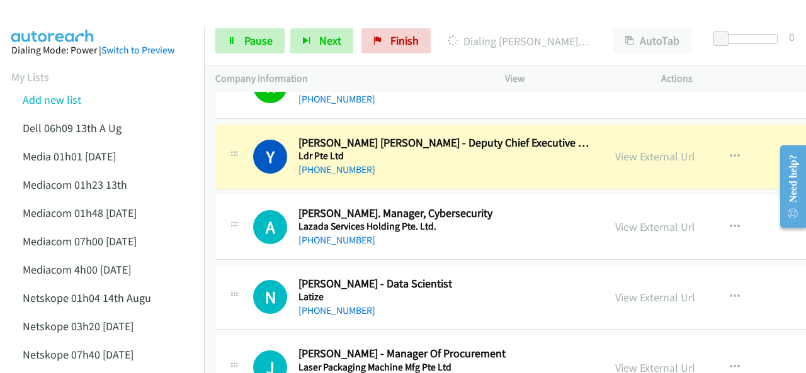
click at [89, 22] on img at bounding box center [53, 22] width 94 height 44
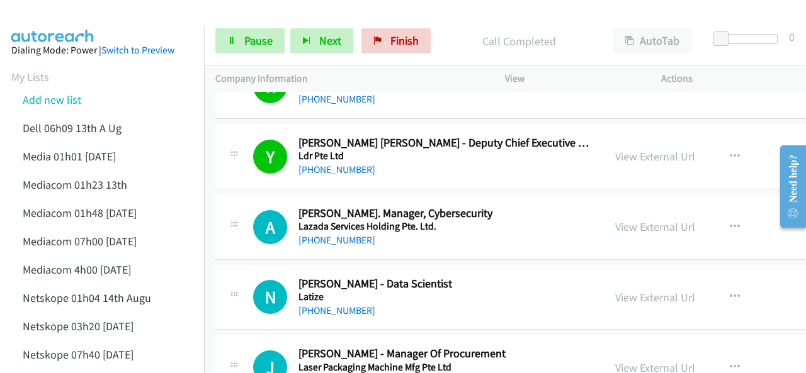
click at [52, 13] on img at bounding box center [53, 22] width 94 height 44
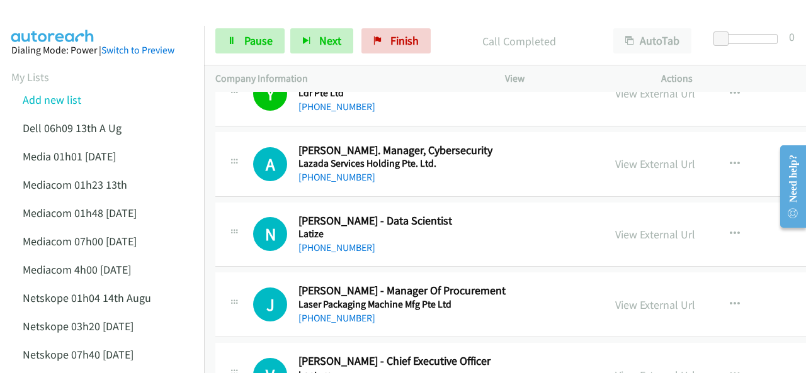
click at [42, 14] on img at bounding box center [53, 22] width 94 height 44
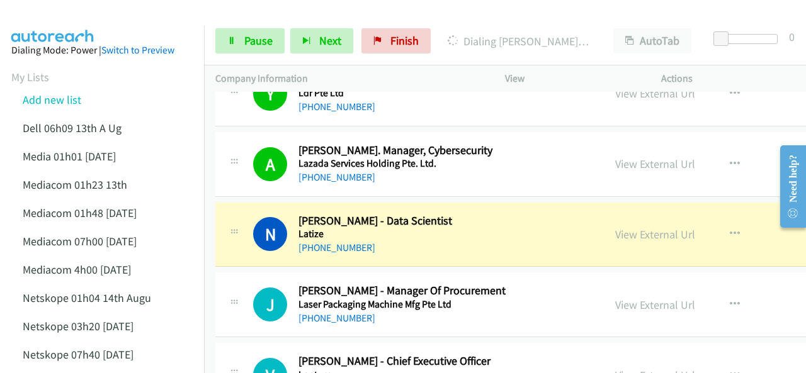
click at [615, 227] on link "View External Url" at bounding box center [655, 234] width 80 height 14
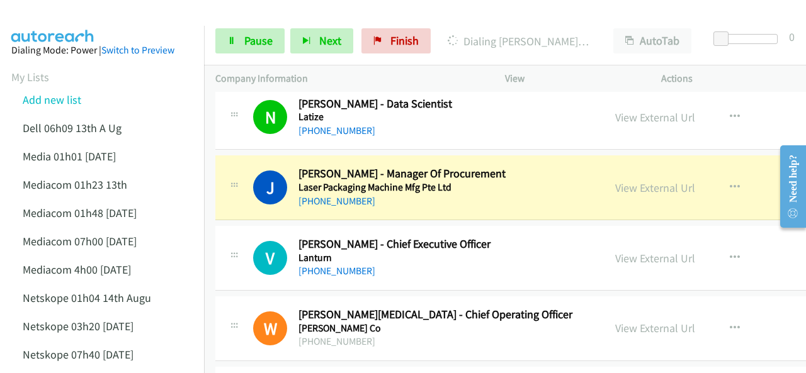
scroll to position [9383, 0]
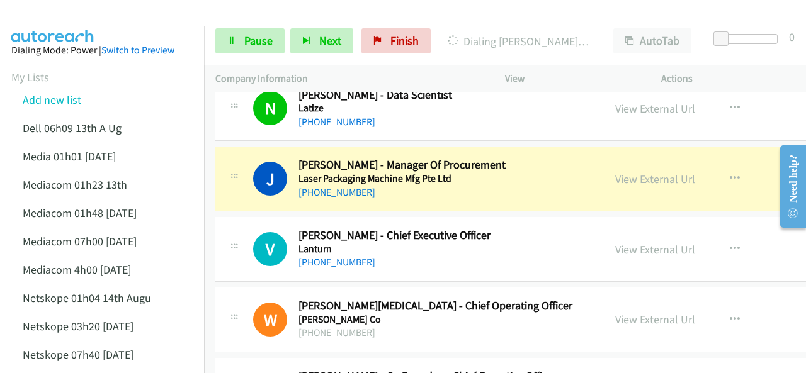
click at [82, 17] on img at bounding box center [53, 22] width 94 height 44
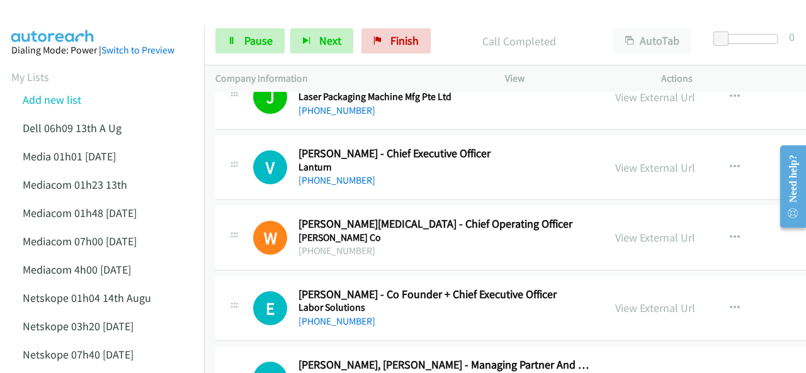
scroll to position [9509, 0]
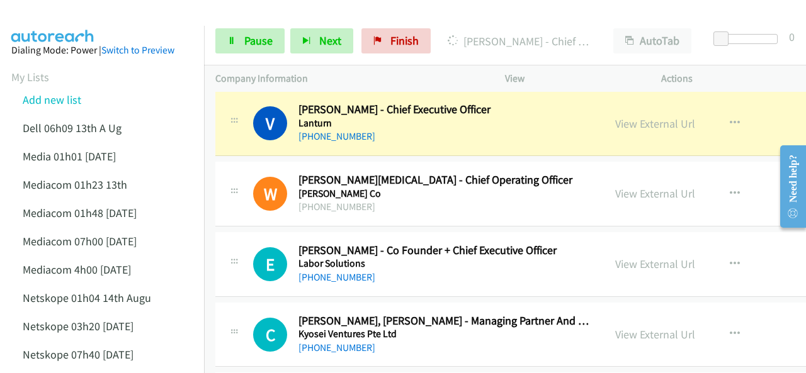
click at [45, 20] on img at bounding box center [53, 22] width 94 height 44
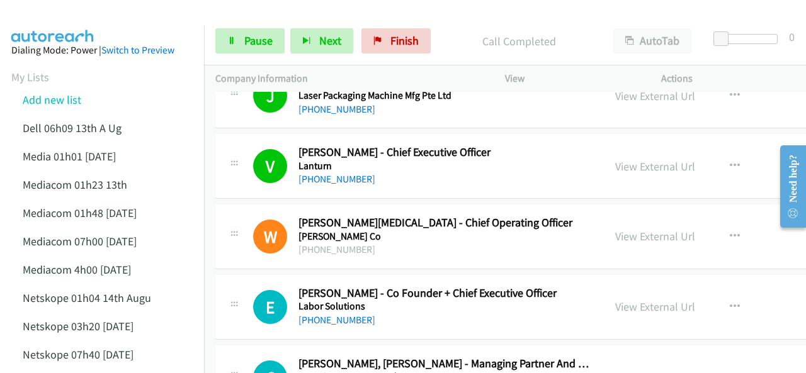
scroll to position [9446, 0]
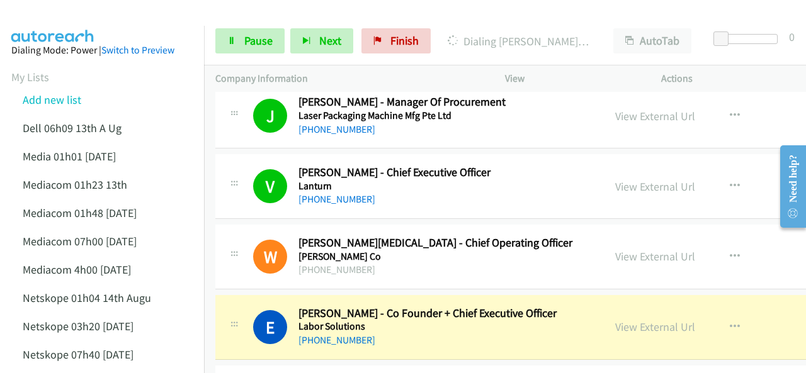
click at [105, 16] on div at bounding box center [397, 24] width 795 height 48
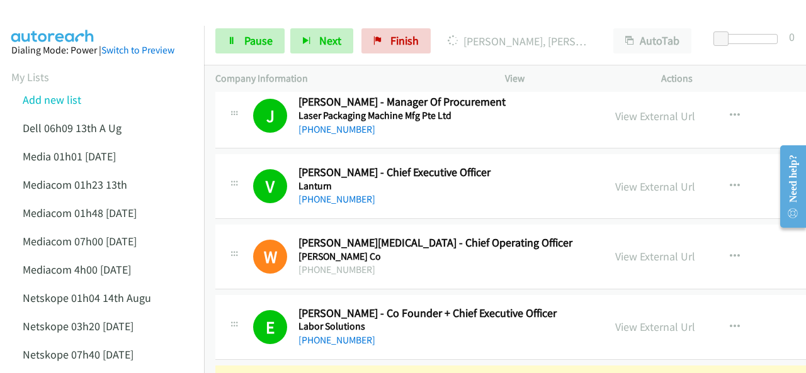
click at [57, 16] on img at bounding box center [53, 22] width 94 height 44
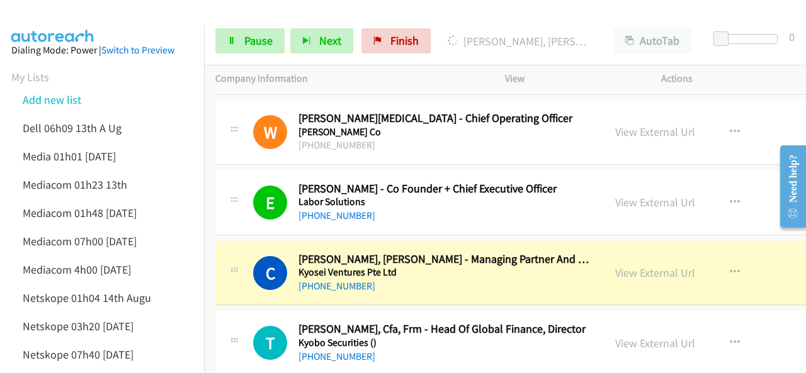
scroll to position [9572, 0]
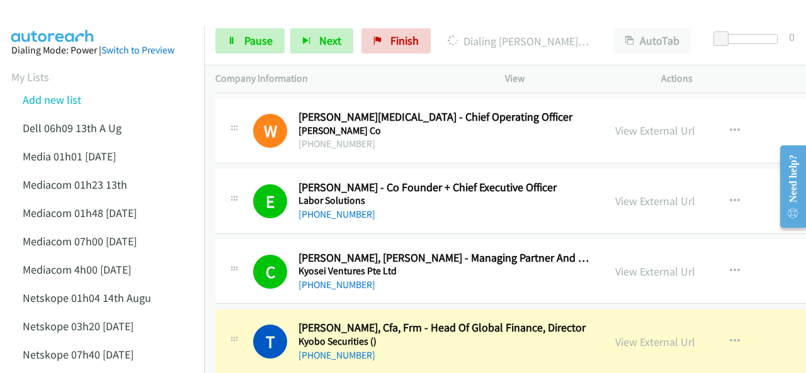
click at [88, 12] on img at bounding box center [53, 22] width 94 height 44
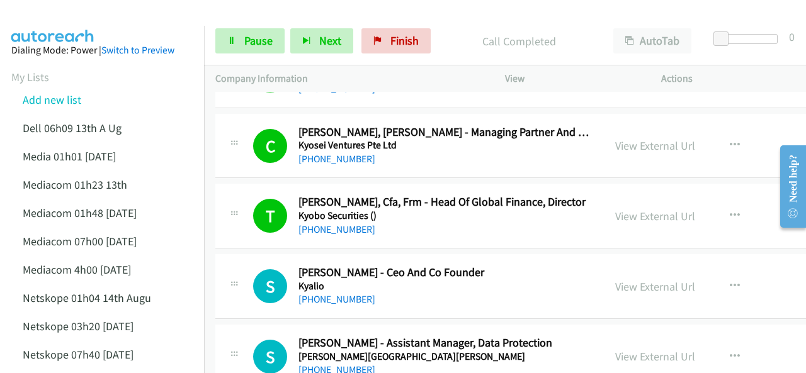
click at [82, 14] on img at bounding box center [53, 22] width 94 height 44
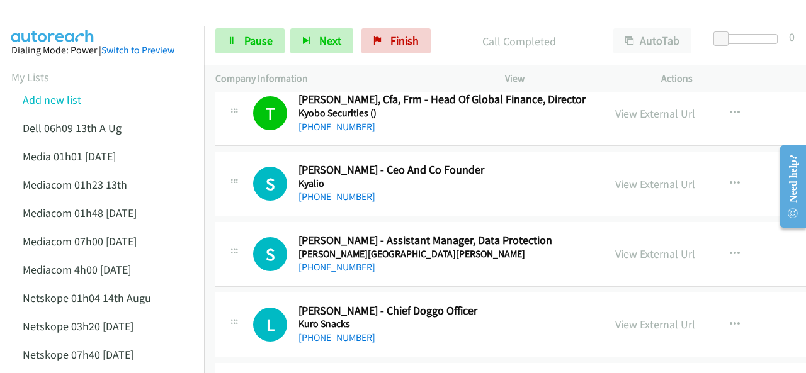
scroll to position [9824, 0]
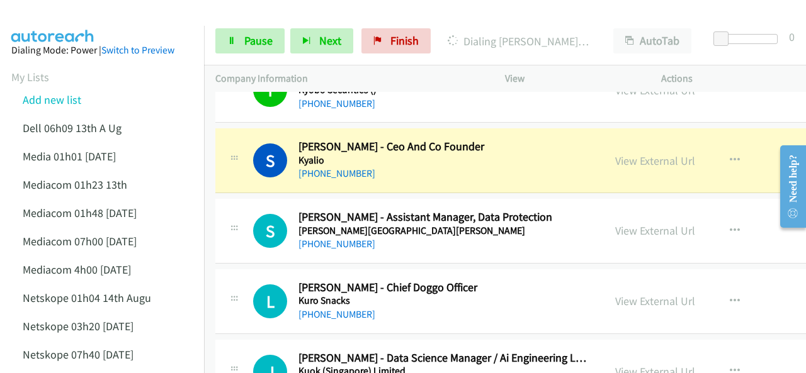
click at [67, 22] on img at bounding box center [53, 22] width 94 height 44
click at [615, 154] on link "View External Url" at bounding box center [655, 161] width 80 height 14
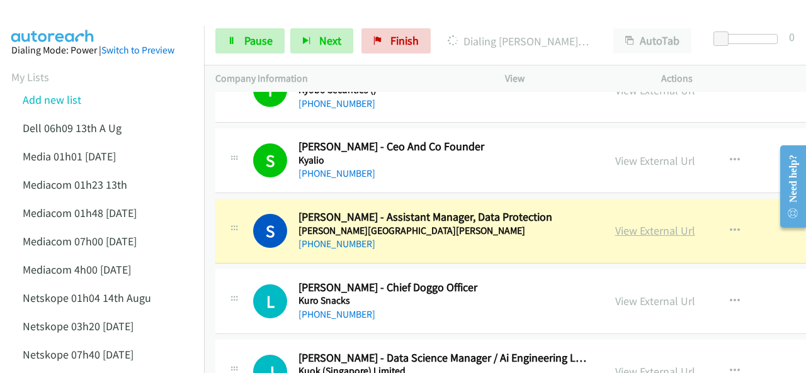
click at [615, 224] on link "View External Url" at bounding box center [655, 231] width 80 height 14
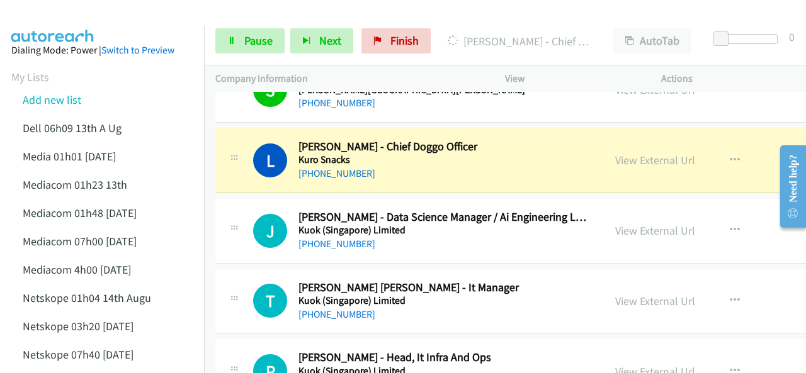
scroll to position [9950, 0]
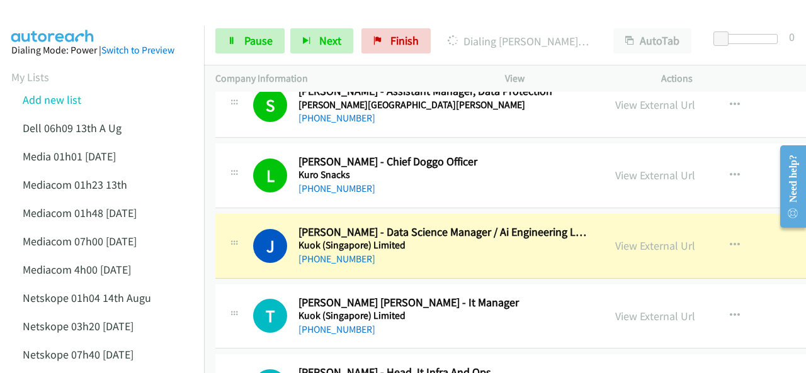
click at [64, 22] on img at bounding box center [53, 22] width 94 height 44
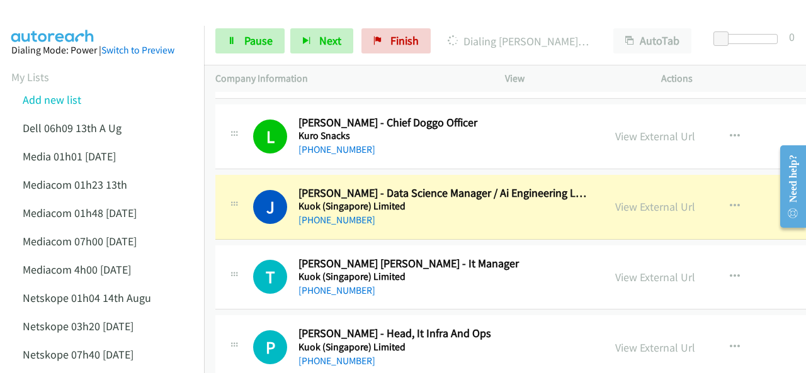
scroll to position [10013, 0]
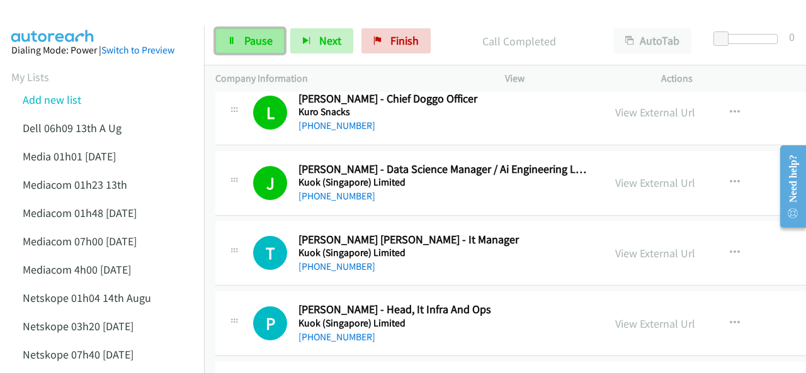
click at [242, 38] on link "Pause" at bounding box center [249, 40] width 69 height 25
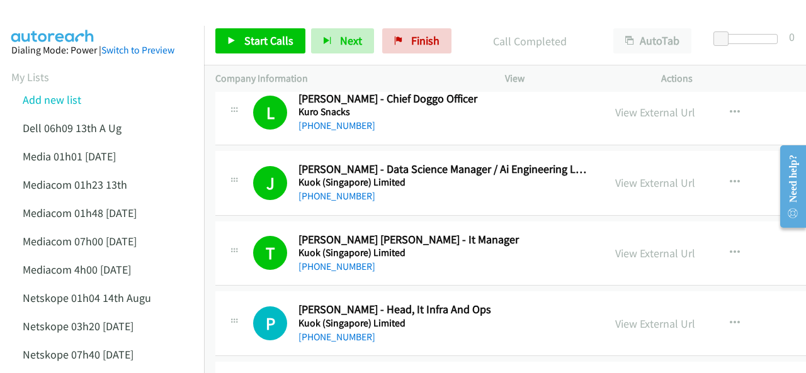
click at [281, 40] on span "Start Calls" at bounding box center [268, 40] width 49 height 14
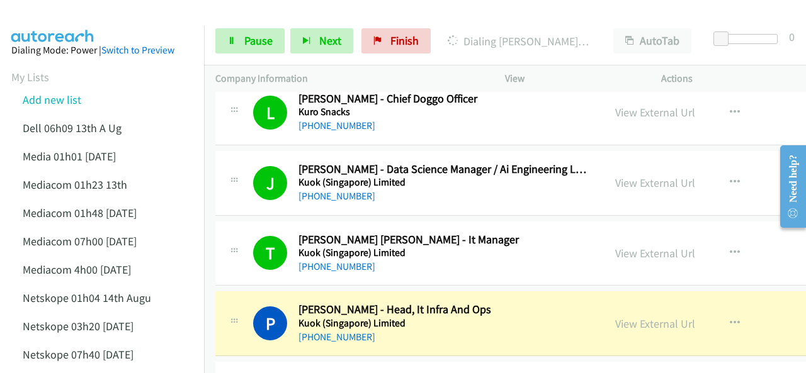
click at [56, 18] on img at bounding box center [53, 22] width 94 height 44
click at [615, 317] on link "View External Url" at bounding box center [655, 324] width 80 height 14
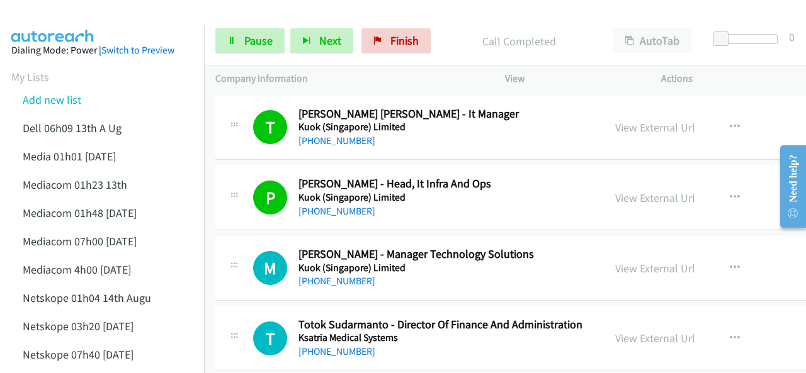
scroll to position [10201, 0]
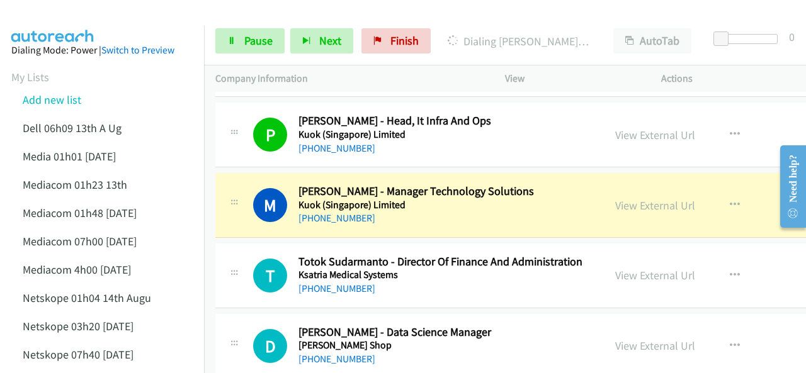
click at [69, 24] on img at bounding box center [53, 22] width 94 height 44
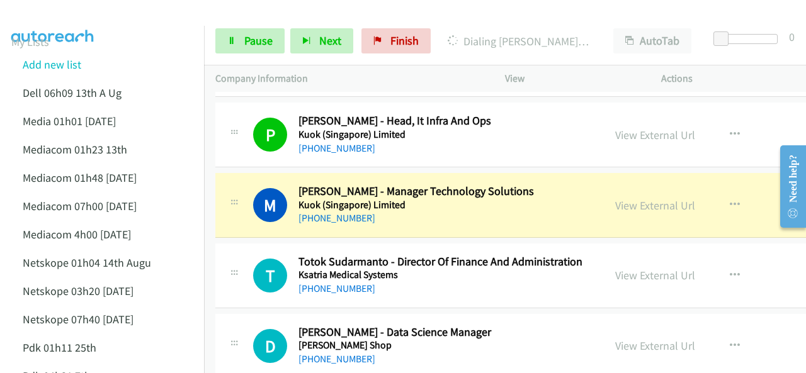
scroll to position [0, 0]
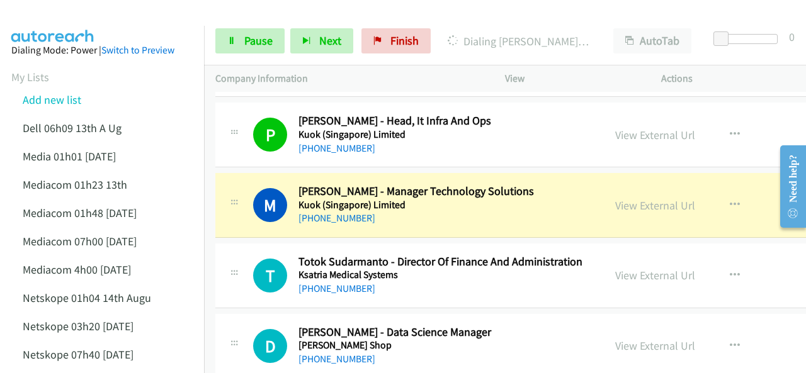
click at [105, 9] on div at bounding box center [397, 24] width 795 height 48
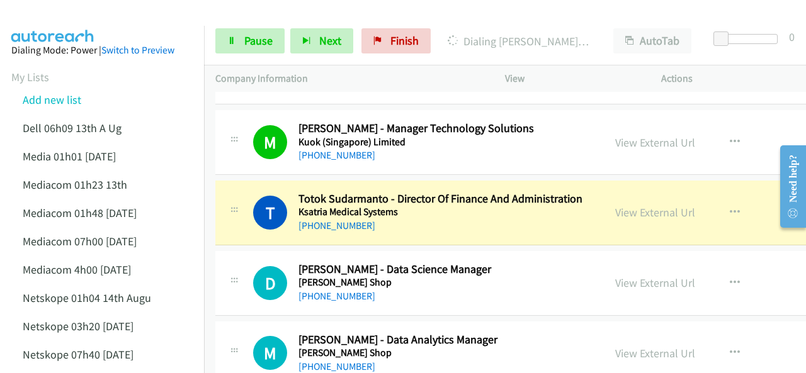
click at [48, 20] on img at bounding box center [53, 22] width 94 height 44
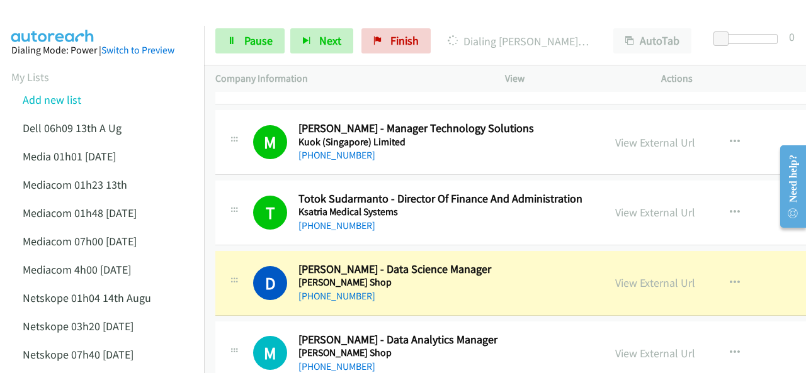
click at [76, 15] on img at bounding box center [53, 22] width 94 height 44
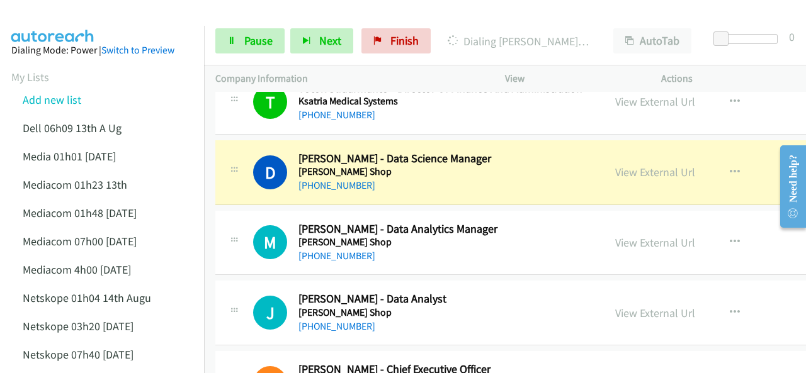
scroll to position [10390, 0]
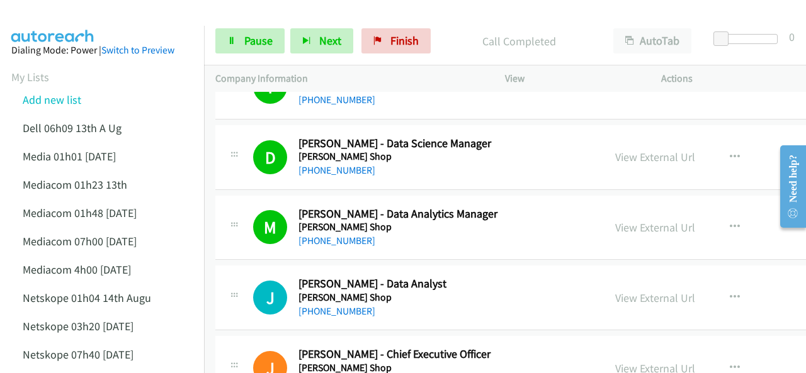
click at [107, 20] on div at bounding box center [397, 24] width 795 height 48
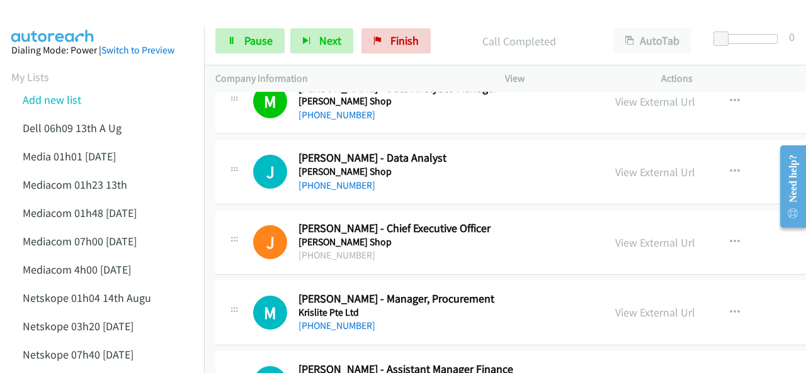
scroll to position [10579, 0]
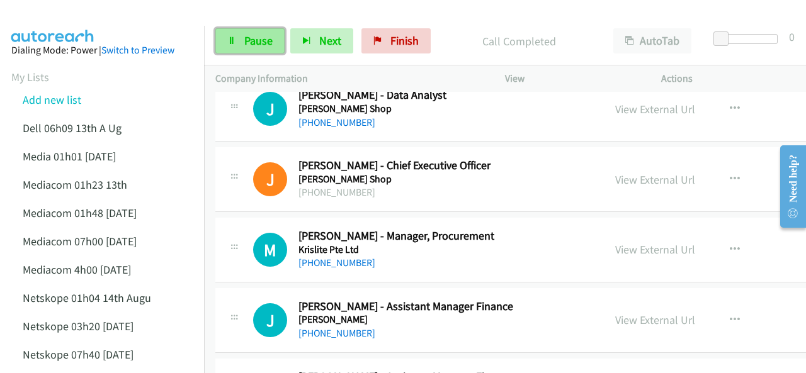
click at [251, 32] on link "Pause" at bounding box center [249, 40] width 69 height 25
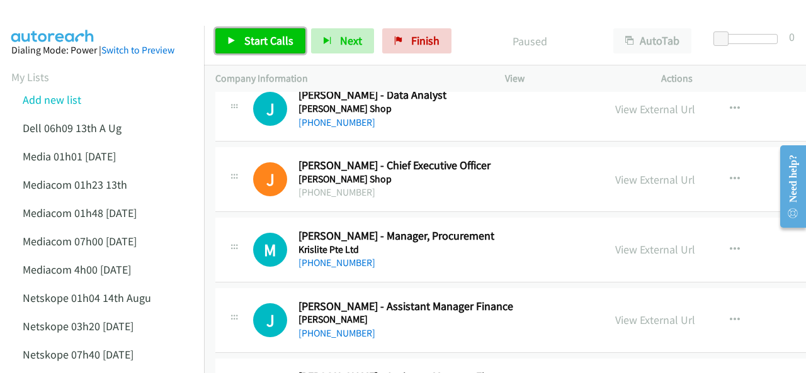
click at [258, 42] on span "Start Calls" at bounding box center [268, 40] width 49 height 14
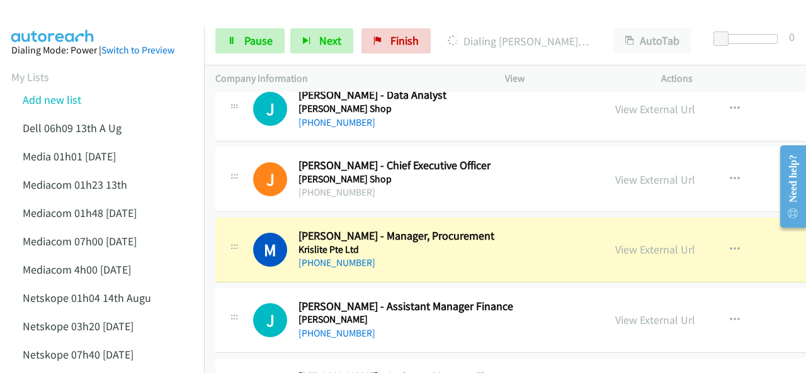
click at [42, 25] on img at bounding box center [53, 22] width 94 height 44
click at [615, 242] on link "View External Url" at bounding box center [655, 249] width 80 height 14
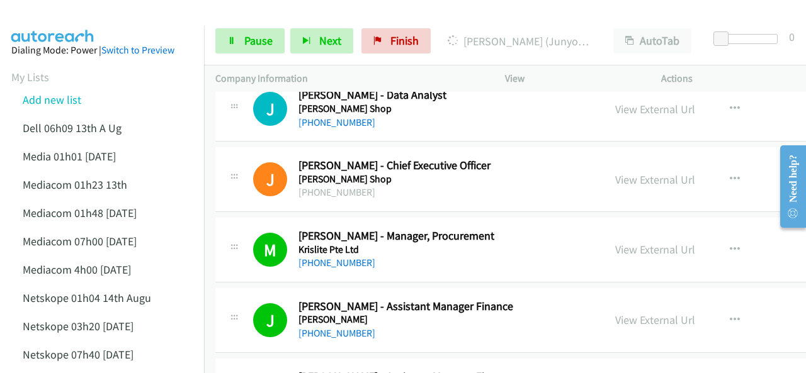
click at [149, 23] on div at bounding box center [397, 24] width 795 height 48
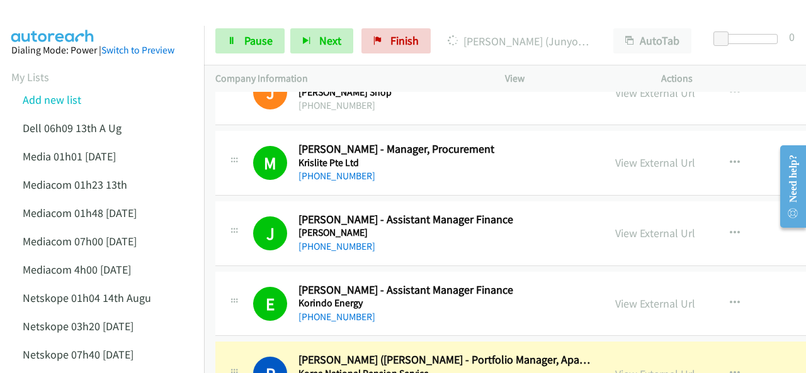
scroll to position [10642, 0]
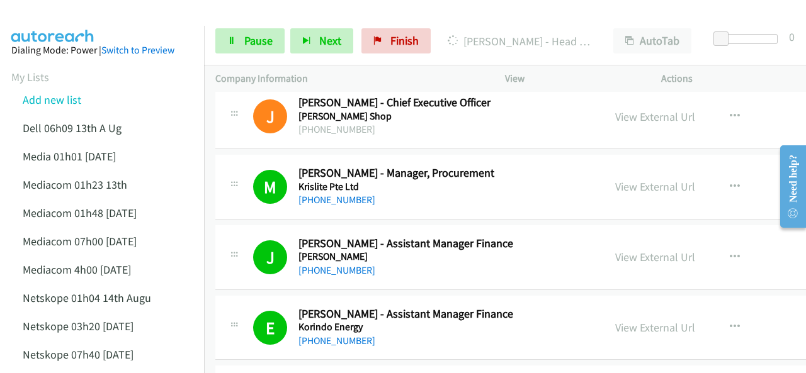
click at [81, 21] on img at bounding box center [53, 22] width 94 height 44
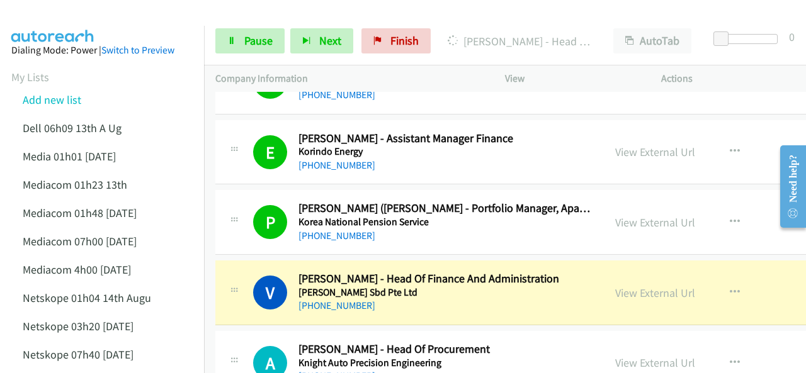
scroll to position [10894, 0]
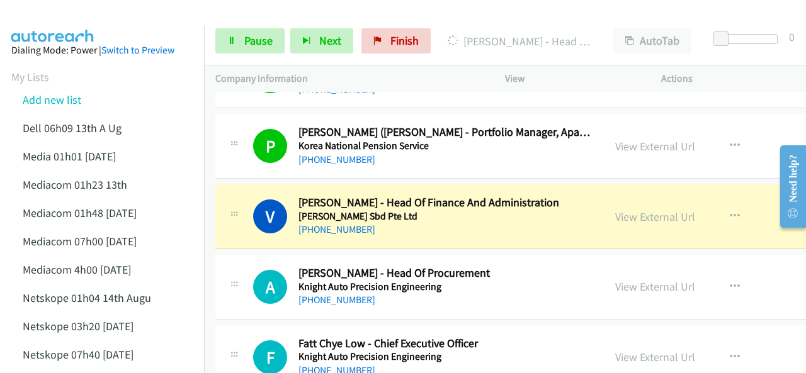
click at [96, 13] on img at bounding box center [53, 22] width 94 height 44
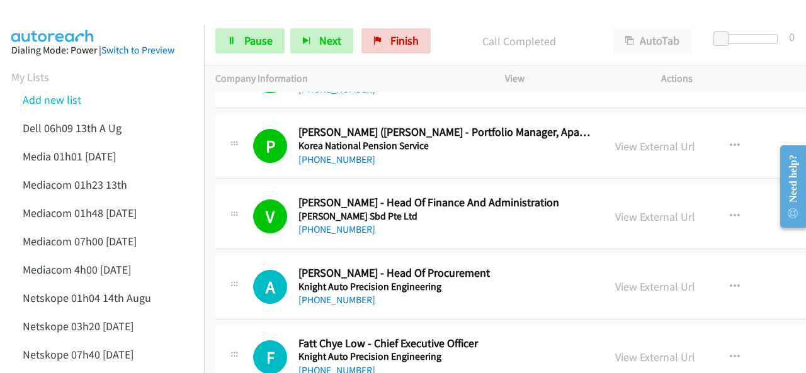
drag, startPoint x: 98, startPoint y: 10, endPoint x: 104, endPoint y: 18, distance: 10.3
click at [98, 10] on img at bounding box center [53, 22] width 94 height 44
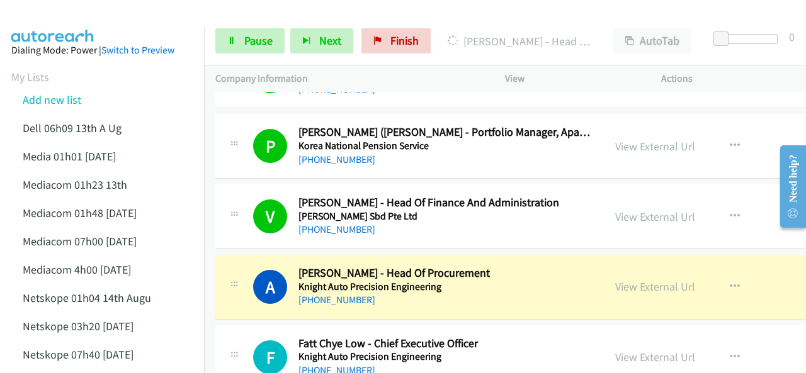
click at [116, 21] on div at bounding box center [397, 24] width 795 height 48
click at [615, 280] on link "View External Url" at bounding box center [655, 287] width 80 height 14
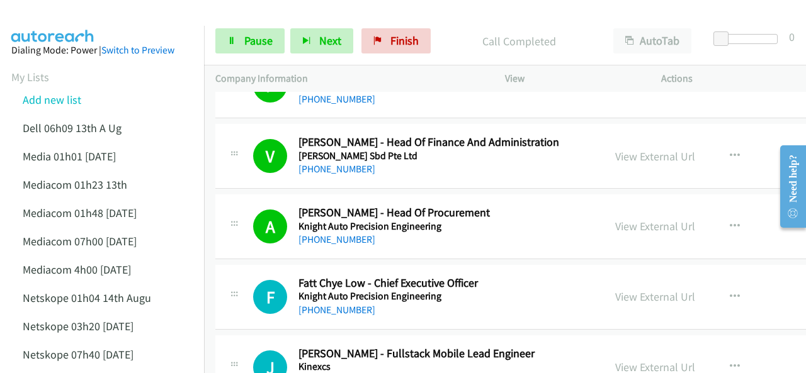
scroll to position [11020, 0]
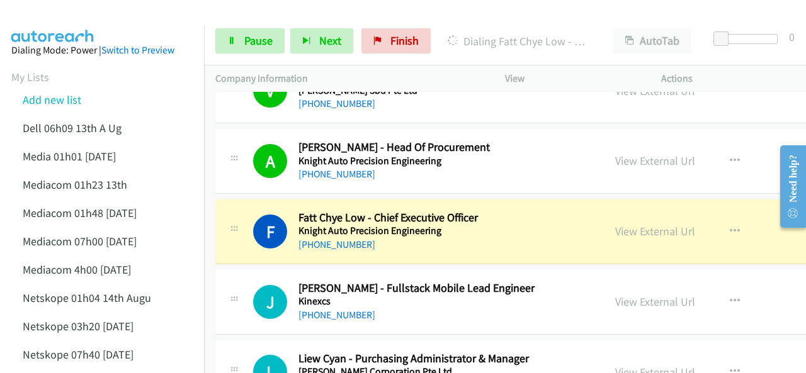
click at [57, 20] on img at bounding box center [53, 22] width 94 height 44
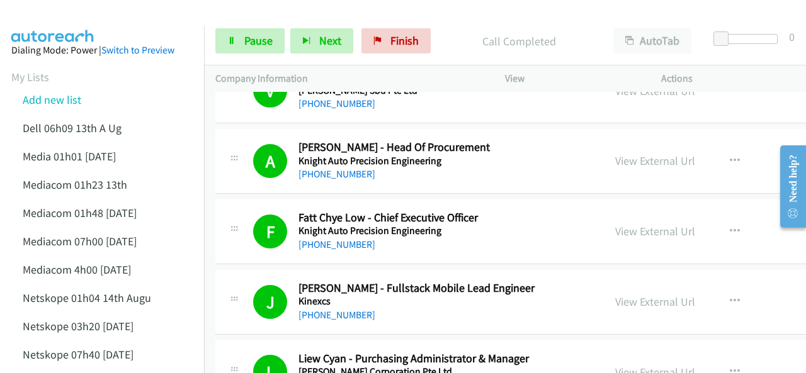
drag, startPoint x: 59, startPoint y: 13, endPoint x: 73, endPoint y: 12, distance: 13.9
click at [58, 12] on img at bounding box center [53, 22] width 94 height 44
click at [256, 43] on span "Pause" at bounding box center [258, 40] width 28 height 14
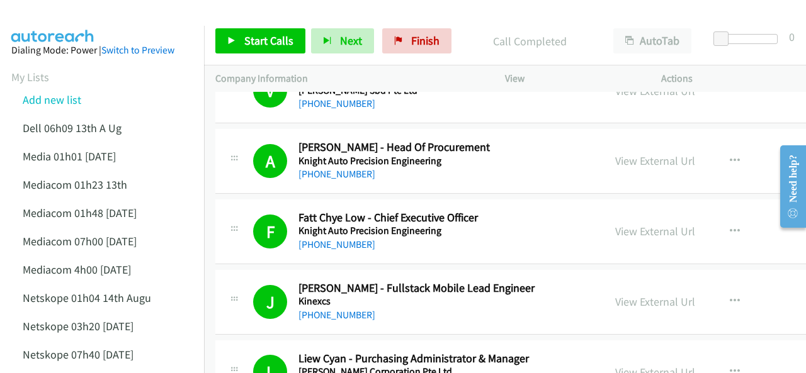
click at [63, 17] on img at bounding box center [53, 22] width 94 height 44
click at [111, 19] on div at bounding box center [397, 24] width 795 height 48
click at [123, 20] on div at bounding box center [397, 24] width 795 height 48
click at [263, 40] on span "Start Calls" at bounding box center [268, 40] width 49 height 14
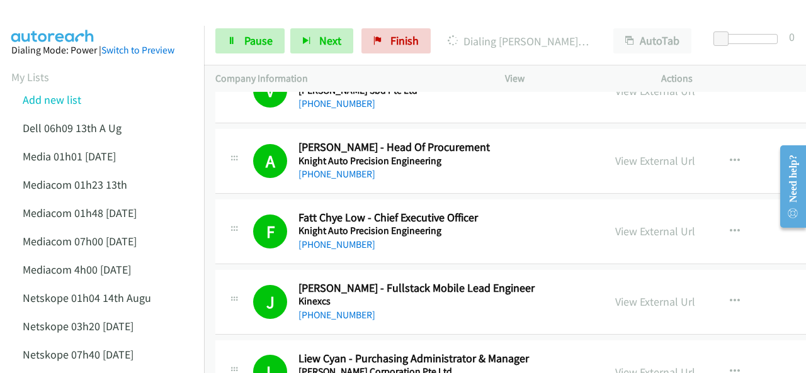
click at [91, 22] on img at bounding box center [53, 22] width 94 height 44
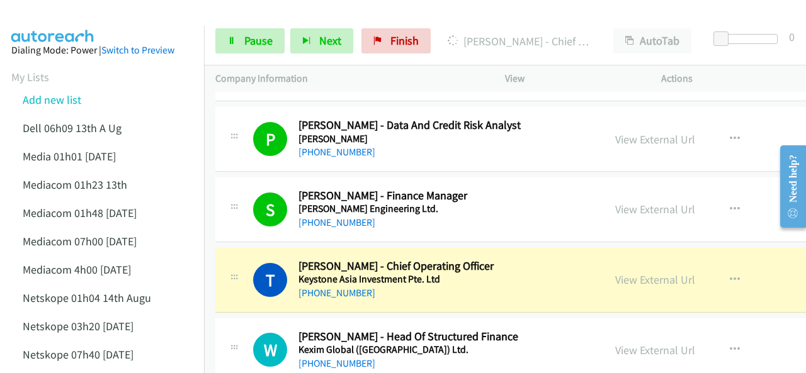
scroll to position [11398, 0]
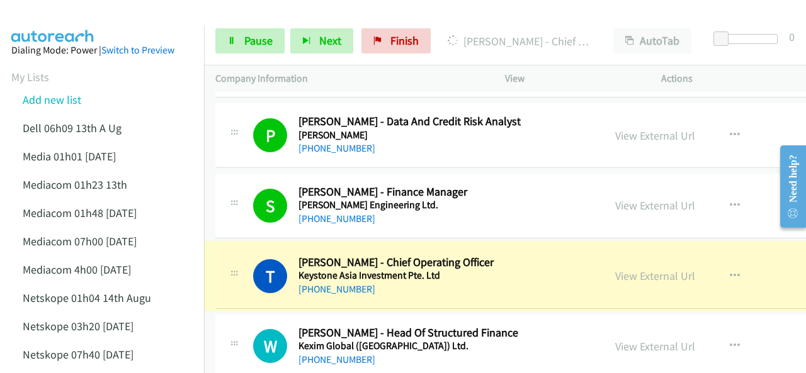
click at [615, 269] on link "View External Url" at bounding box center [655, 276] width 80 height 14
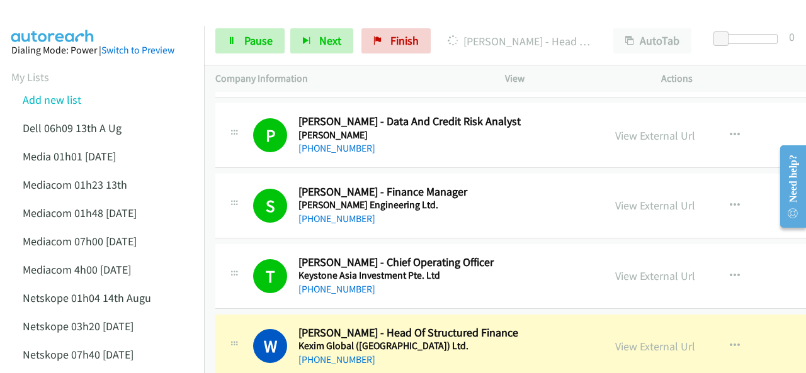
click at [67, 11] on img at bounding box center [53, 22] width 94 height 44
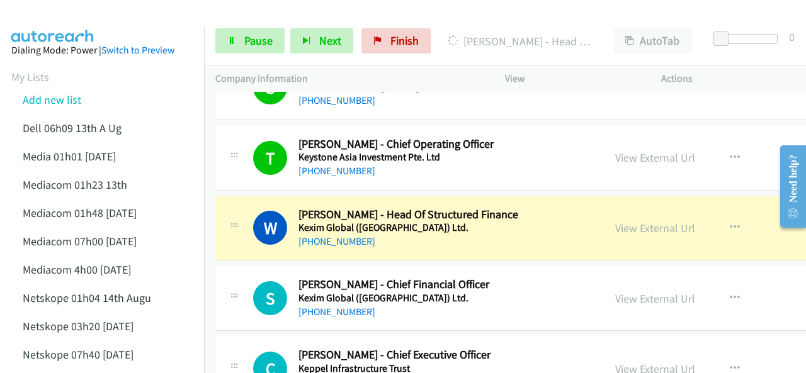
scroll to position [11524, 0]
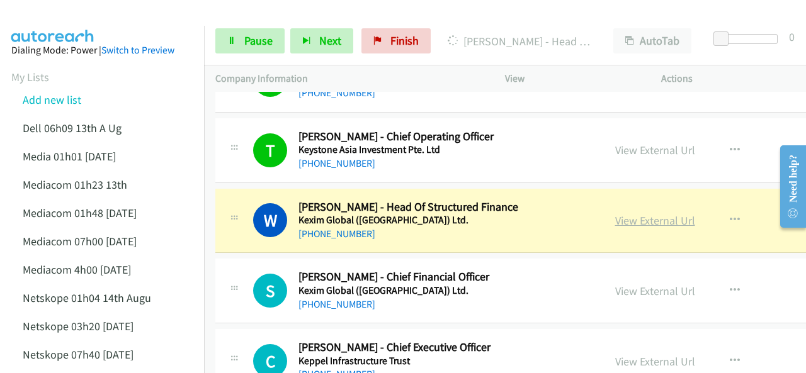
click at [615, 213] on link "View External Url" at bounding box center [655, 220] width 80 height 14
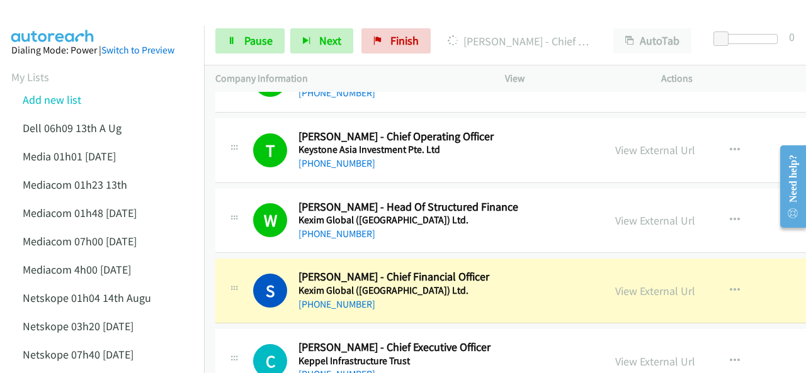
click at [73, 21] on img at bounding box center [53, 22] width 94 height 44
click at [615, 284] on link "View External Url" at bounding box center [655, 291] width 80 height 14
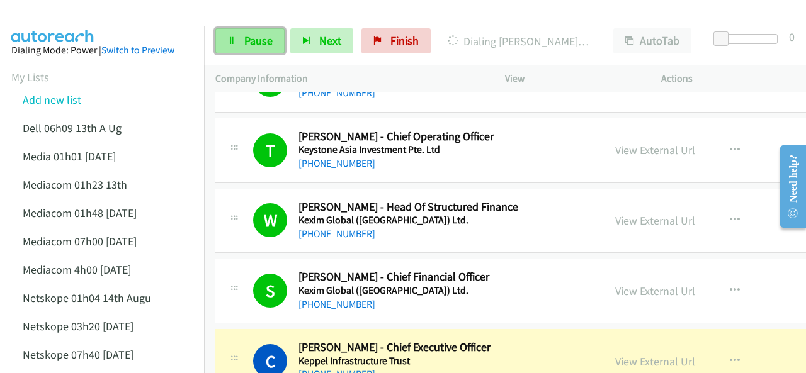
click at [227, 30] on link "Pause" at bounding box center [249, 40] width 69 height 25
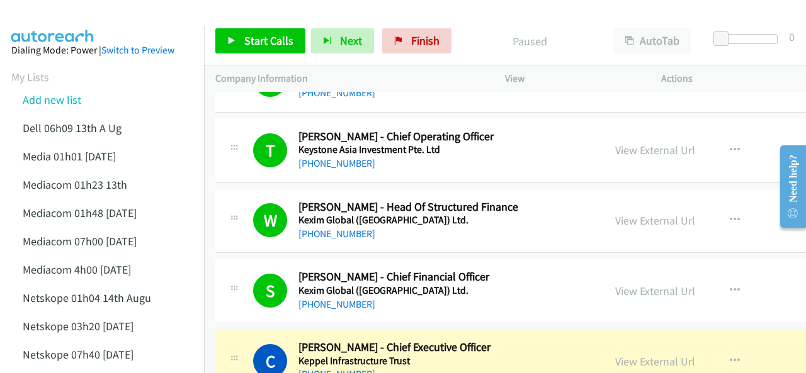
scroll to position [11587, 0]
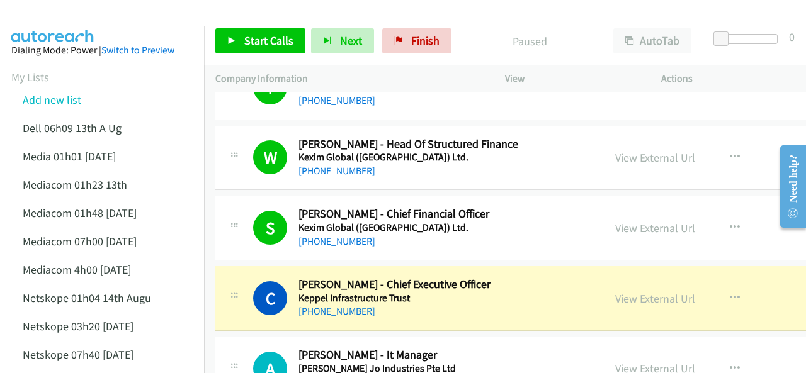
click at [68, 22] on img at bounding box center [53, 22] width 94 height 44
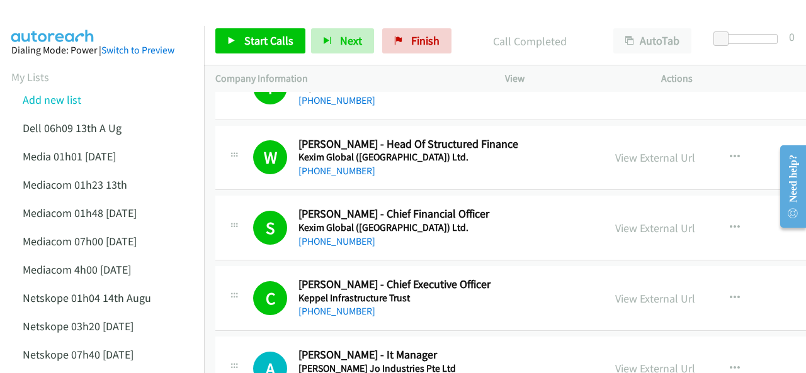
click at [111, 23] on div at bounding box center [397, 24] width 795 height 48
click at [256, 42] on span "Start Calls" at bounding box center [268, 40] width 49 height 14
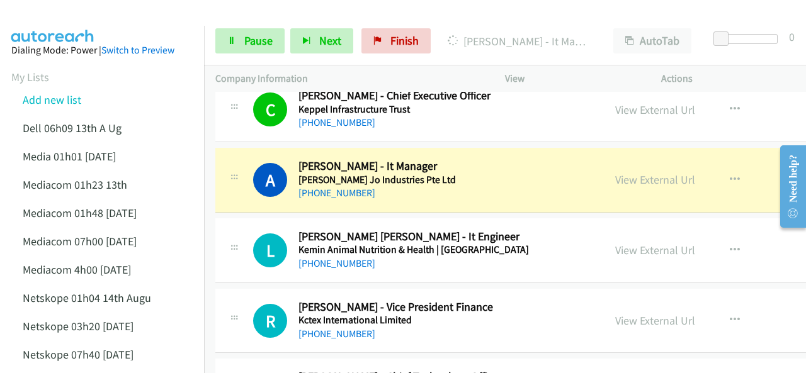
scroll to position [11776, 0]
click at [615, 173] on link "View External Url" at bounding box center [655, 180] width 80 height 14
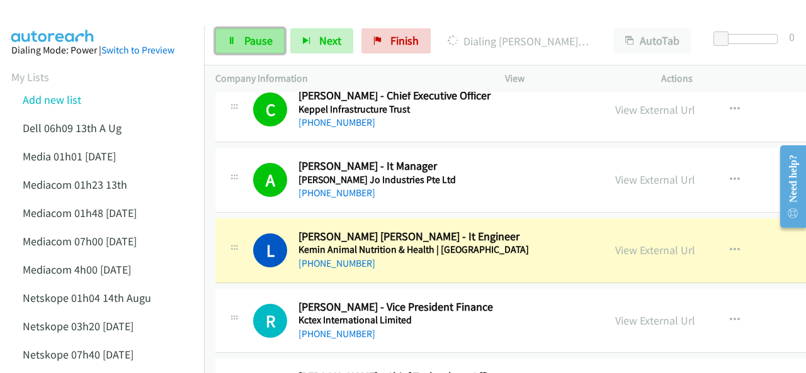
click at [258, 34] on span "Pause" at bounding box center [258, 40] width 28 height 14
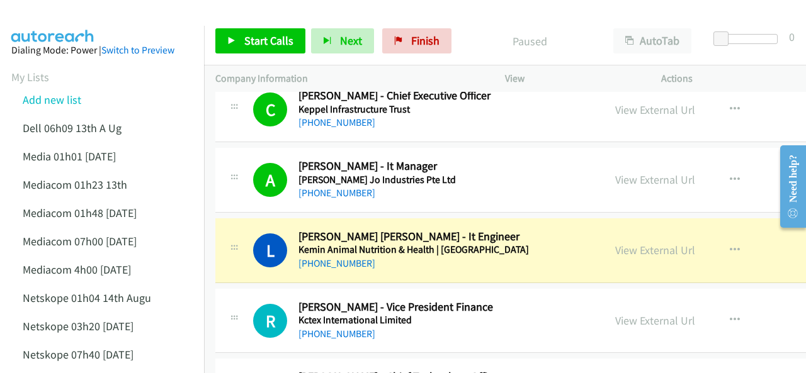
click at [42, 22] on img at bounding box center [53, 22] width 94 height 44
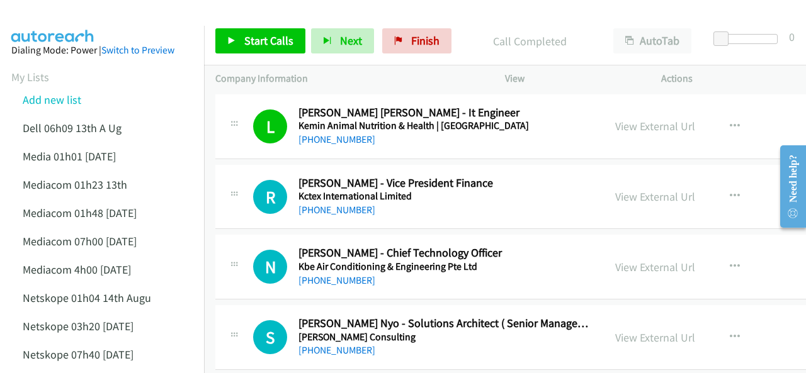
scroll to position [11839, 0]
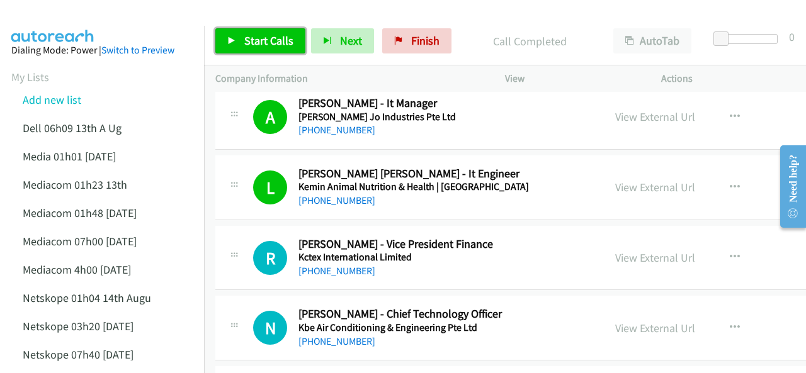
click at [228, 37] on icon at bounding box center [231, 41] width 9 height 9
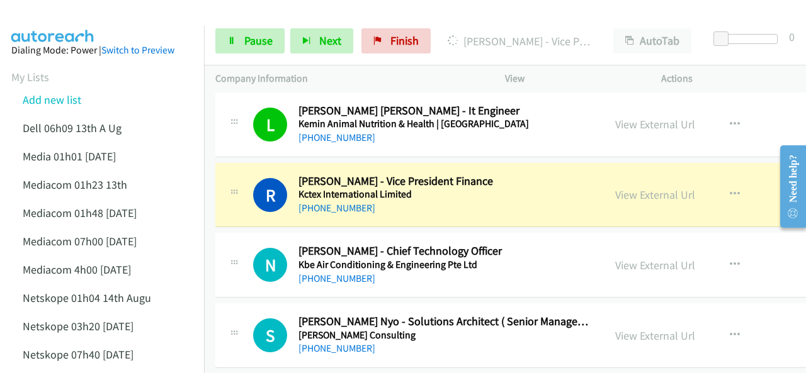
scroll to position [11927, 0]
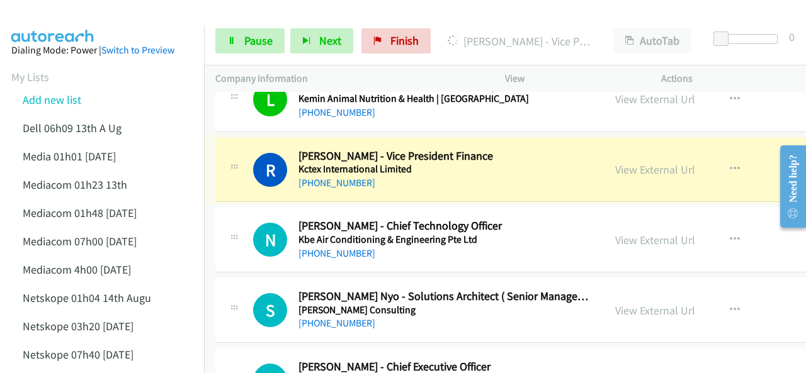
click at [604, 149] on div "View External Url View External Url Schedule/Manage Callback Start Calls Here R…" at bounding box center [706, 170] width 205 height 42
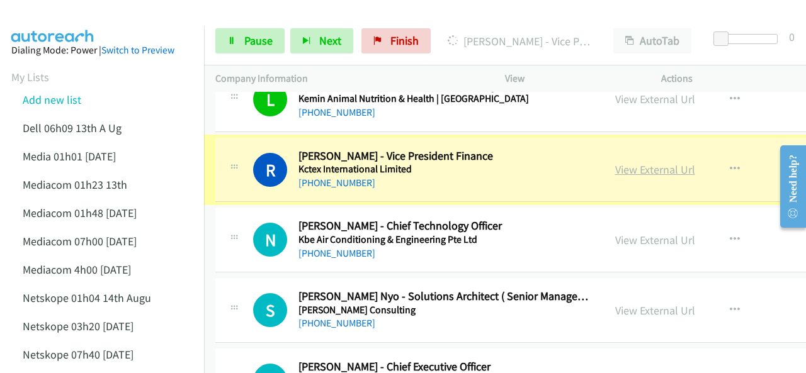
click at [615, 162] on link "View External Url" at bounding box center [655, 169] width 80 height 14
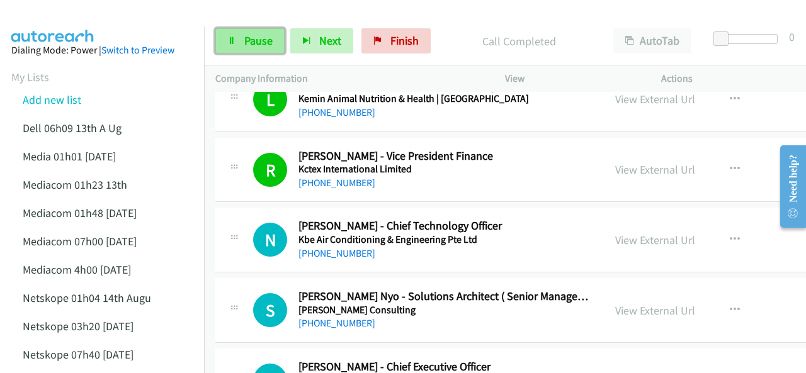
click at [244, 38] on span "Pause" at bounding box center [258, 40] width 28 height 14
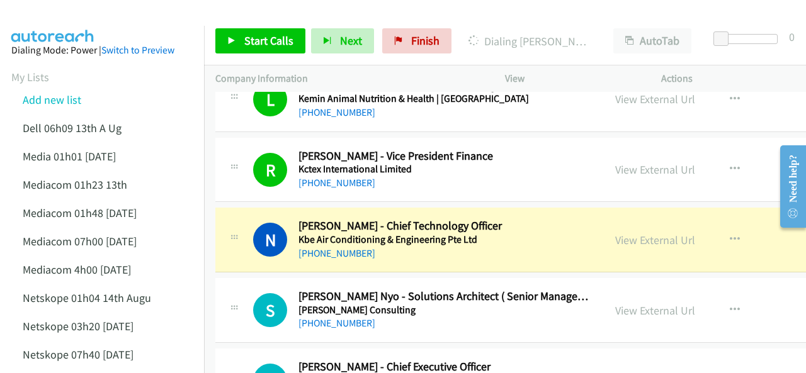
click at [59, 14] on img at bounding box center [53, 22] width 94 height 44
